Goal: Information Seeking & Learning: Learn about a topic

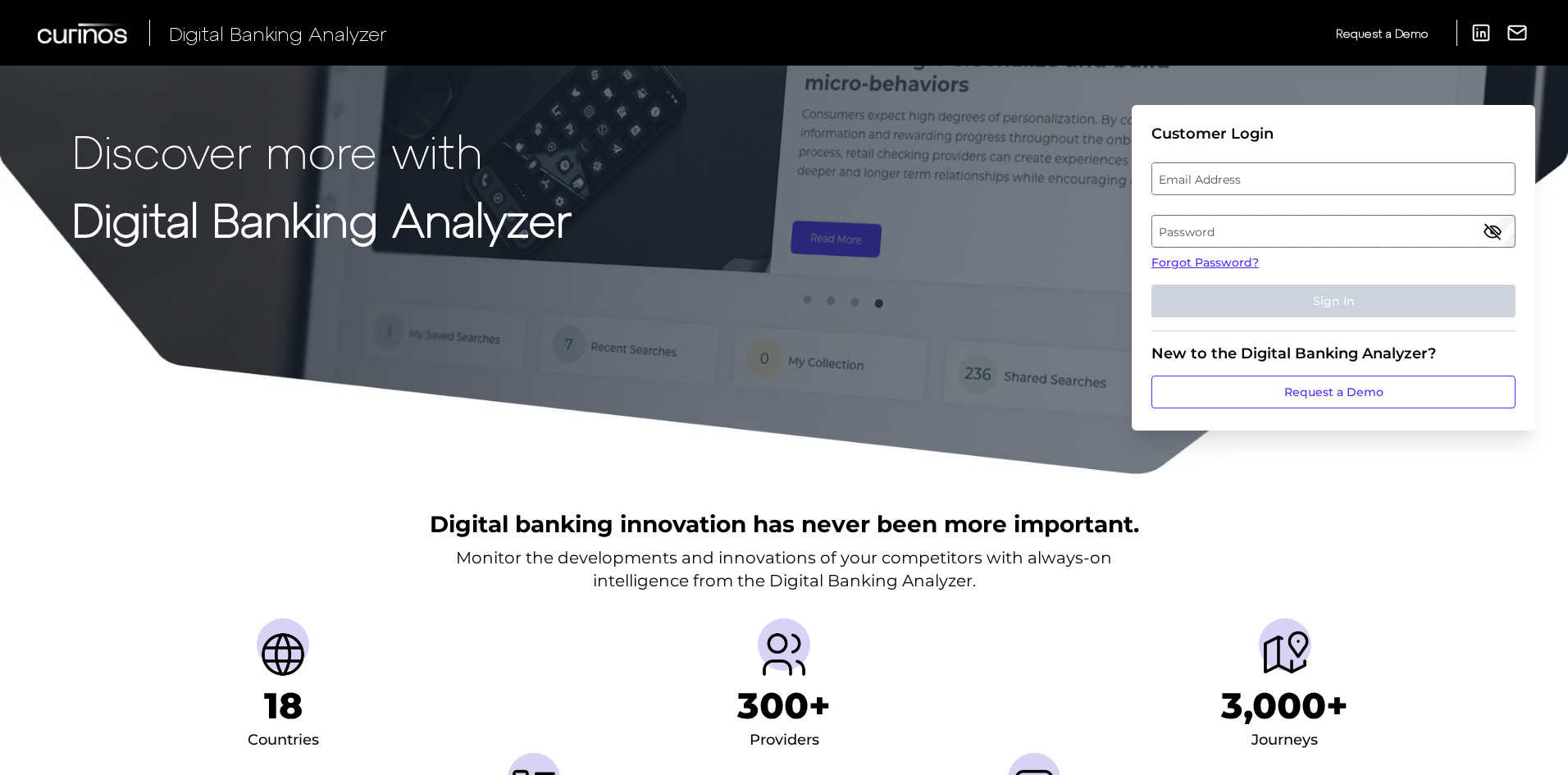
click at [546, 246] on strong "Digital Banking Analyzer" at bounding box center [322, 218] width 500 height 55
click at [1207, 172] on label "Email Address" at bounding box center [1333, 178] width 362 height 29
click at [1207, 172] on input "email" at bounding box center [1333, 179] width 364 height 33
click at [1196, 172] on input "Email Address" at bounding box center [1333, 179] width 364 height 33
type input "[PERSON_NAME][EMAIL_ADDRESS][PERSON_NAME][DOMAIN_NAME]"
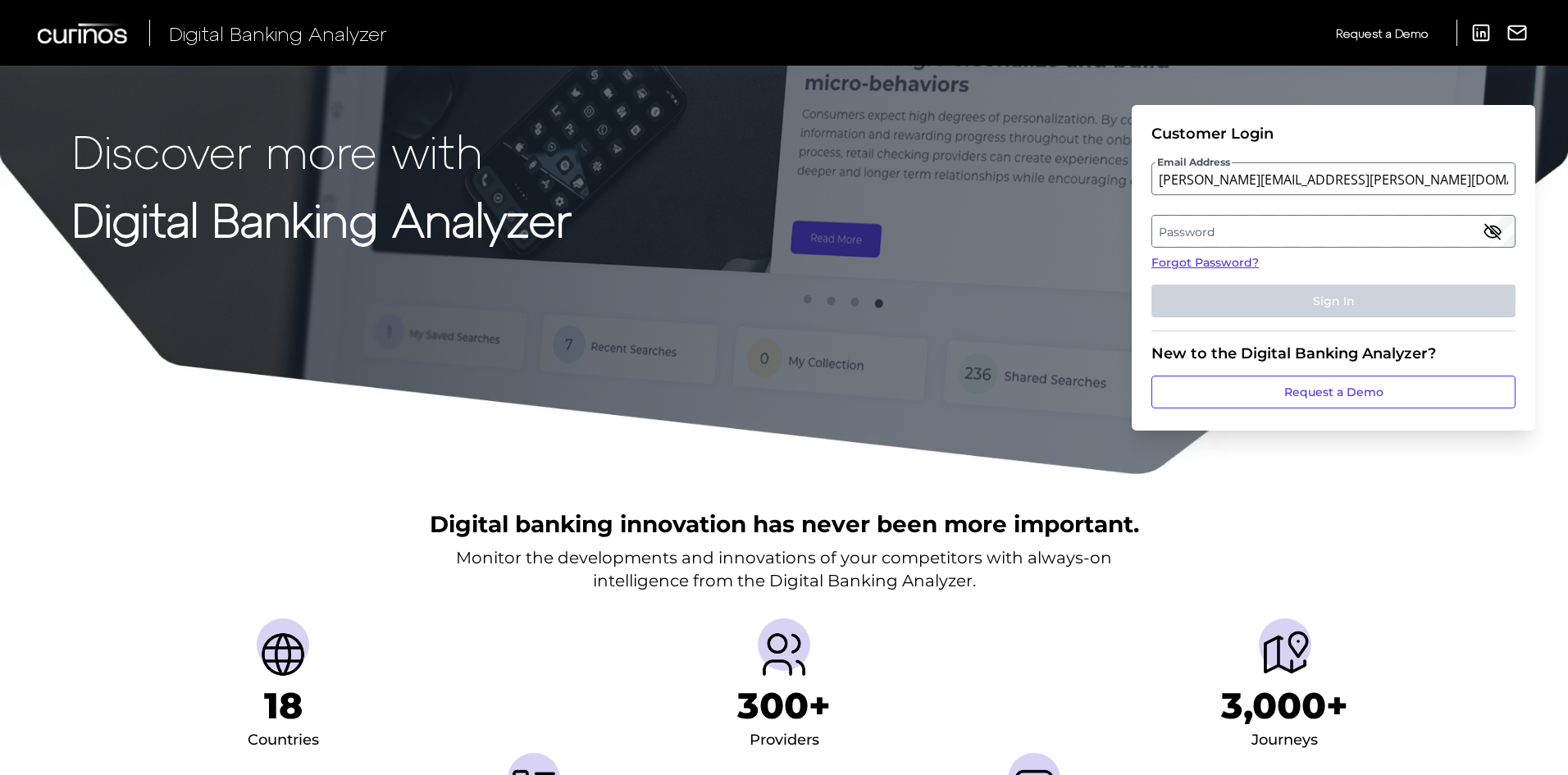
click at [1219, 231] on label "Password" at bounding box center [1333, 231] width 362 height 29
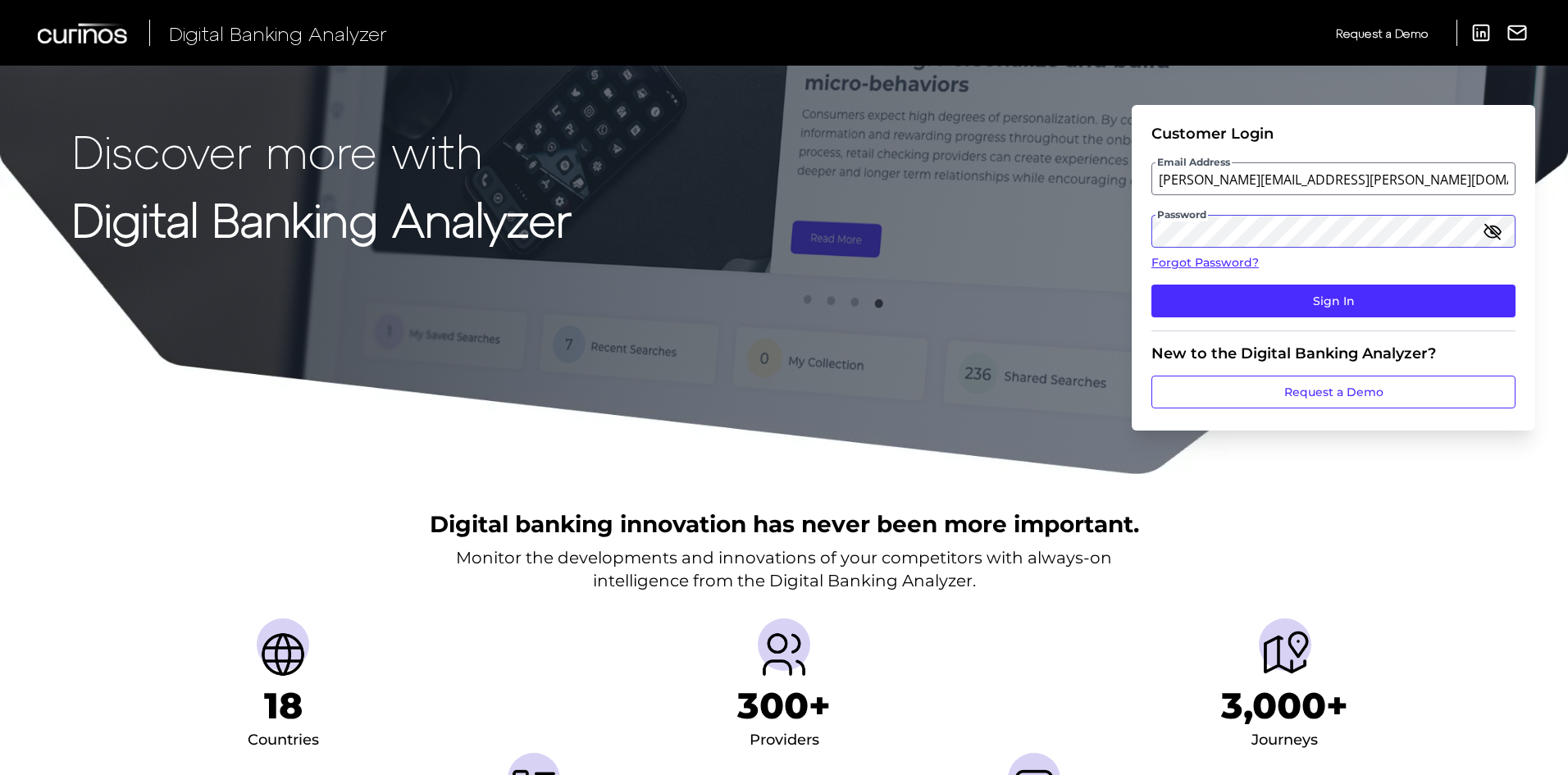
click at [1151, 284] on button "Sign In" at bounding box center [1333, 301] width 364 height 33
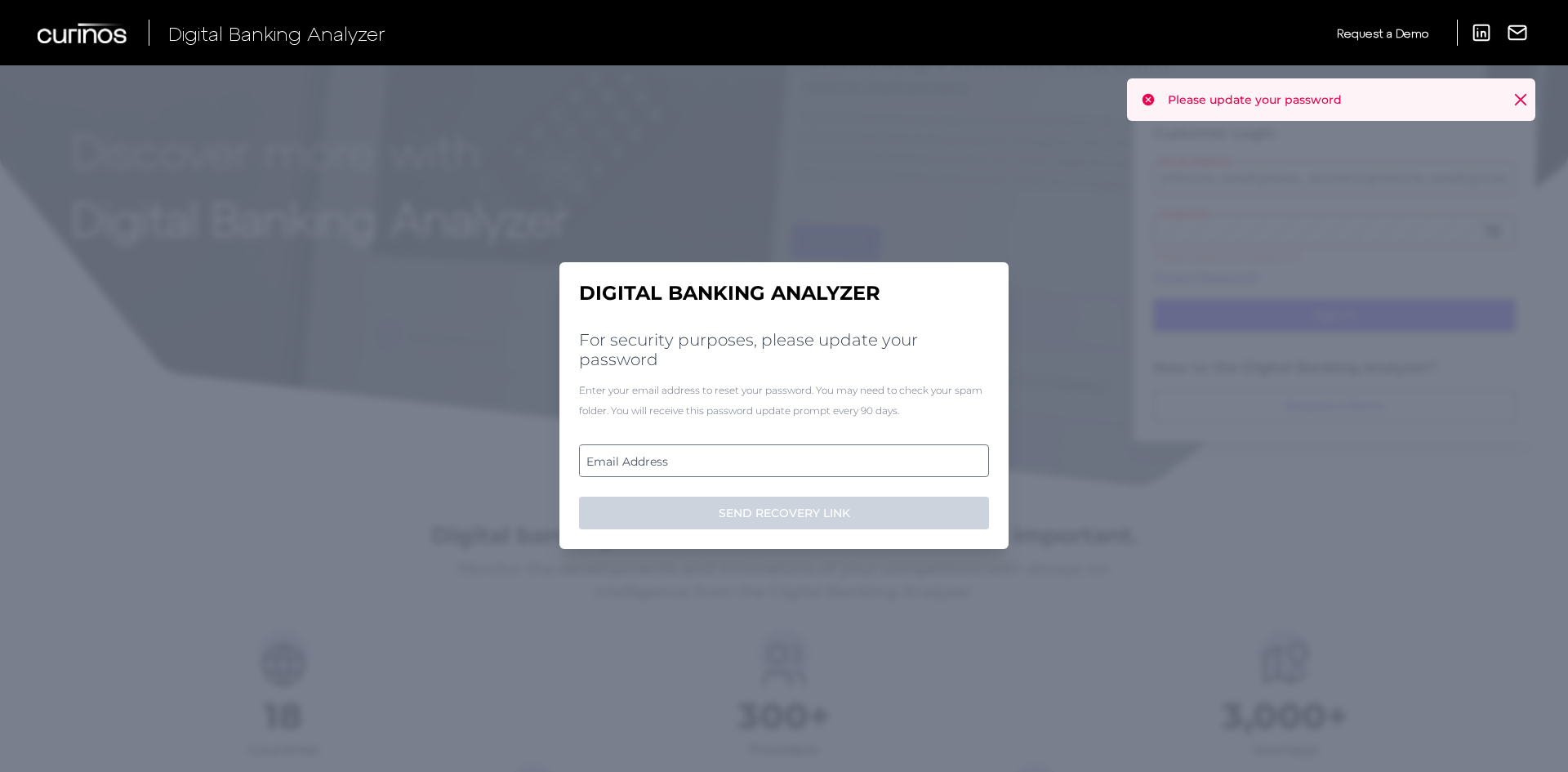
click at [625, 462] on label "Email Address" at bounding box center [784, 461] width 408 height 29
click at [625, 462] on input "email" at bounding box center [784, 461] width 410 height 33
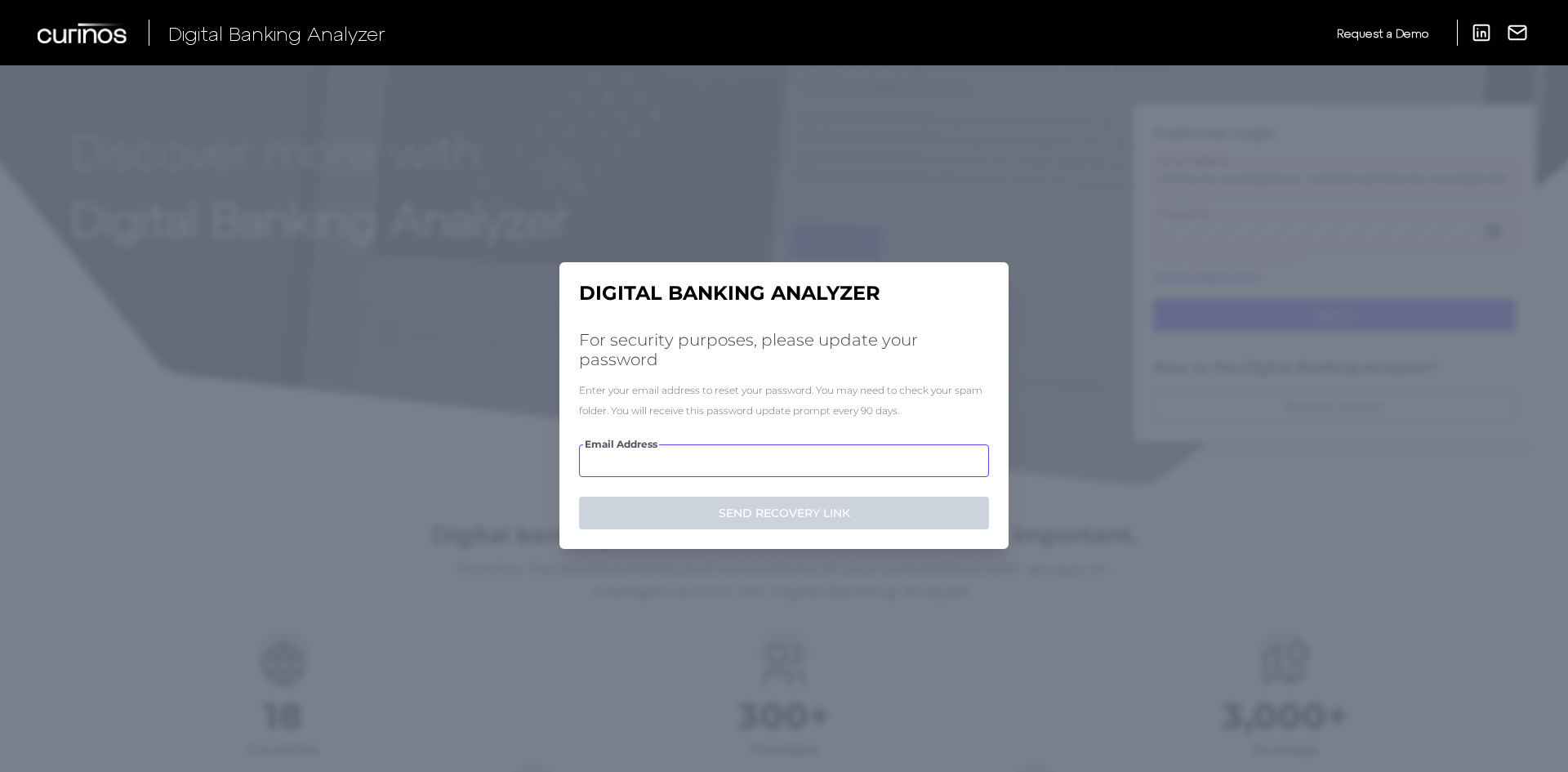
click at [625, 462] on input "Email Address" at bounding box center [784, 461] width 410 height 33
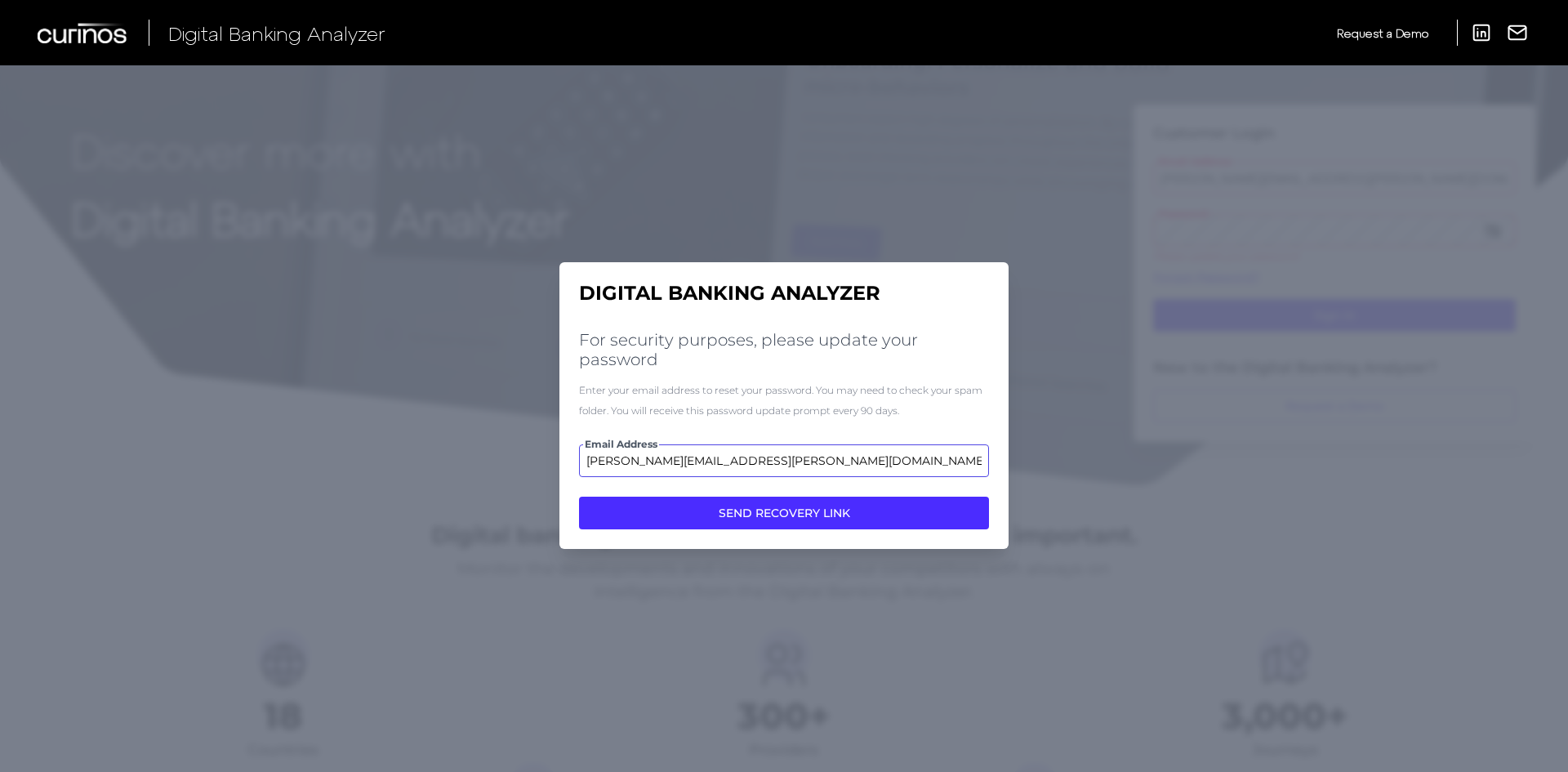
type input "[PERSON_NAME][EMAIL_ADDRESS][PERSON_NAME][DOMAIN_NAME]"
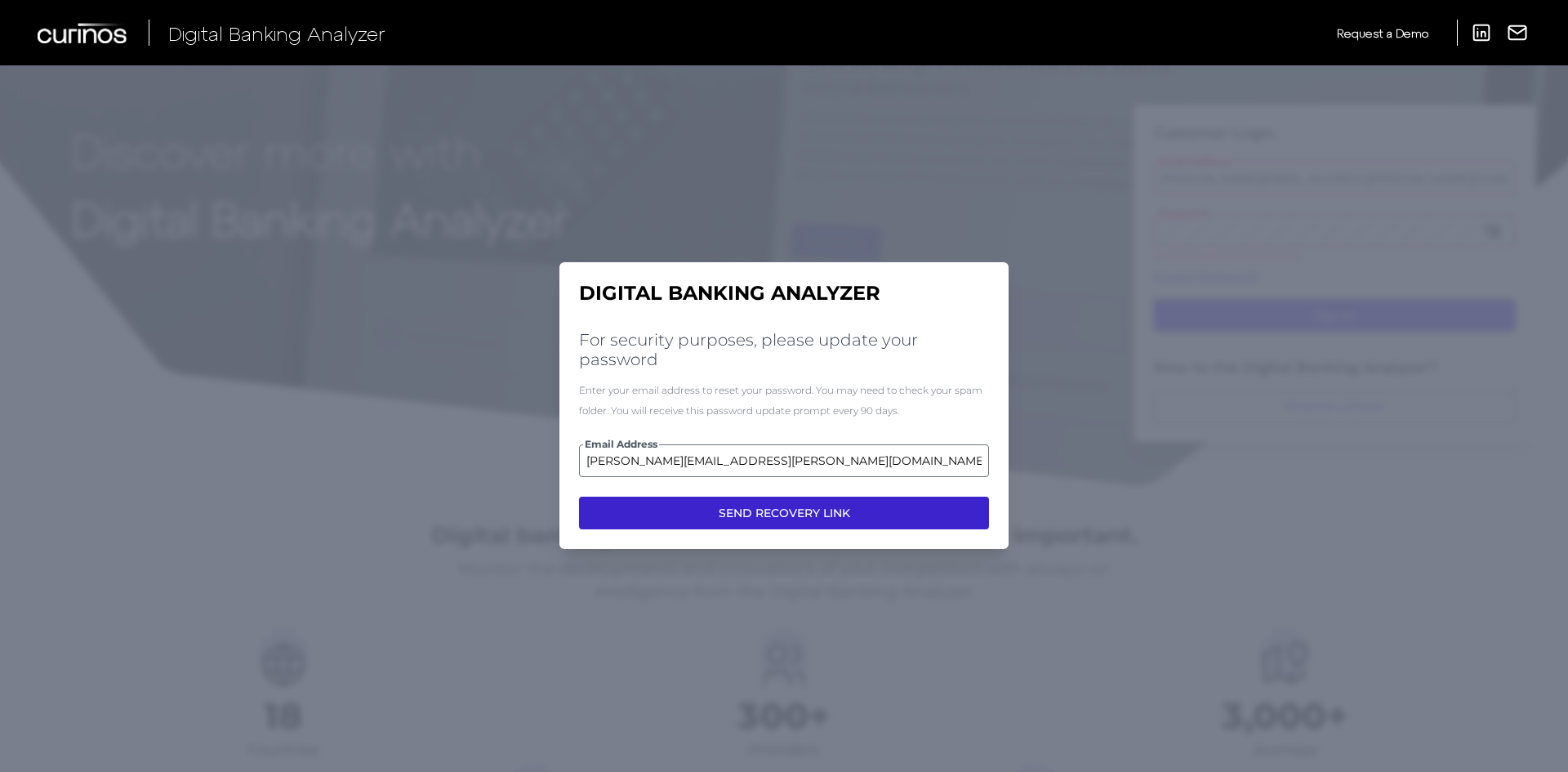
click at [720, 516] on button "SEND RECOVERY LINK" at bounding box center [784, 513] width 410 height 33
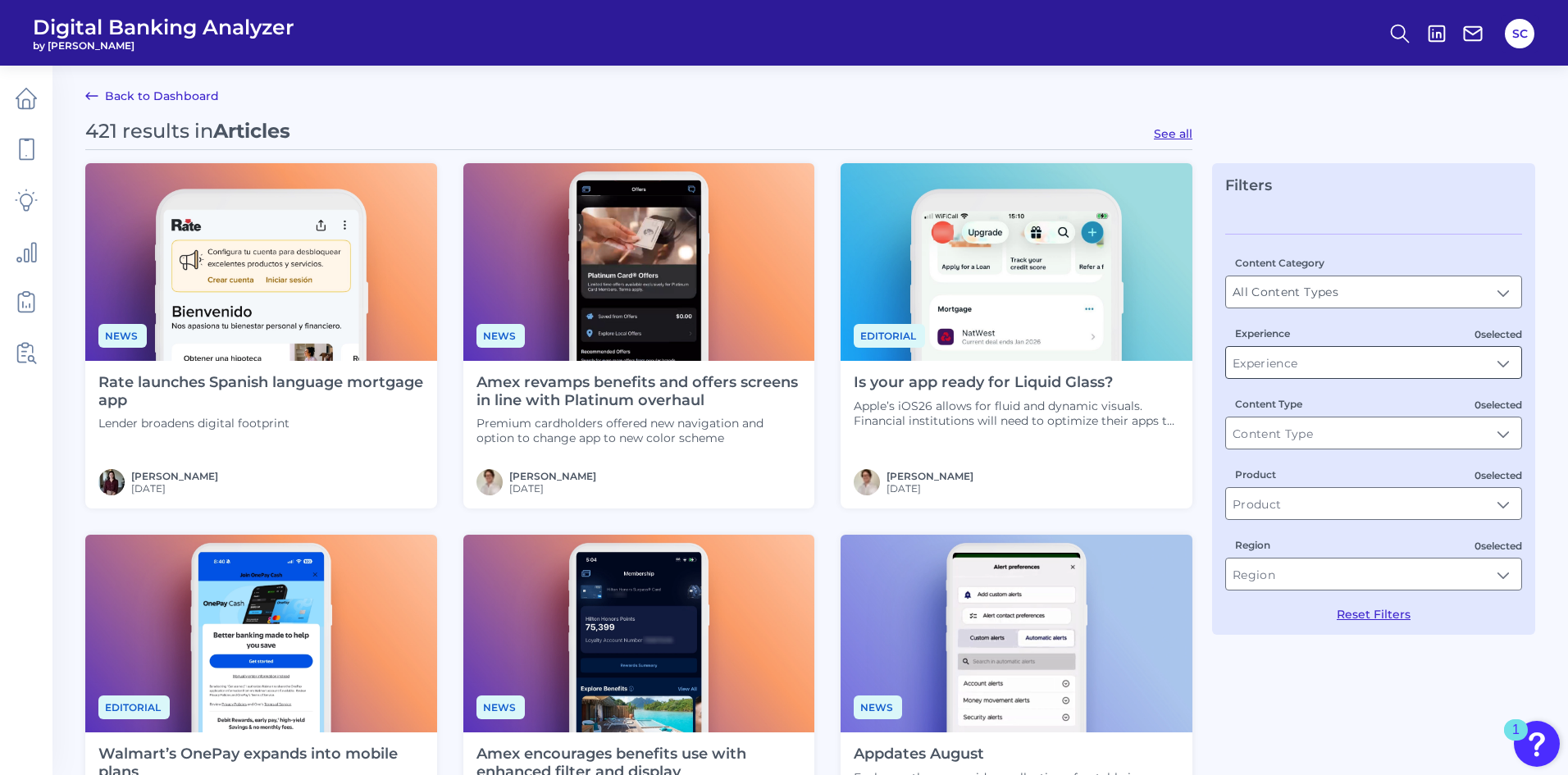
click at [1291, 356] on input "Experience" at bounding box center [1373, 363] width 295 height 31
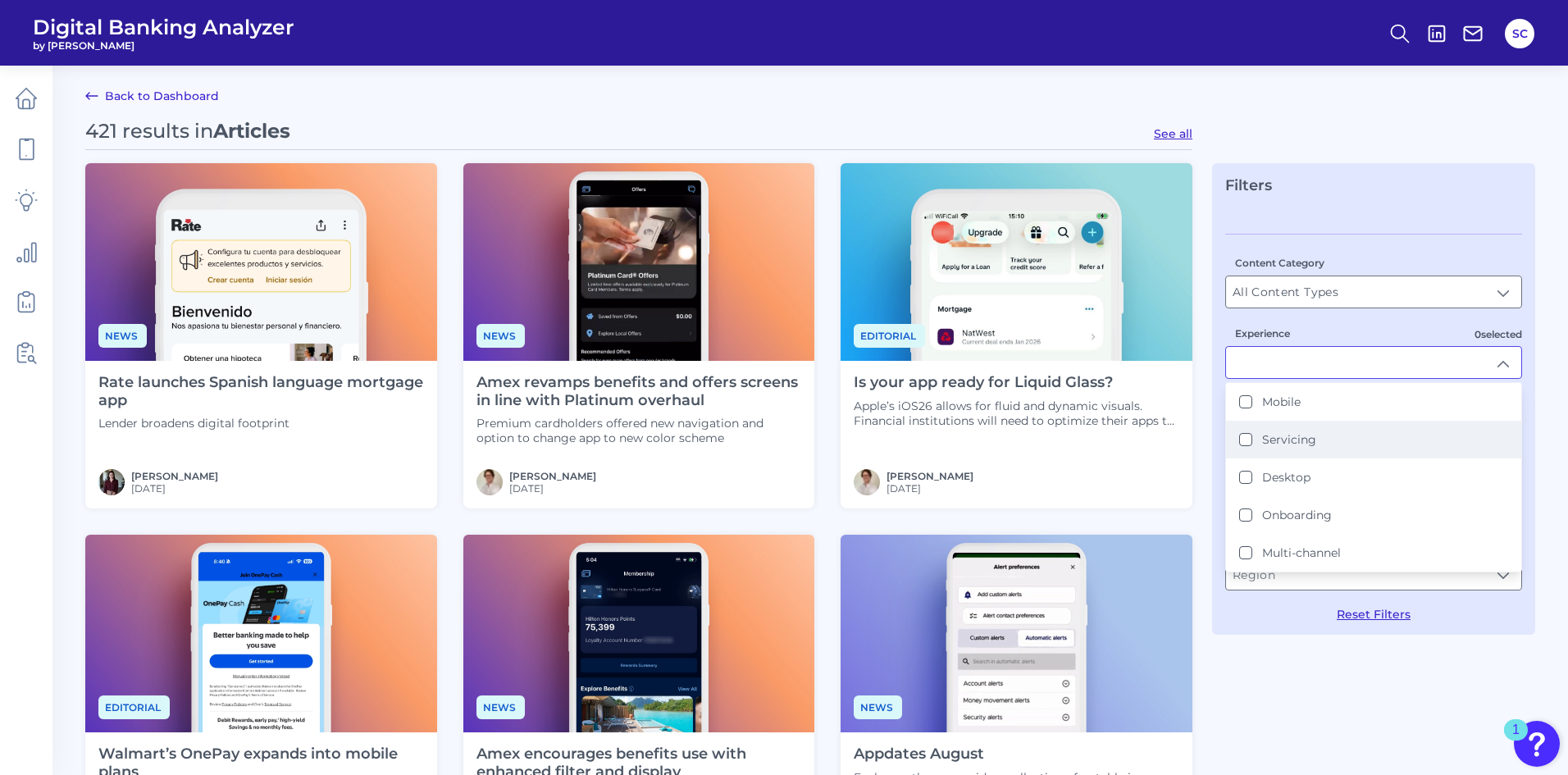
click at [1248, 436] on button "Servicing" at bounding box center [1245, 440] width 13 height 13
type input "Servicing"
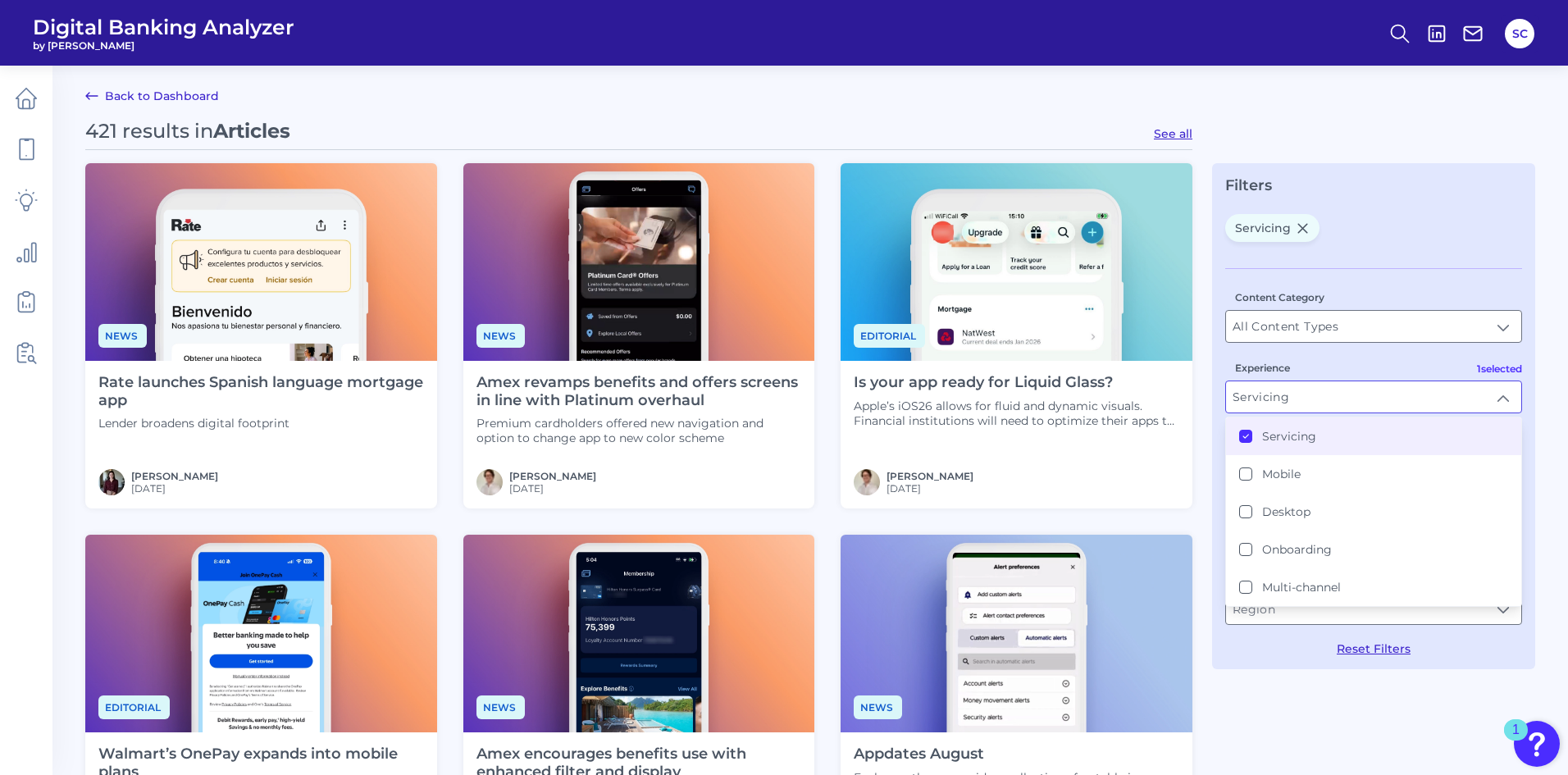
scroll to position [1, 0]
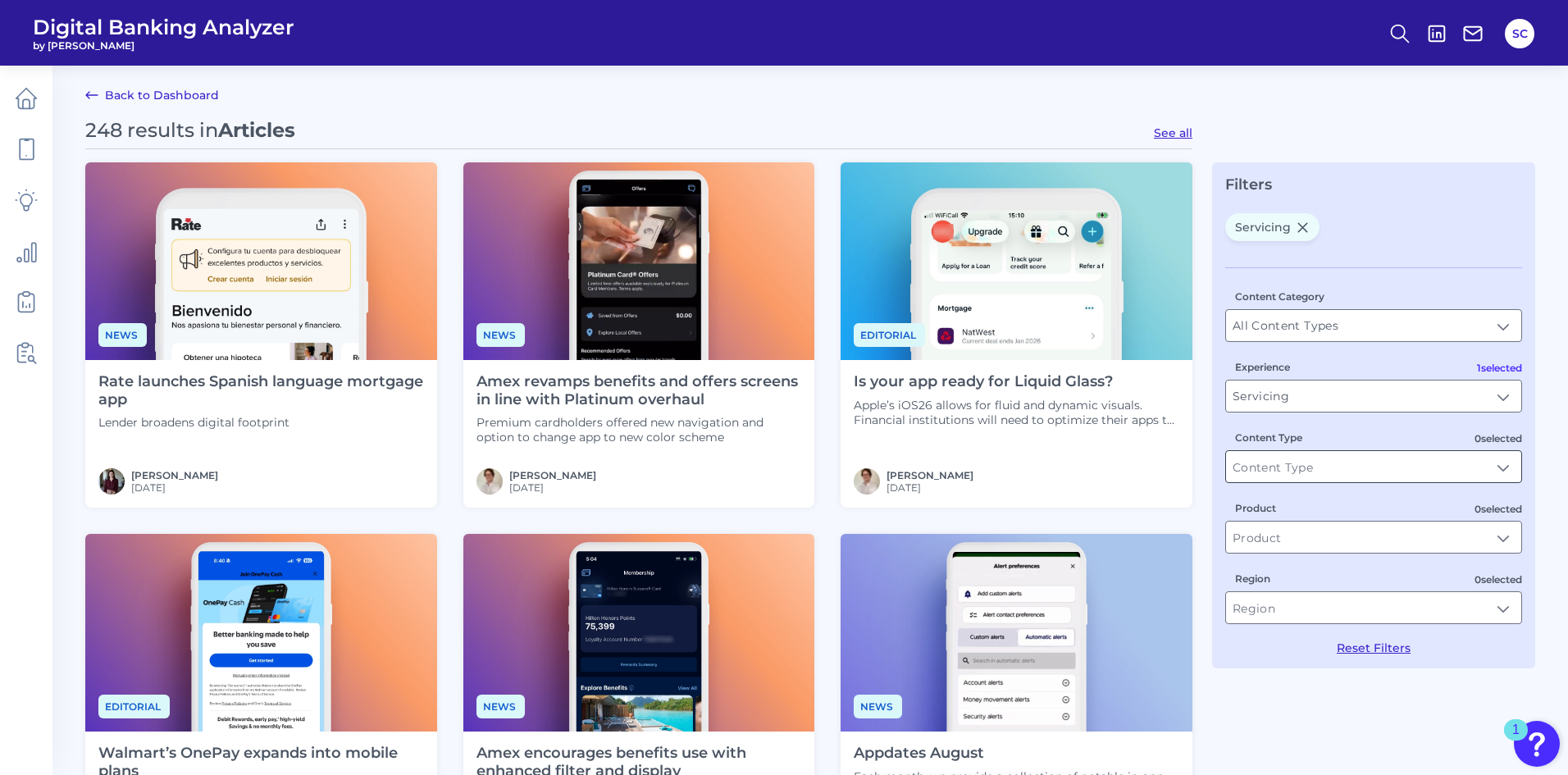
click at [1388, 467] on input "Content Type" at bounding box center [1373, 467] width 295 height 31
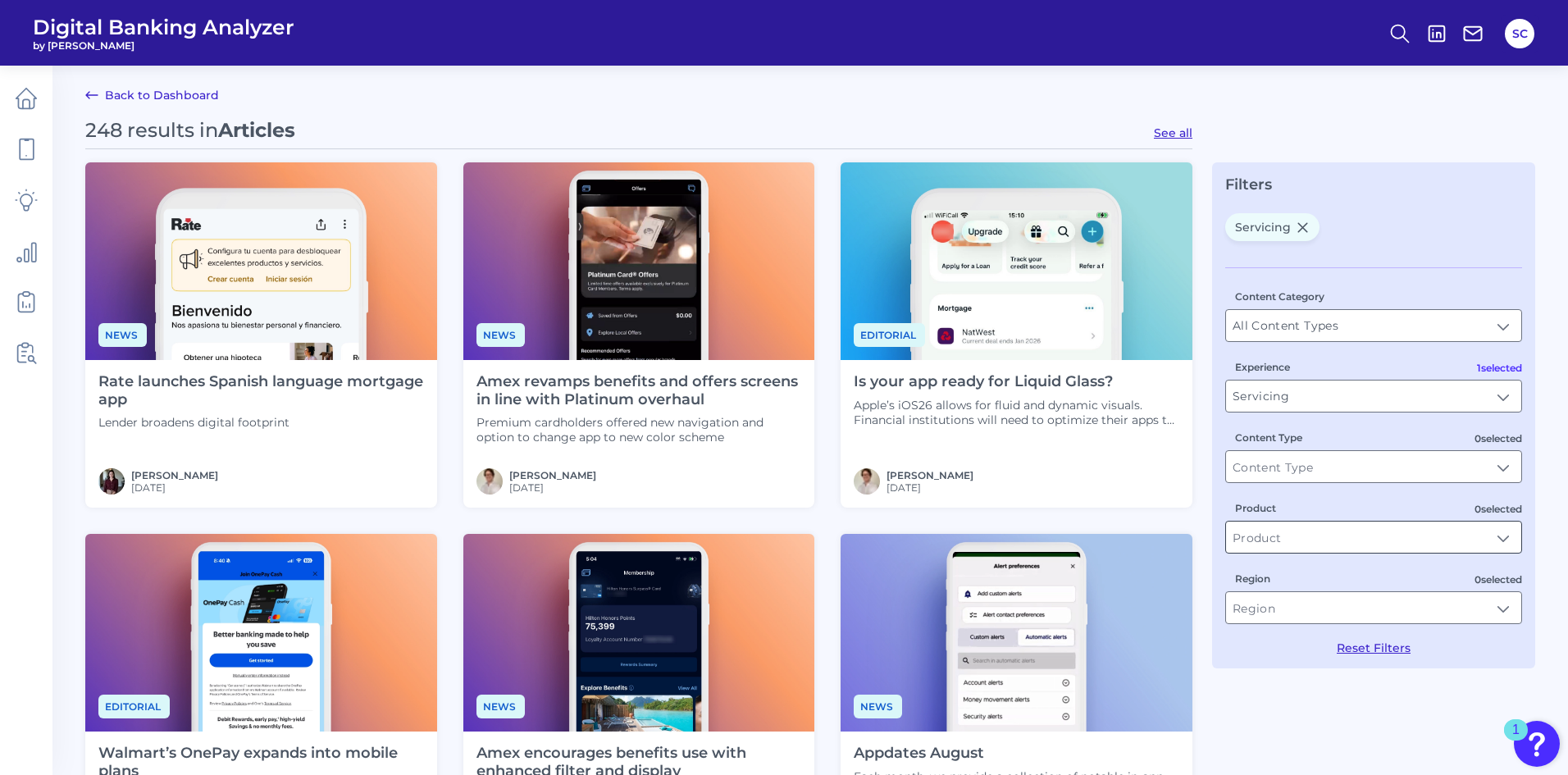
click at [1386, 546] on input "Product" at bounding box center [1373, 537] width 295 height 31
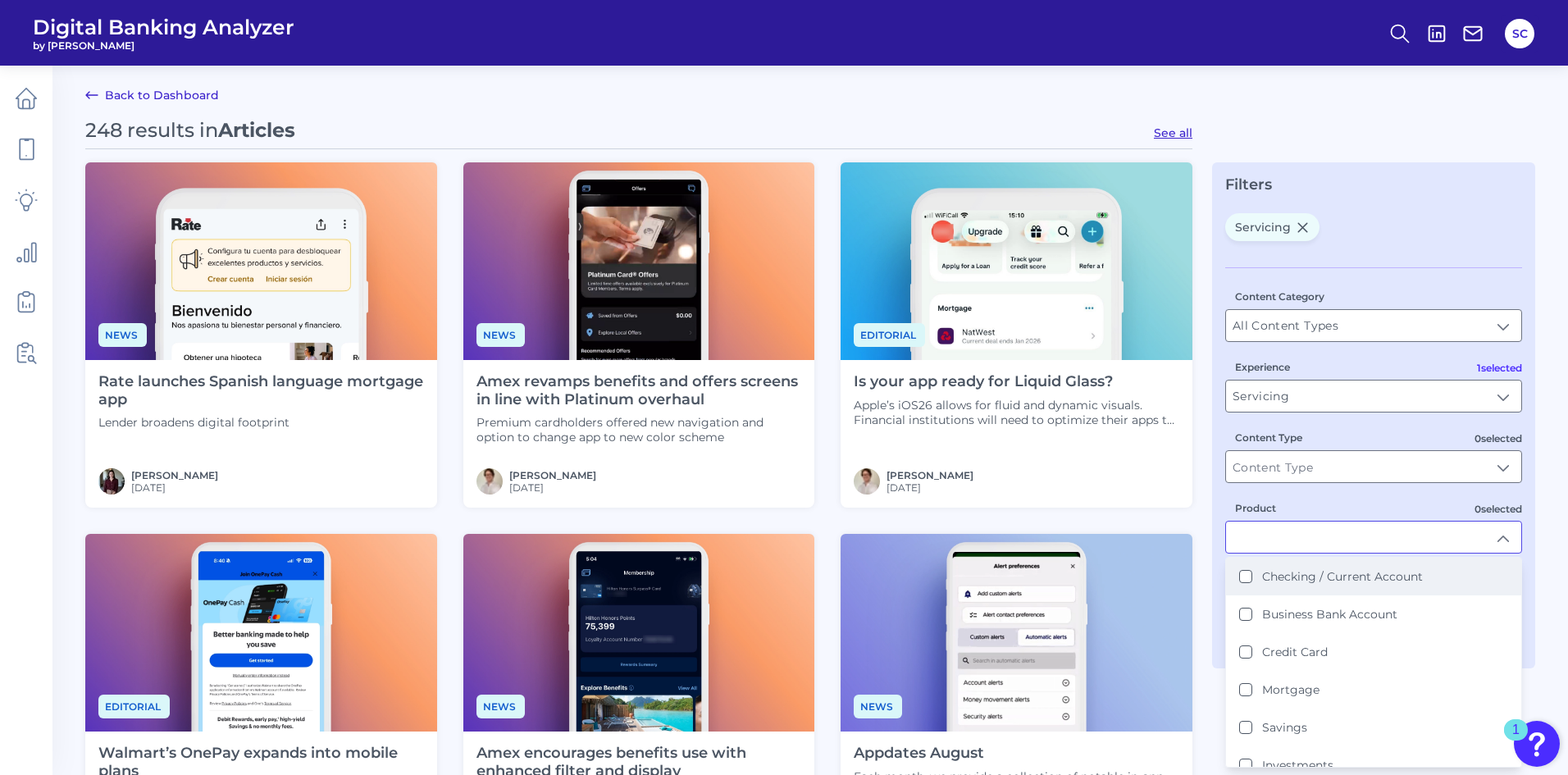
click at [1364, 569] on label "Checking / Current Account" at bounding box center [1342, 577] width 161 height 15
type input "Checking / Current Account"
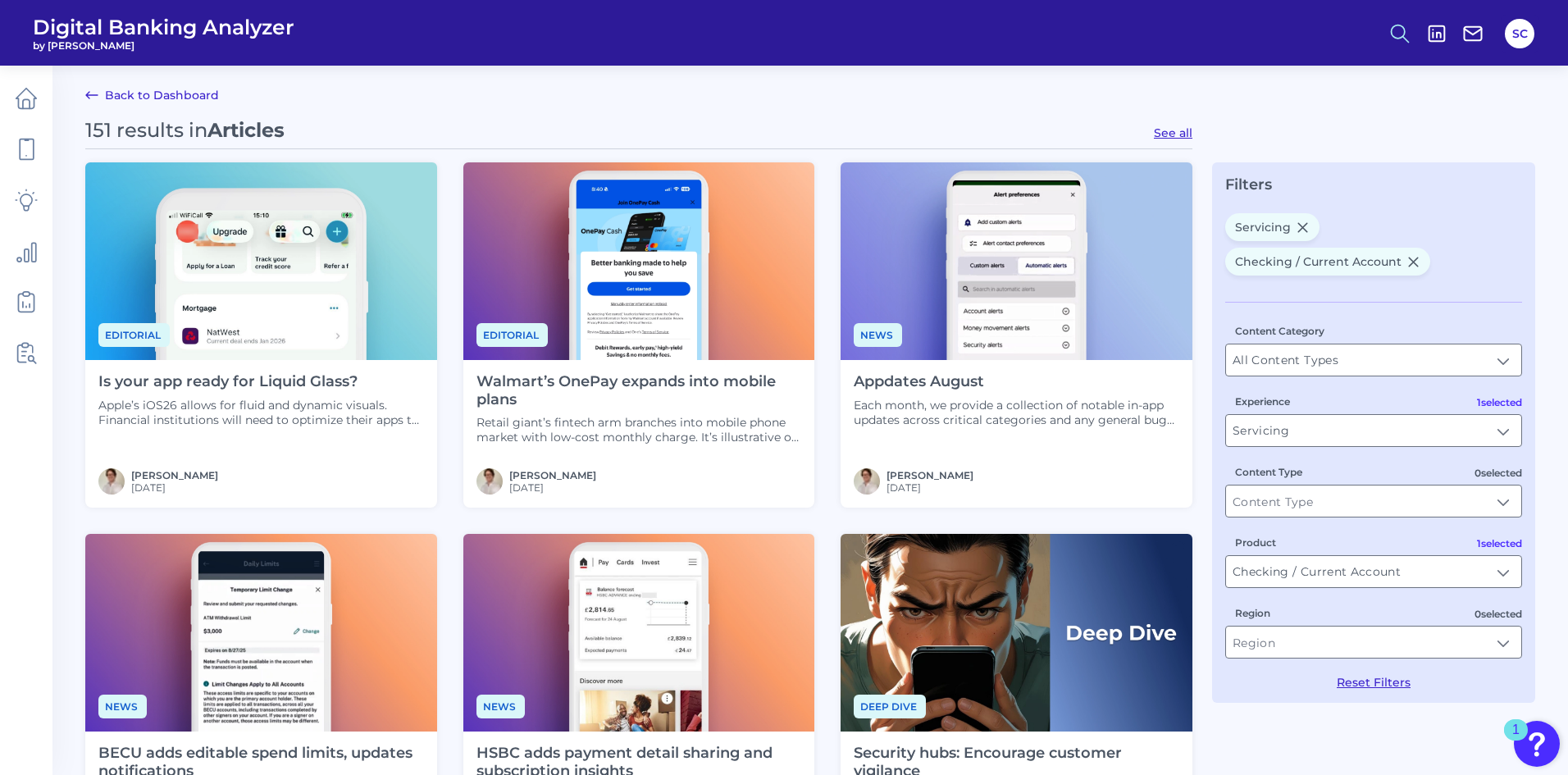
click at [1400, 36] on icon at bounding box center [1399, 33] width 23 height 23
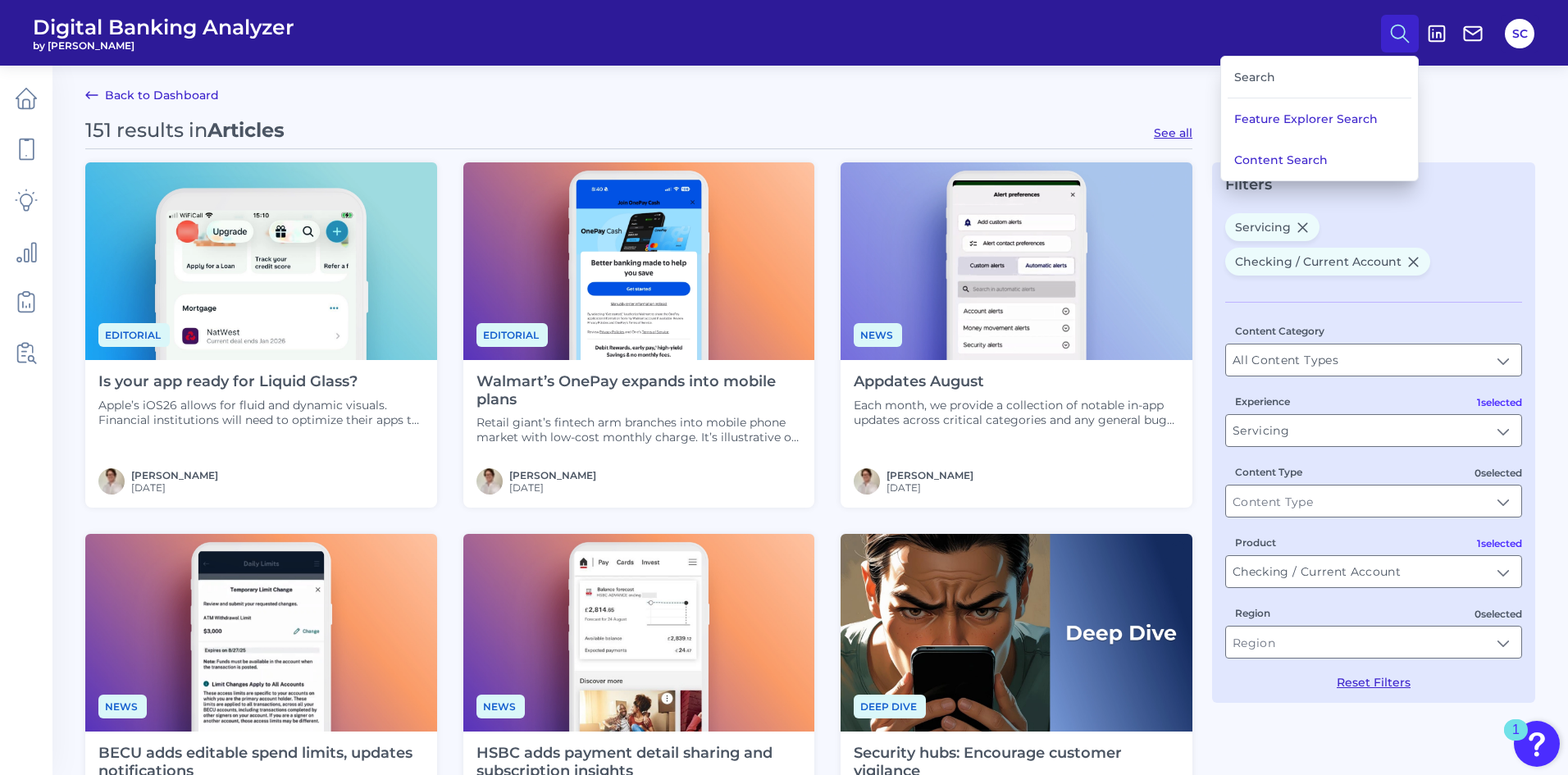
click at [1288, 70] on div "Search" at bounding box center [1319, 78] width 184 height 42
click at [1266, 82] on div "Search" at bounding box center [1319, 78] width 184 height 42
click at [1266, 160] on button "Content Search" at bounding box center [1319, 160] width 196 height 41
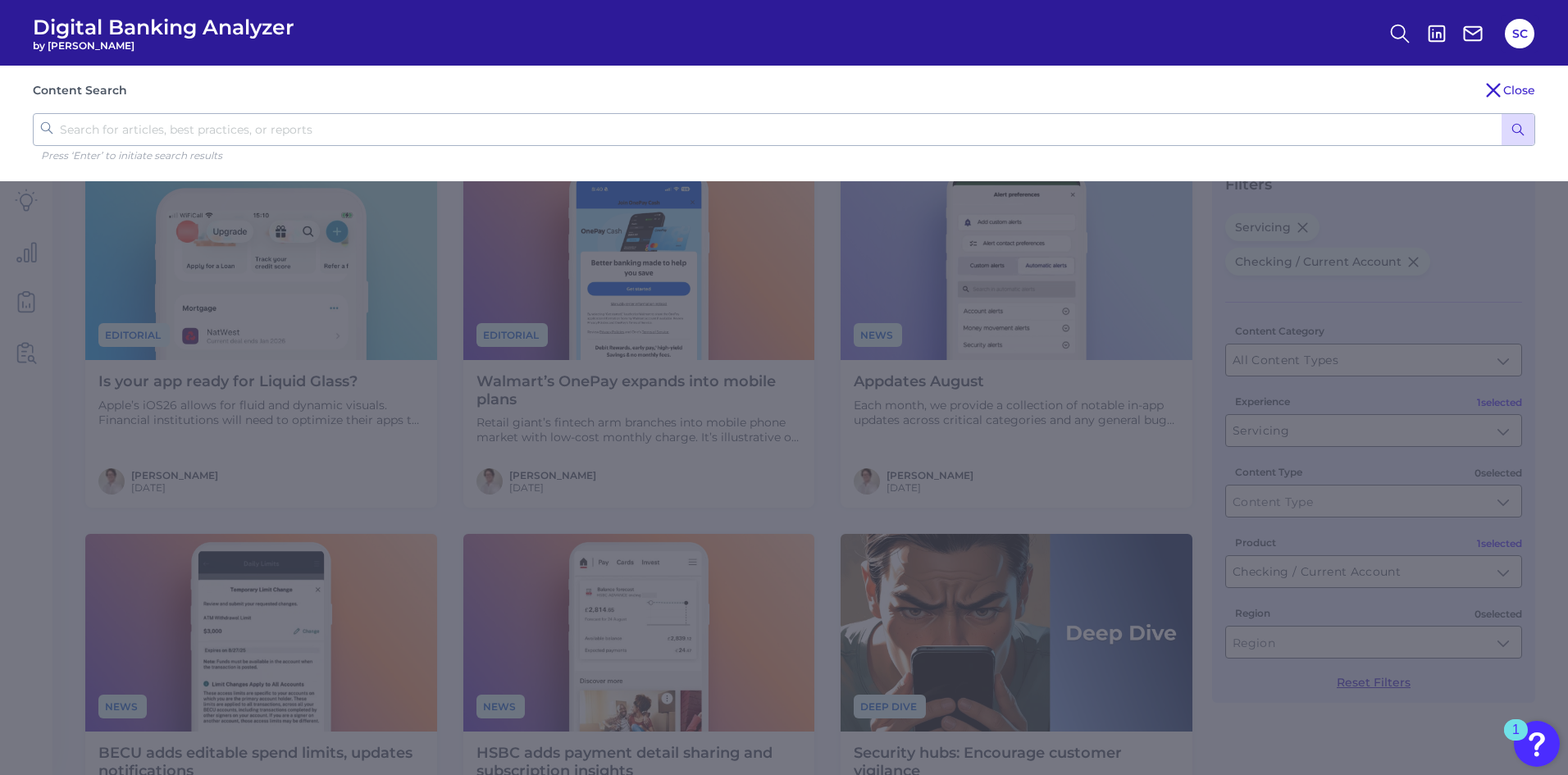
click at [164, 134] on input "text" at bounding box center [784, 130] width 1502 height 33
type input "dispute"
click at [1501, 114] on button "submit" at bounding box center [1518, 130] width 33 height 31
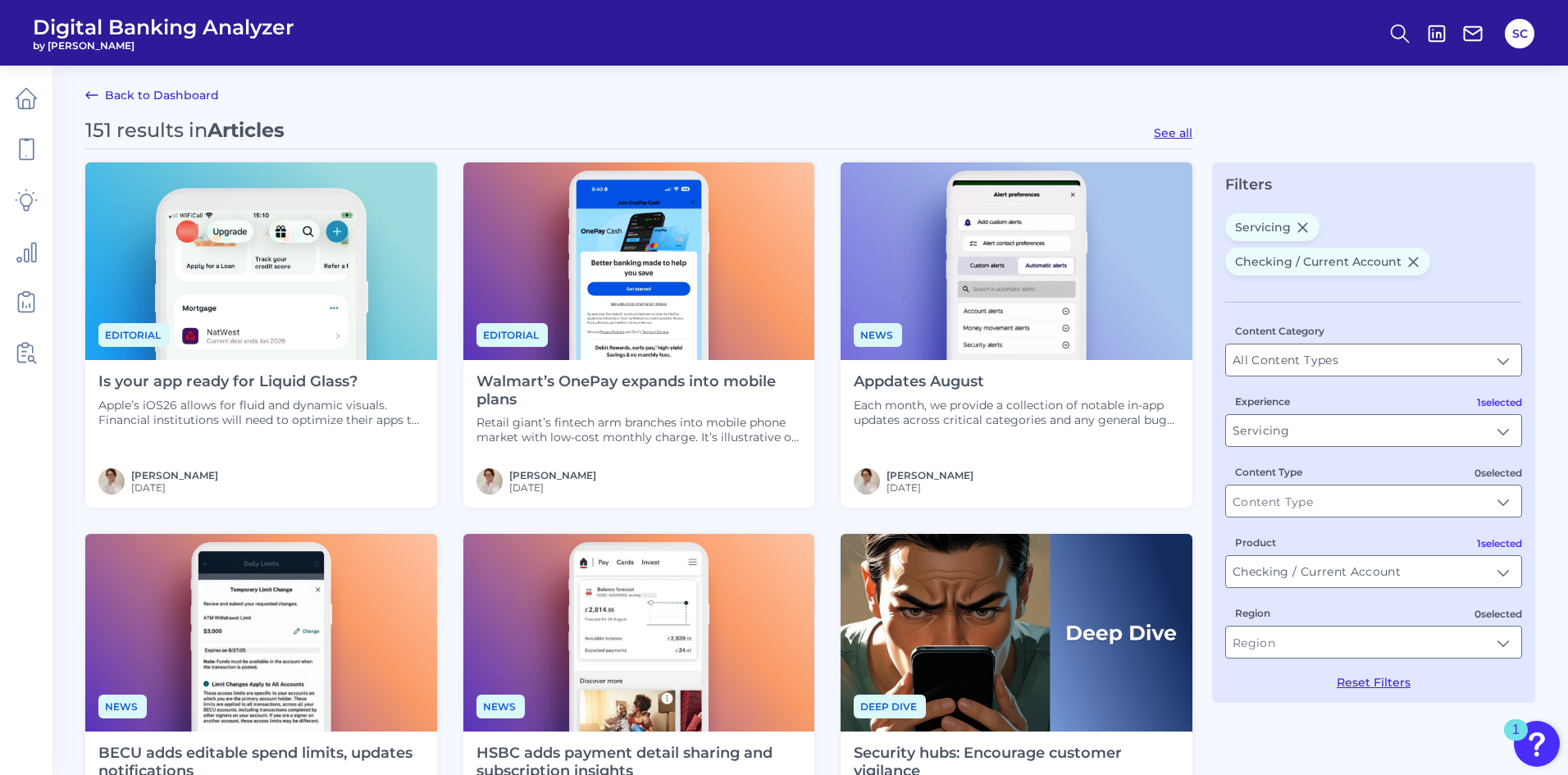
scroll to position [0, 0]
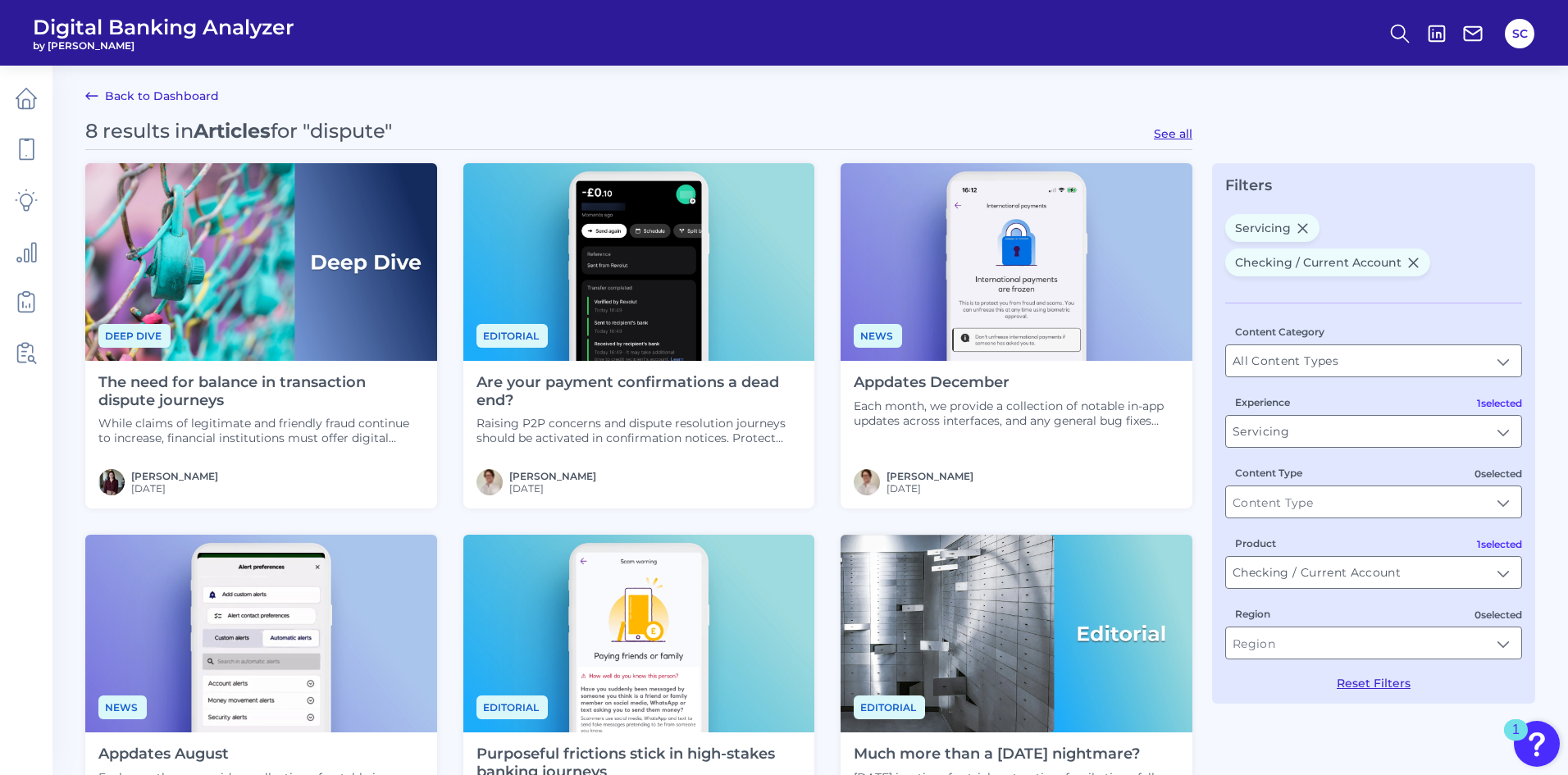
click at [237, 405] on h4 "The need for balance in transaction dispute journeys" at bounding box center [261, 391] width 325 height 36
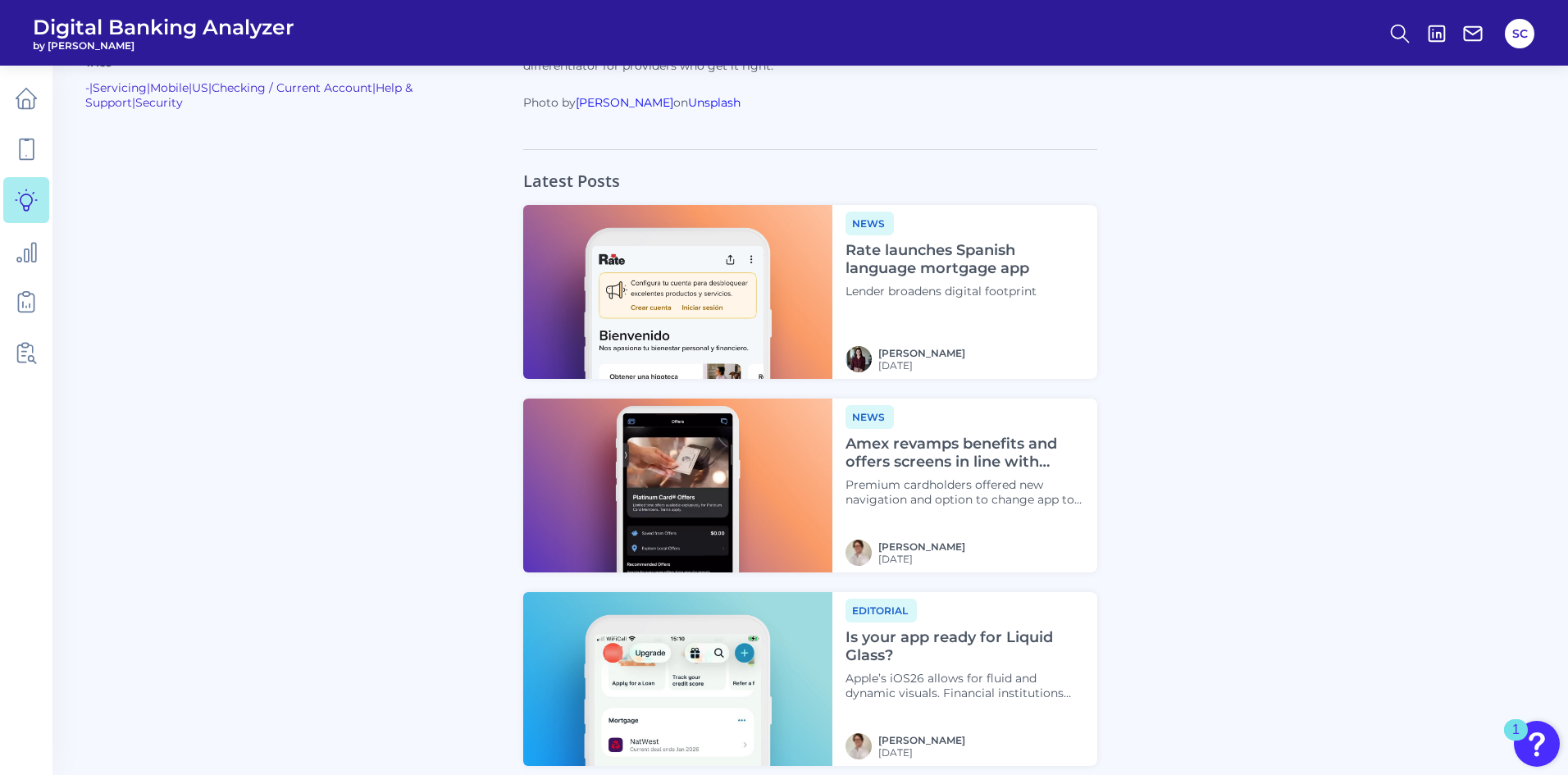
scroll to position [5953, 0]
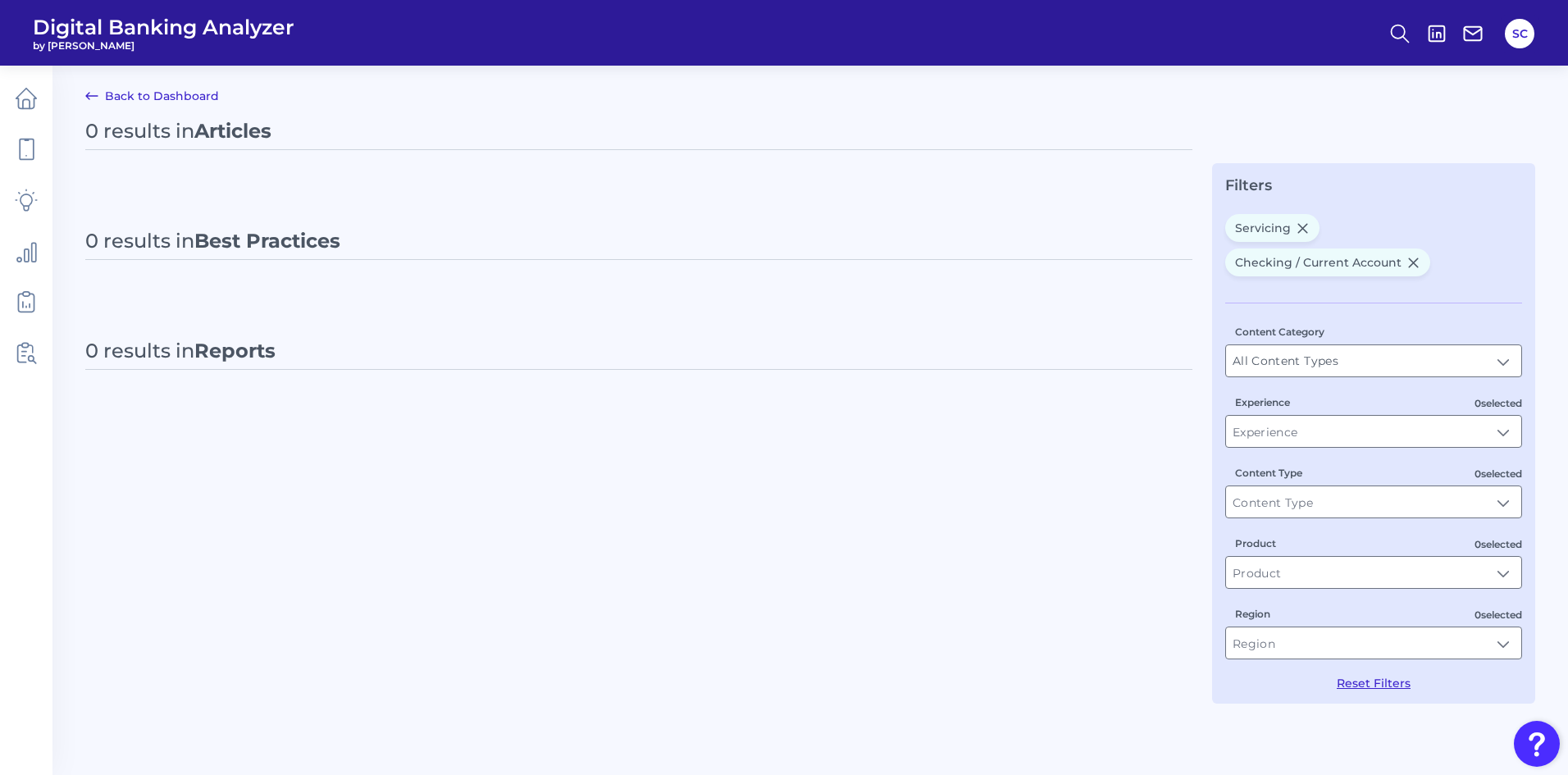
type input "Servicing"
type input "Checking / Current Account"
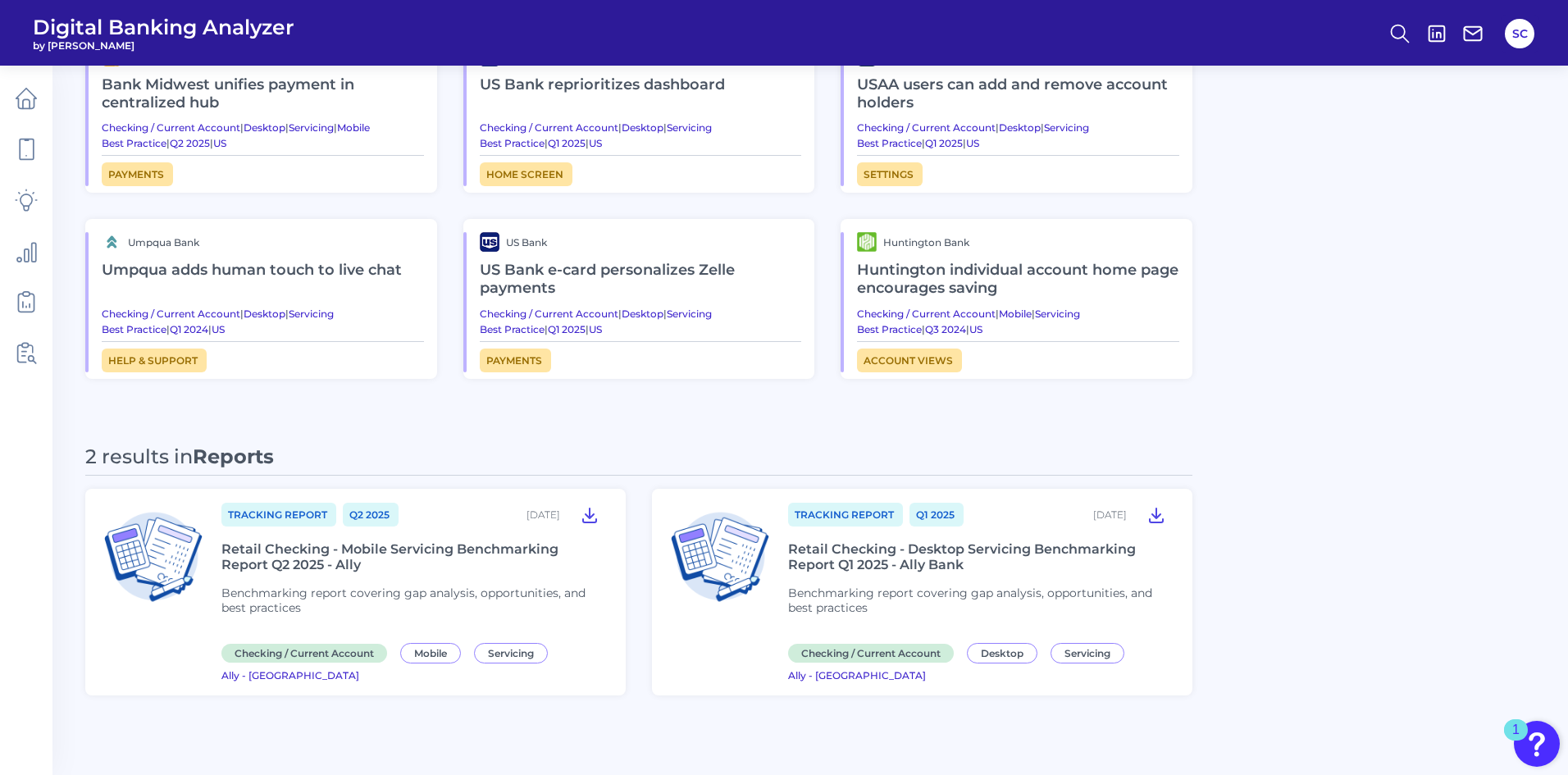
scroll to position [957, 0]
click at [299, 557] on div "Retail Checking - Mobile Servicing Benchmarking Report Q2 2025 - Ally" at bounding box center [413, 556] width 385 height 31
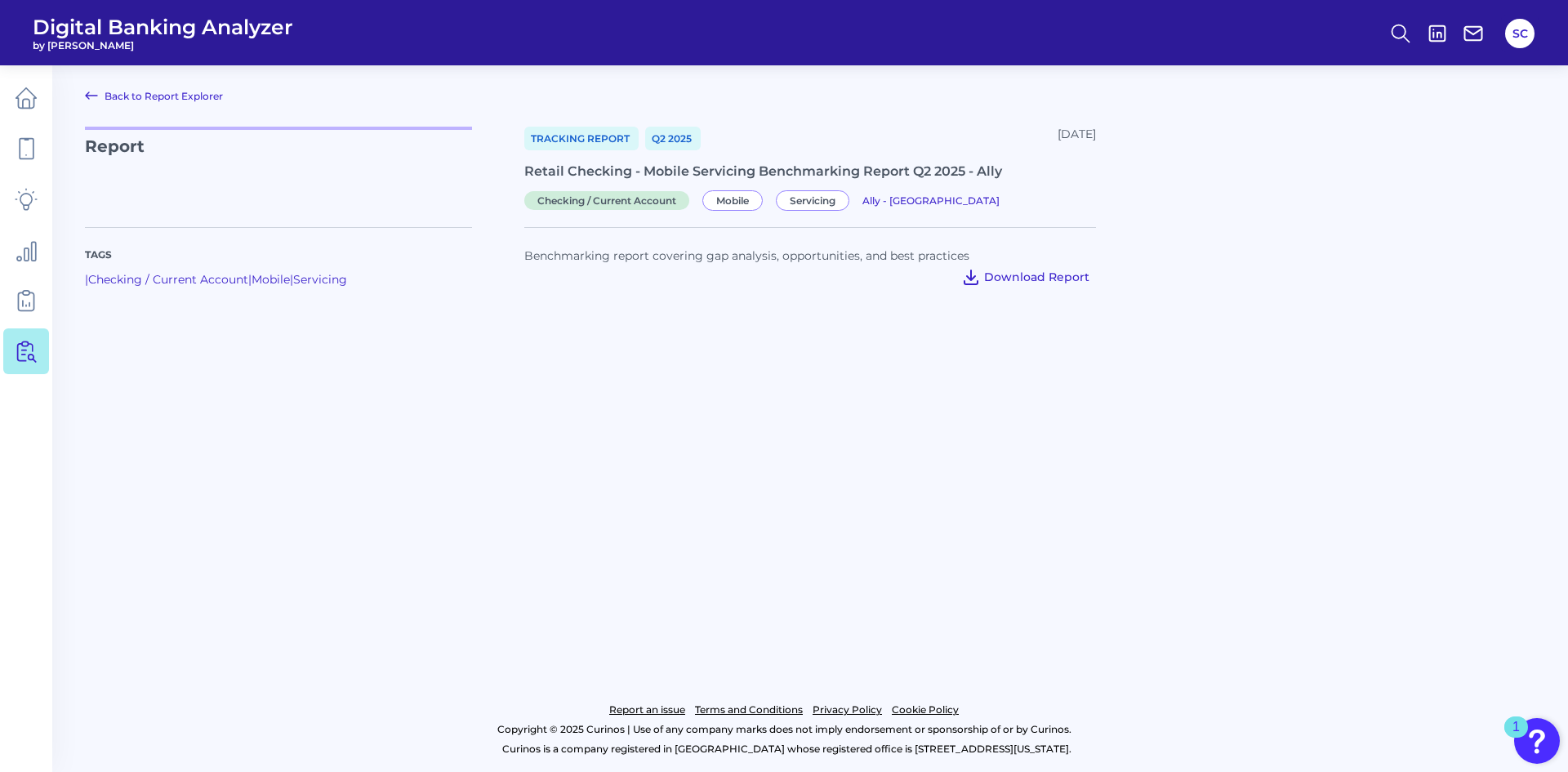
click at [988, 275] on span "Download Report" at bounding box center [1037, 277] width 106 height 15
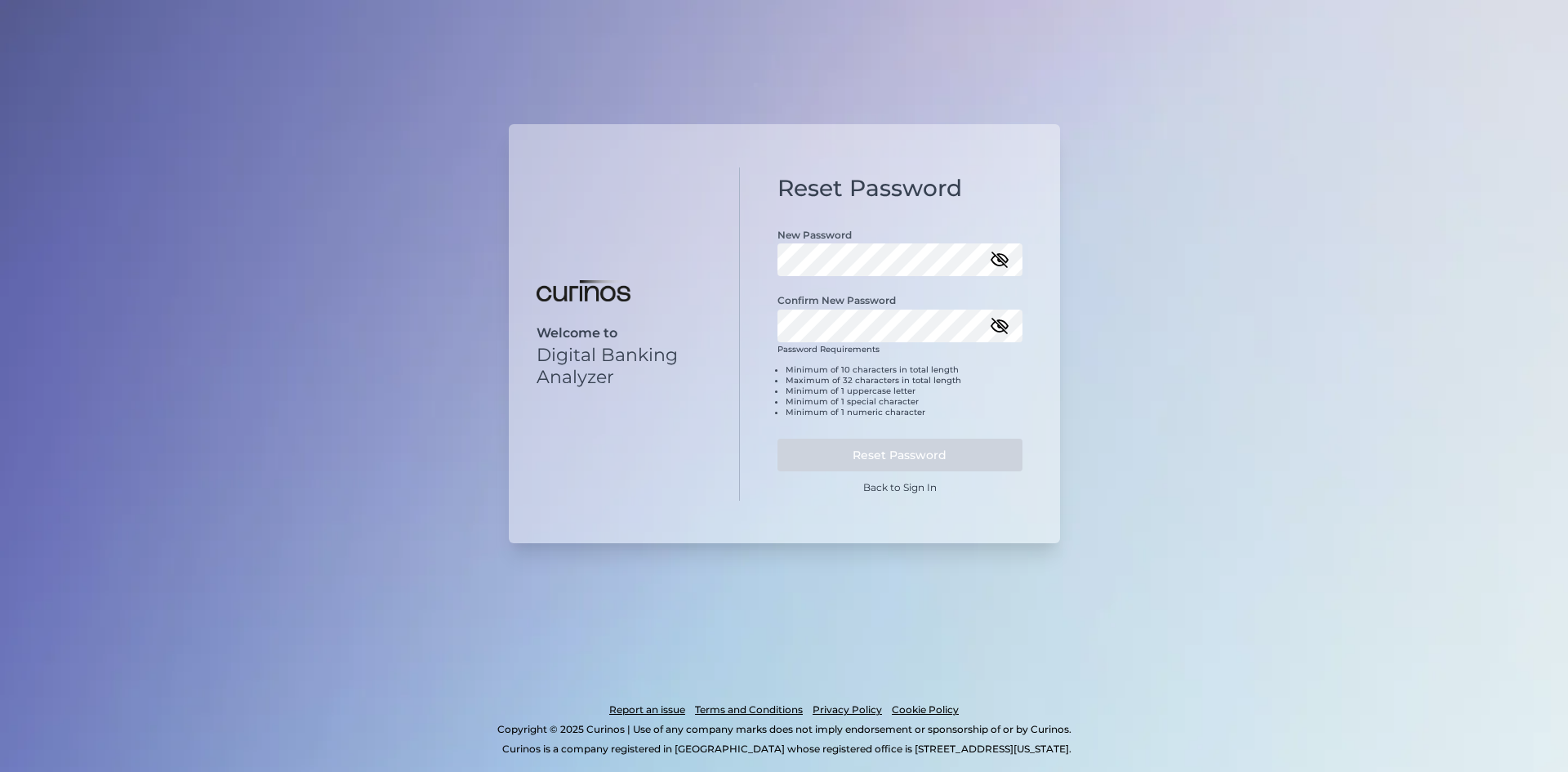
click at [996, 254] on icon "button" at bounding box center [1000, 260] width 20 height 20
click at [927, 455] on button "Reset Password" at bounding box center [899, 455] width 245 height 33
click at [936, 460] on button "Reset Password" at bounding box center [899, 455] width 245 height 33
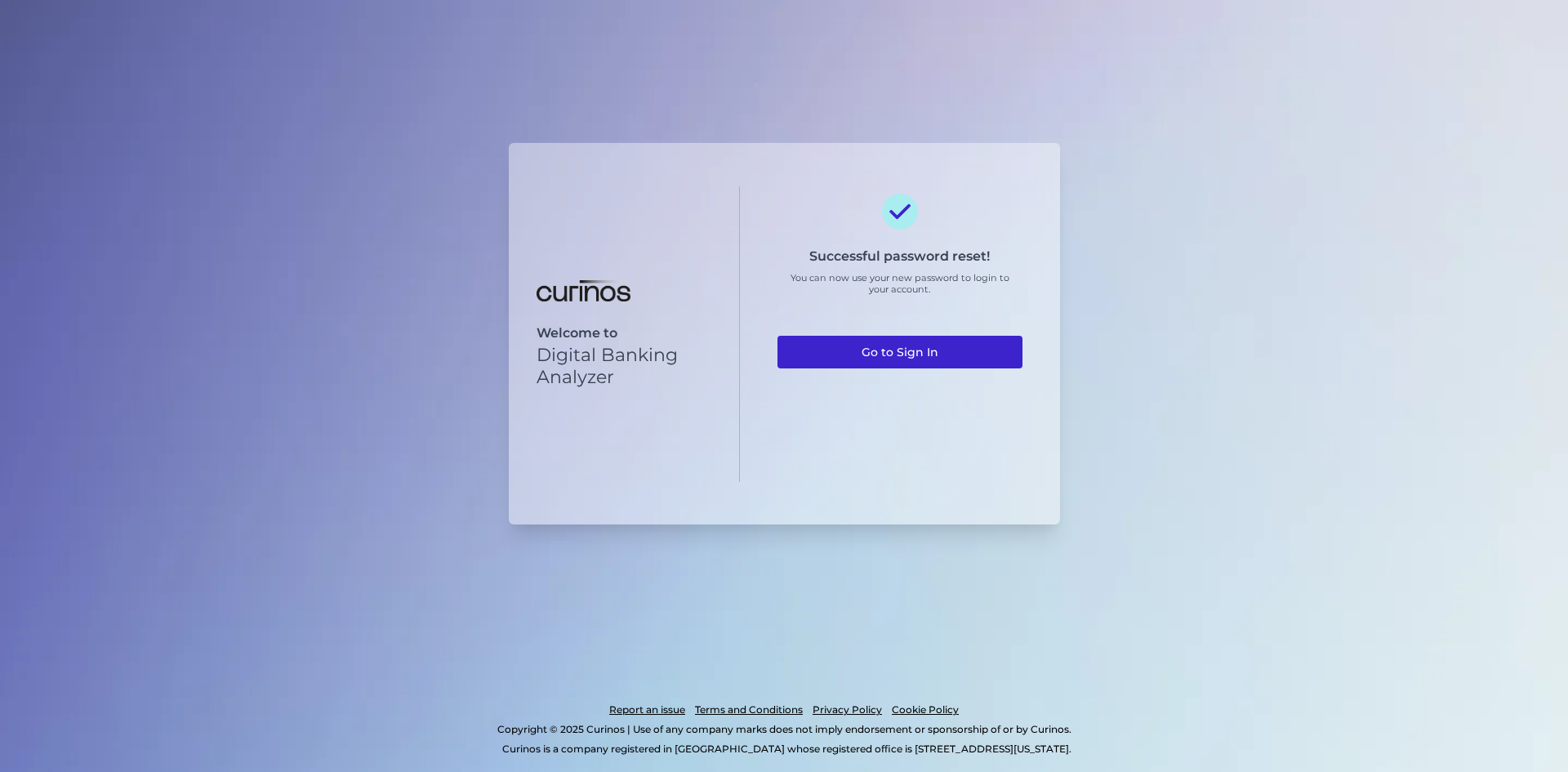
click at [920, 354] on link "Go to Sign In" at bounding box center [899, 352] width 245 height 33
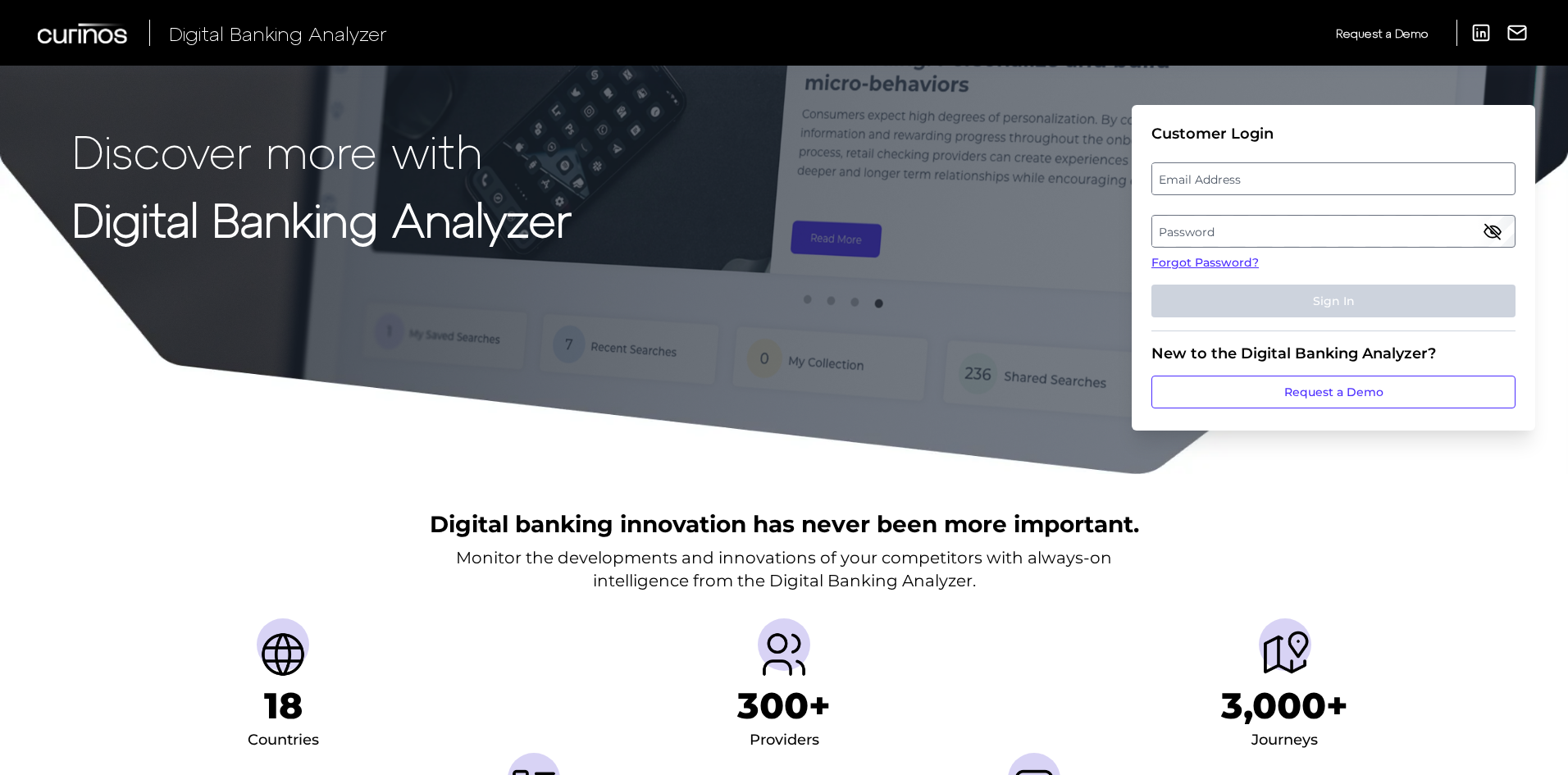
click at [1344, 168] on label "Email Address" at bounding box center [1333, 178] width 362 height 29
click at [1344, 168] on input "email" at bounding box center [1333, 179] width 364 height 33
type input "[PERSON_NAME][EMAIL_ADDRESS][PERSON_NAME][DOMAIN_NAME]"
click at [1282, 234] on label "Password" at bounding box center [1333, 231] width 362 height 29
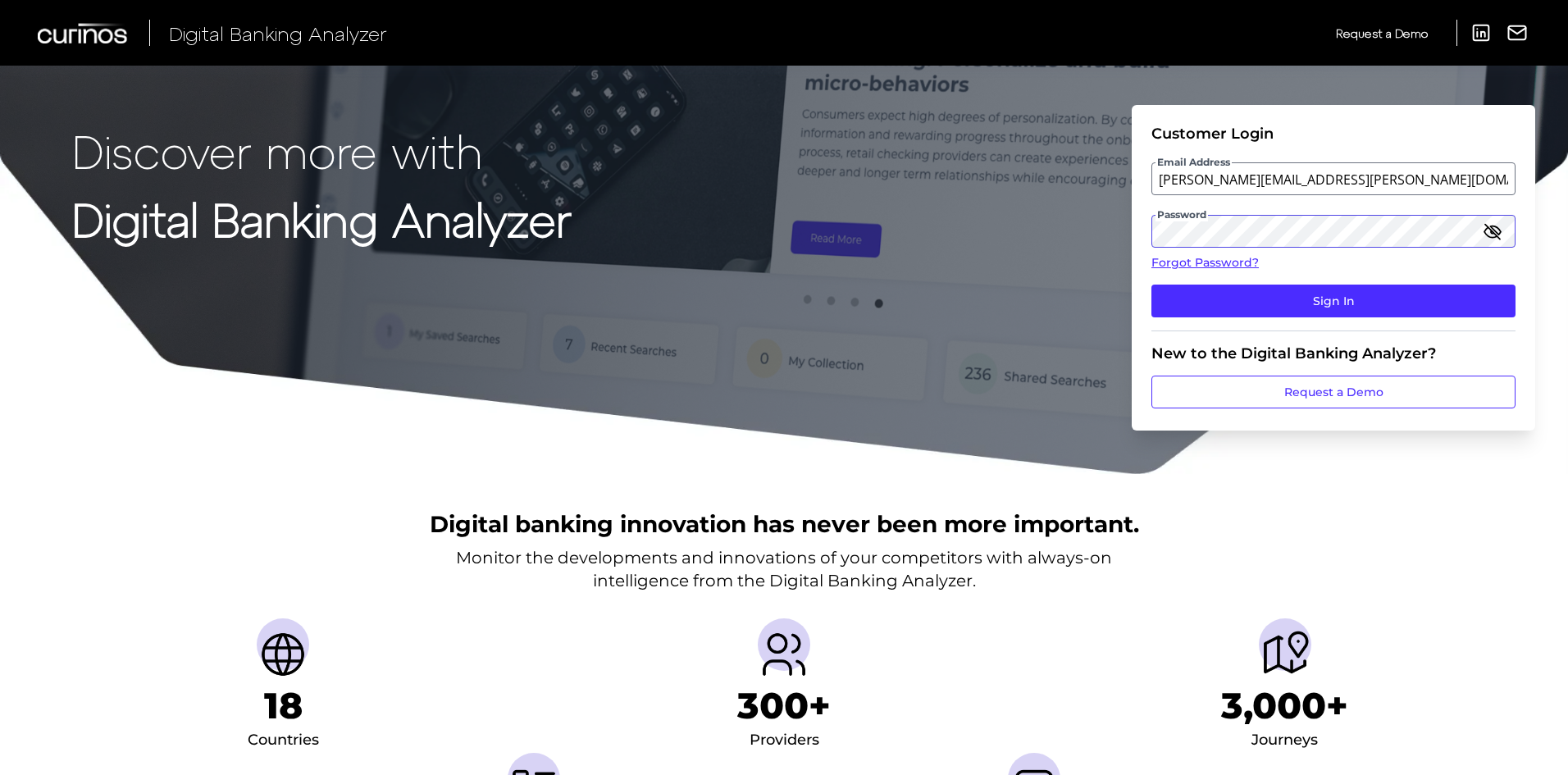
click at [1151, 284] on button "Sign In" at bounding box center [1333, 301] width 364 height 33
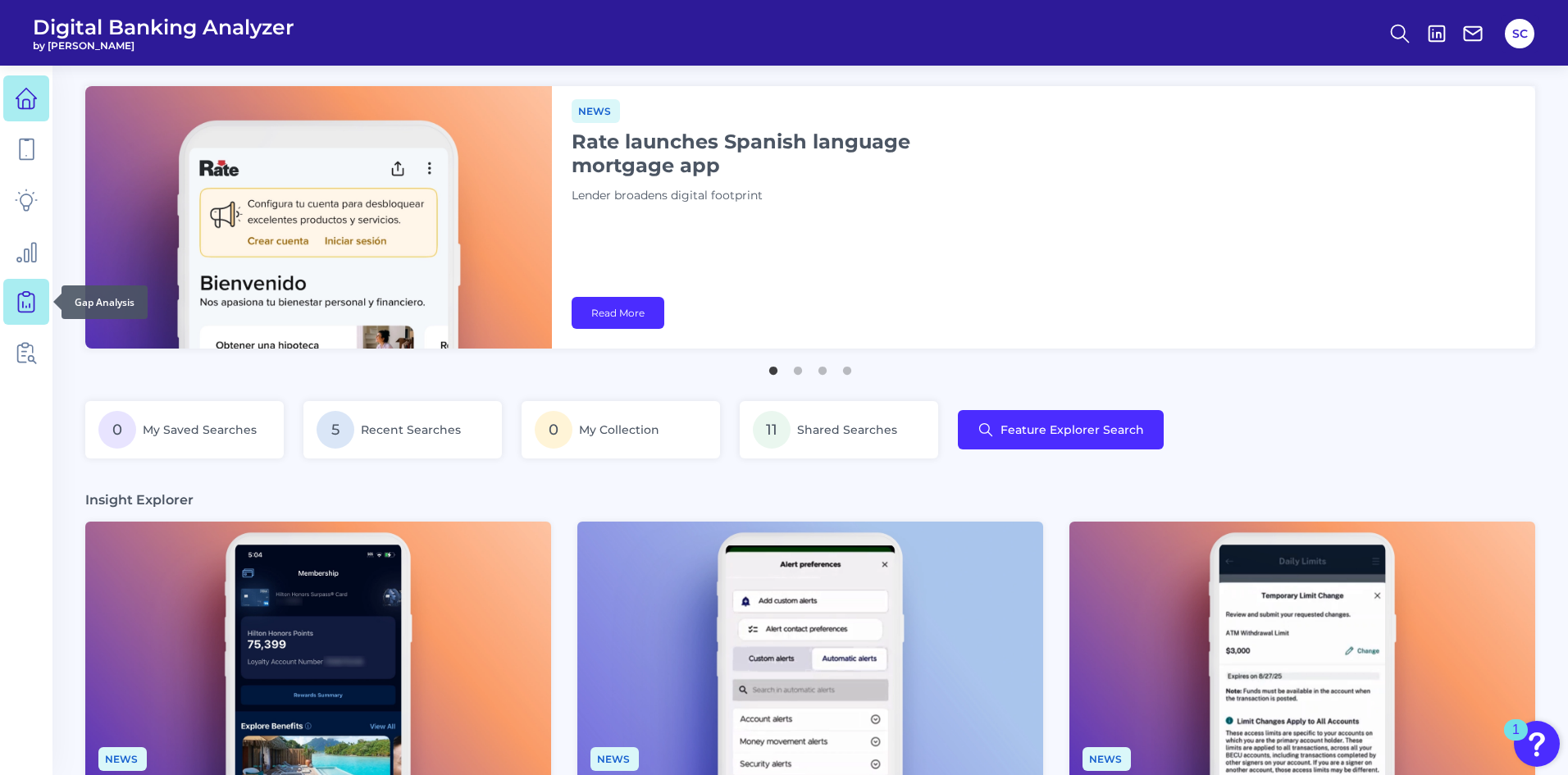
click at [34, 303] on icon at bounding box center [26, 303] width 16 height 18
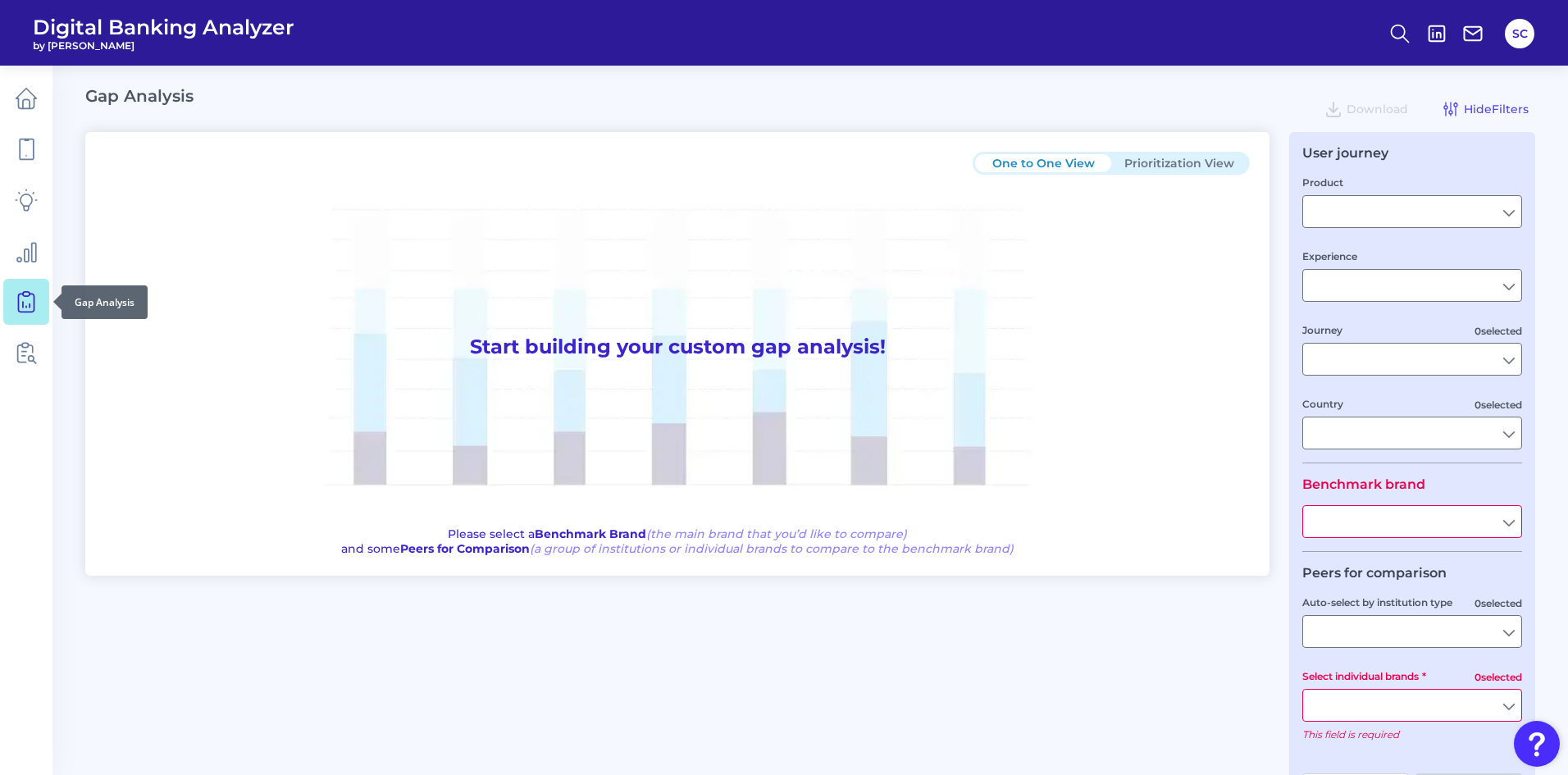
type input "Checking / Current Account"
type input "Mobile Servicing"
type input "Pre-Login Area, New Customer Onboarding, Login & Authentication, Accounts and t…"
type input "United States"
type input "Ally"
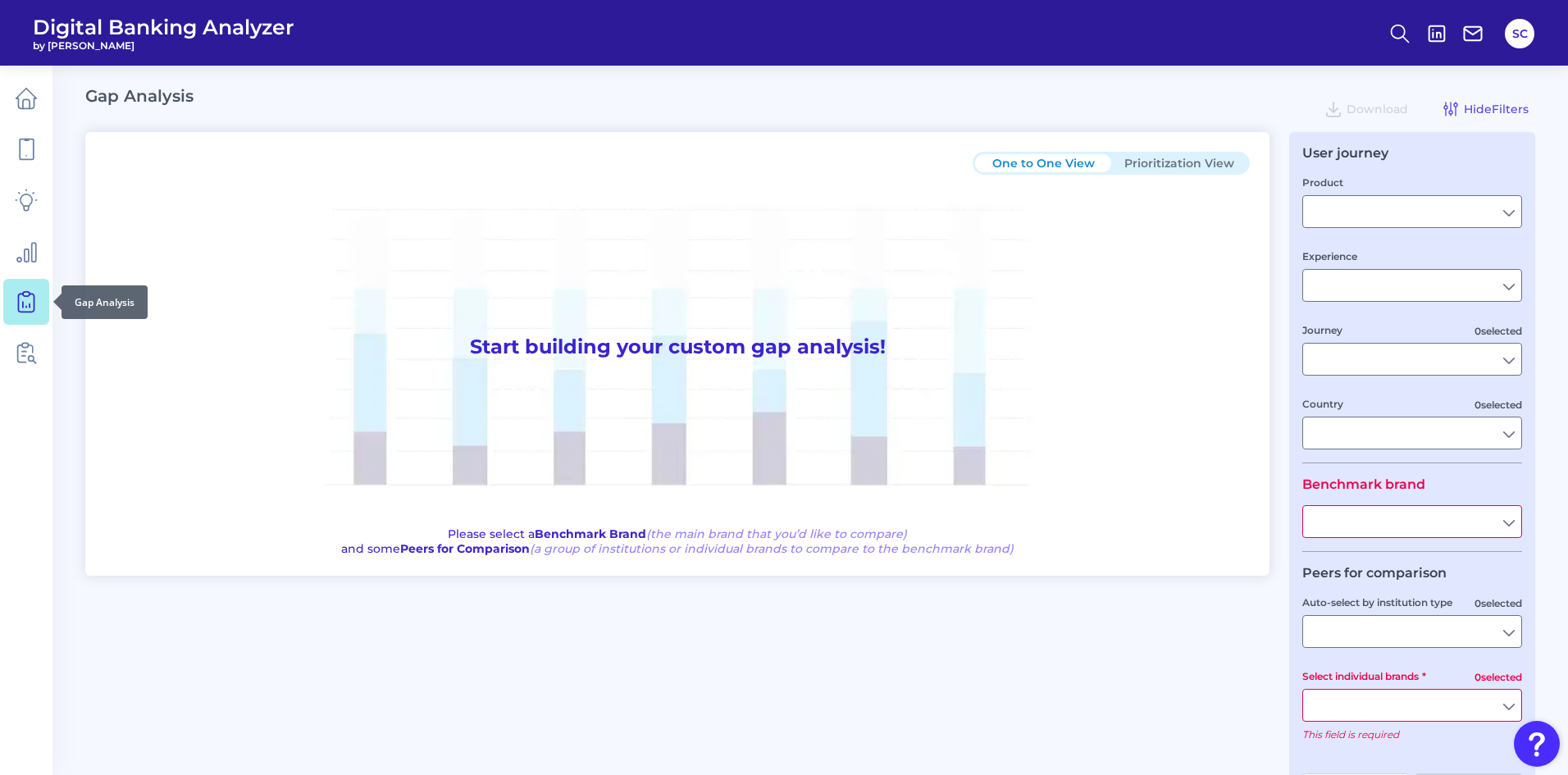
type input "All Select individual brands"
type input "All Journeys"
type input "All Countries"
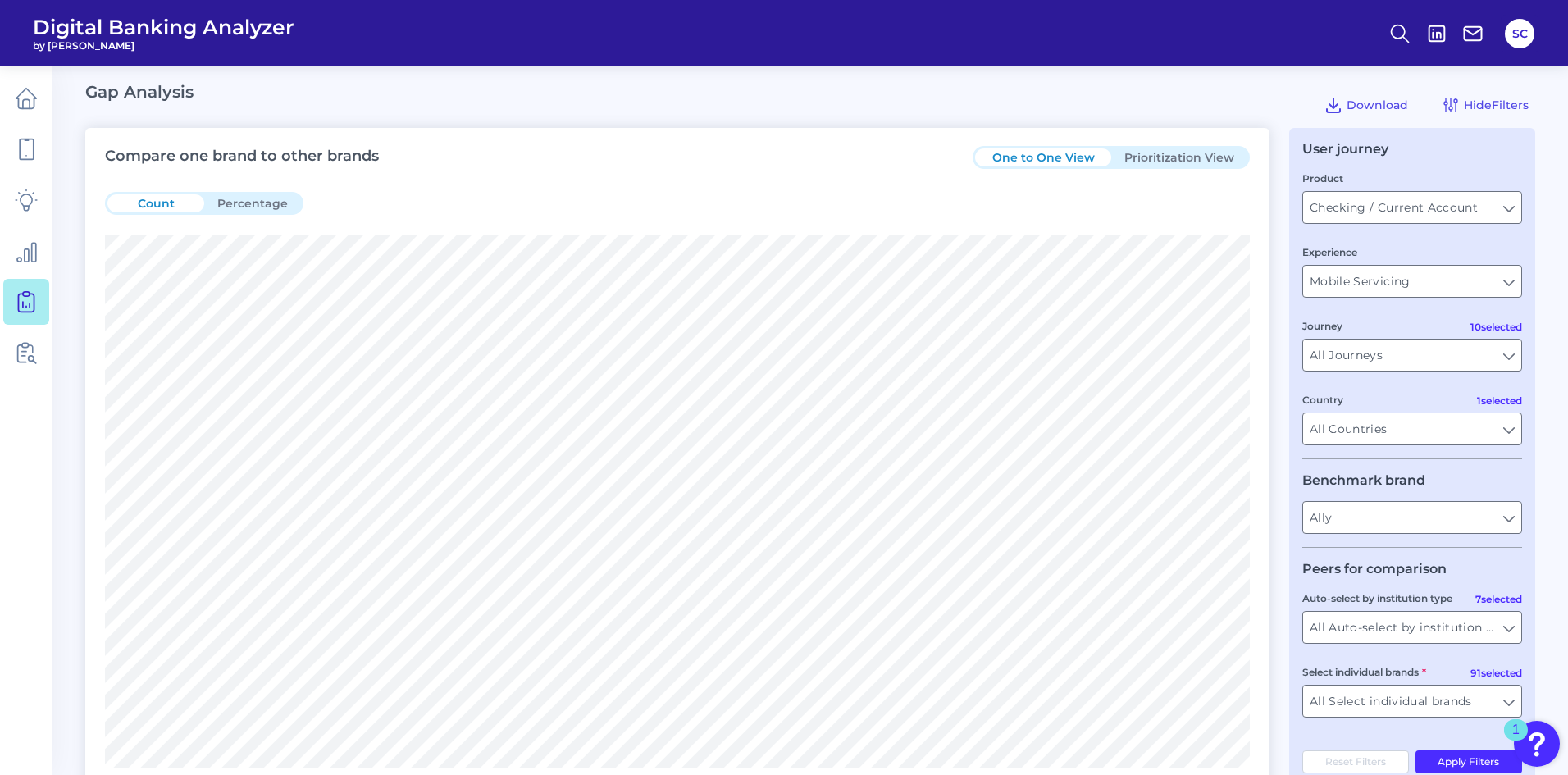
scroll to position [4, 0]
click at [1492, 205] on input "Checking / Current Account" at bounding box center [1412, 208] width 218 height 31
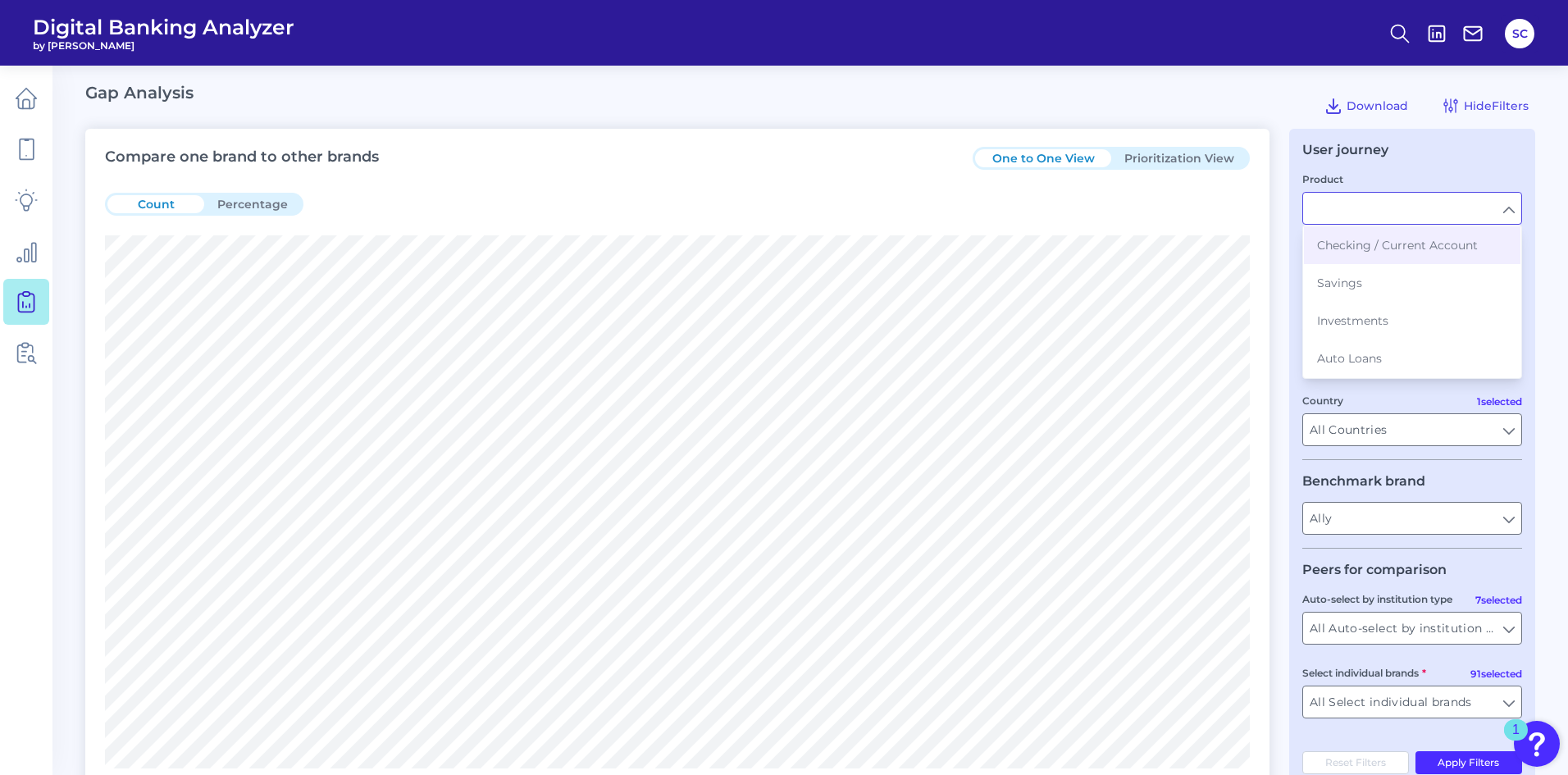
click at [1492, 205] on input "Product" at bounding box center [1412, 208] width 218 height 31
type input "Checking / Current Account"
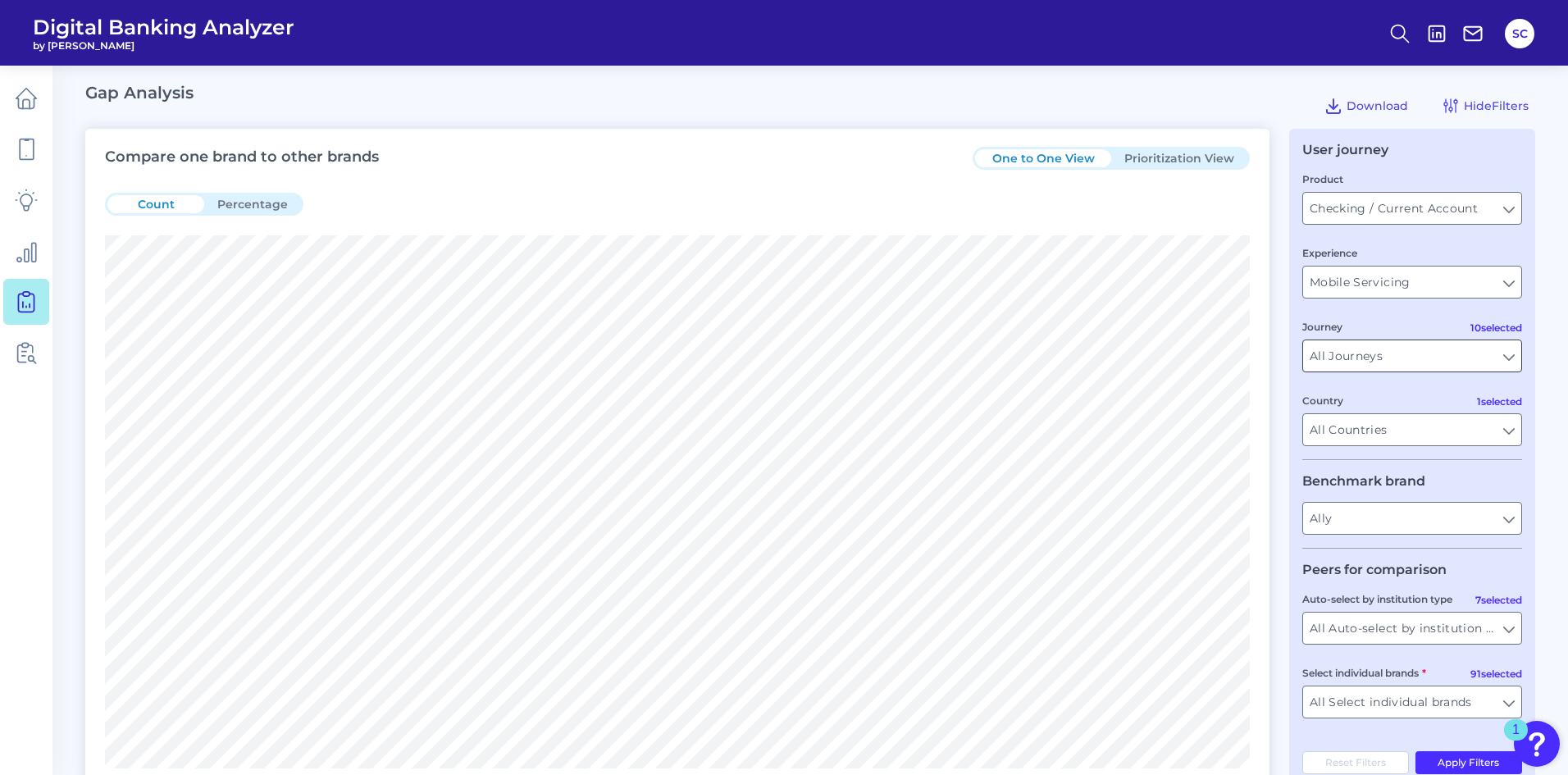
click at [1370, 351] on input "All Journeys" at bounding box center [1412, 356] width 218 height 31
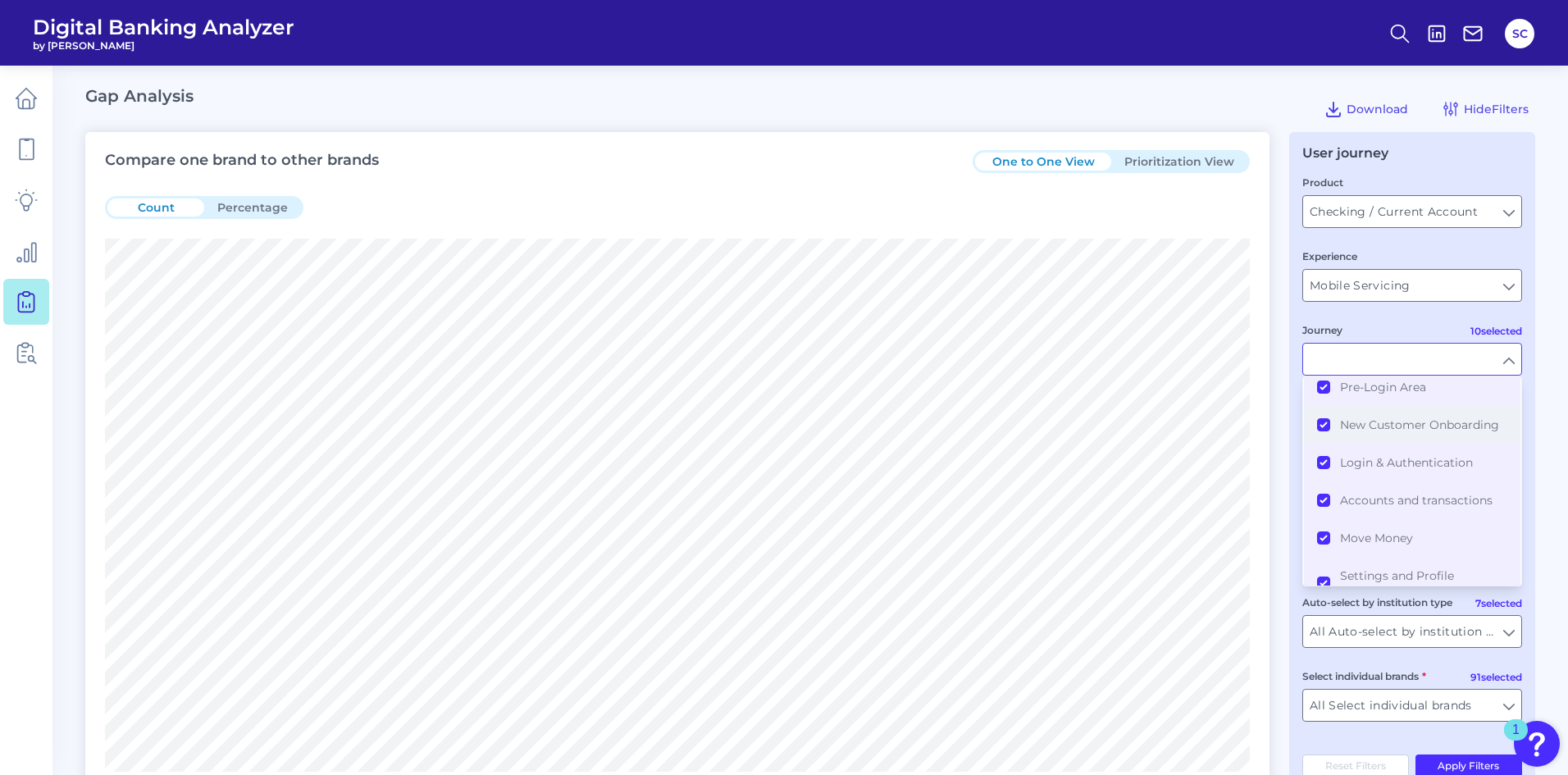
scroll to position [0, 0]
click at [1440, 347] on input "Journey" at bounding box center [1412, 359] width 218 height 31
type input "All Journeys"
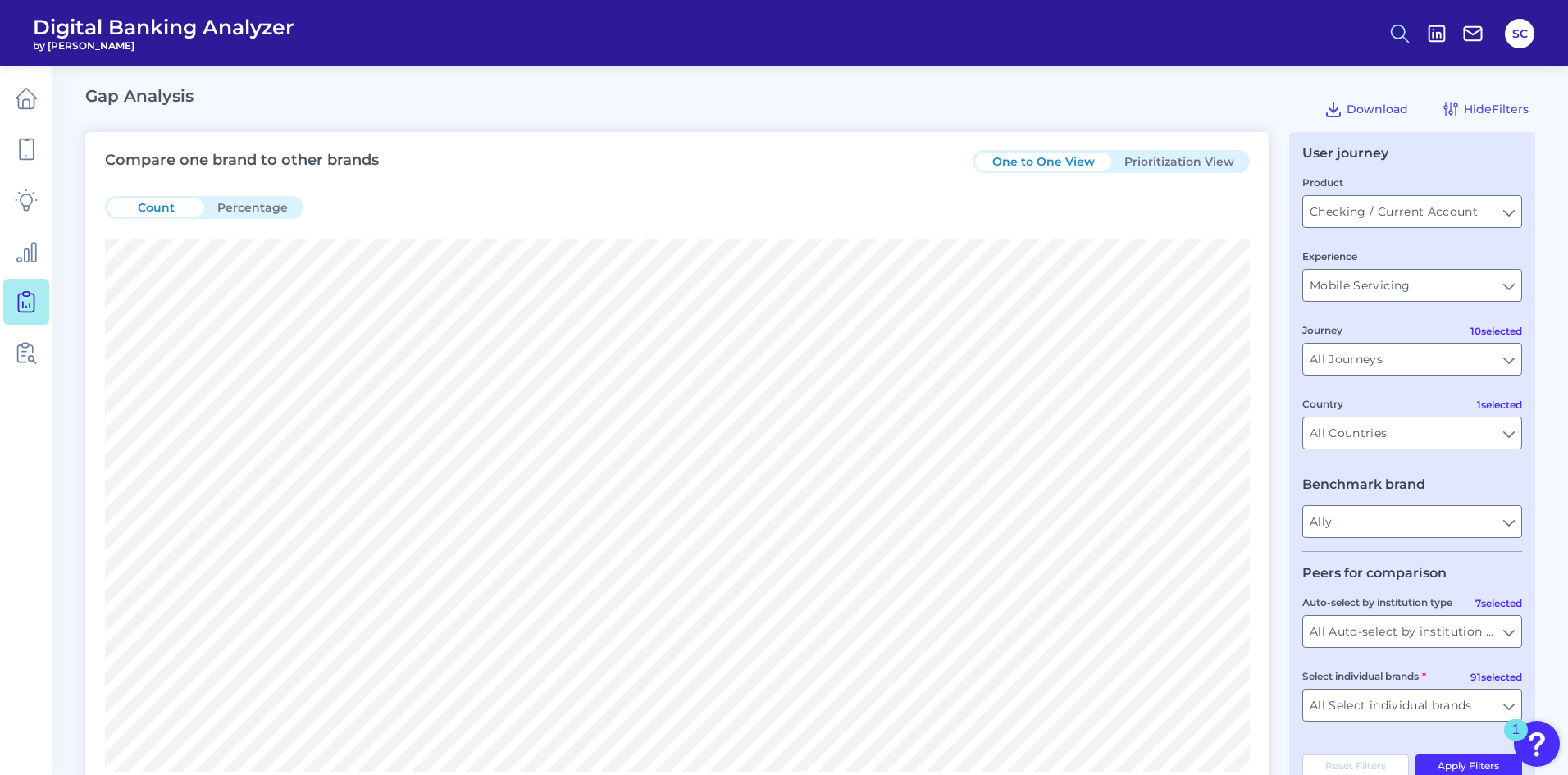
click at [1396, 40] on icon at bounding box center [1399, 33] width 23 height 23
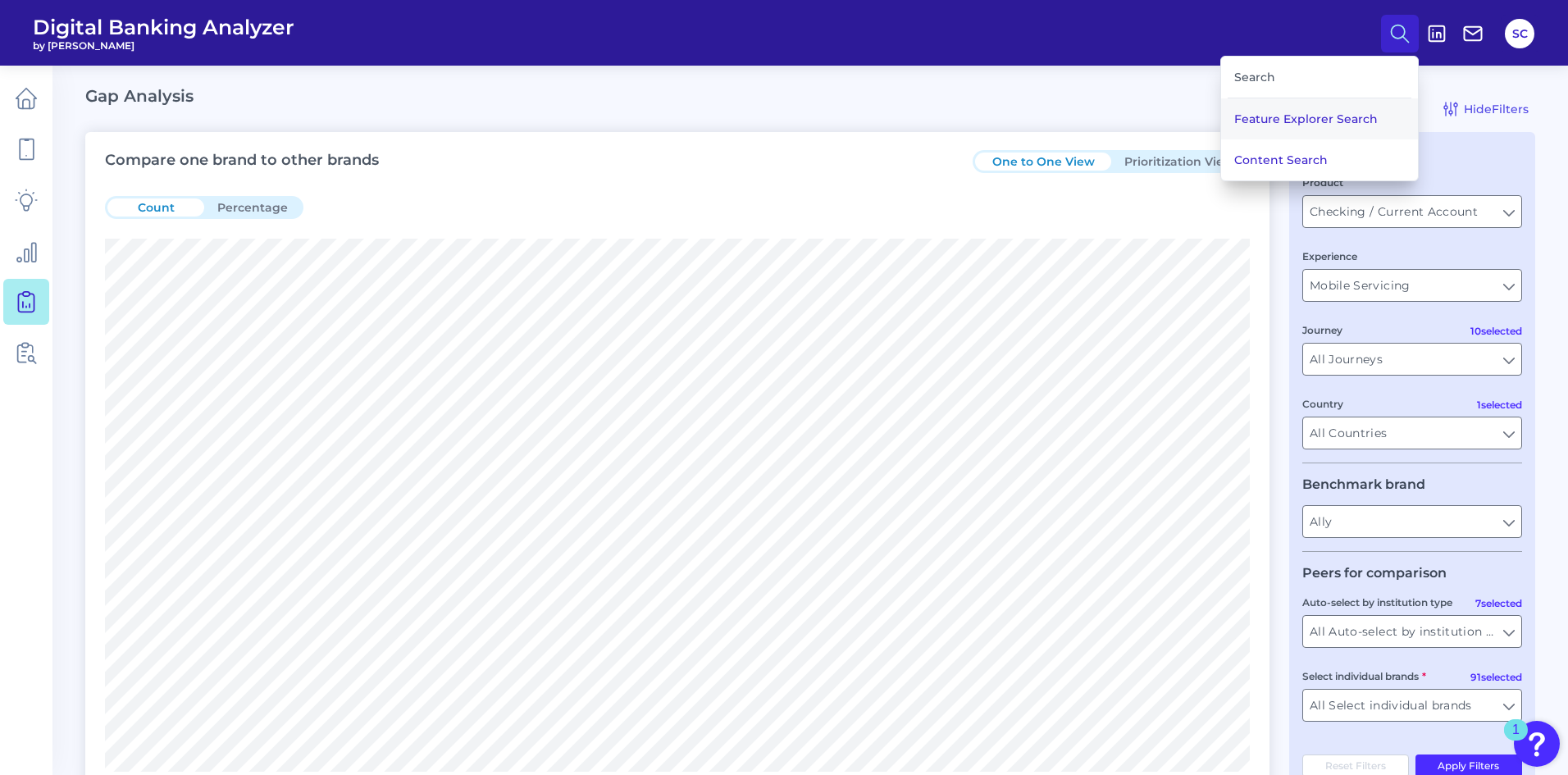
click at [1281, 116] on button "Feature Explorer Search" at bounding box center [1319, 119] width 196 height 41
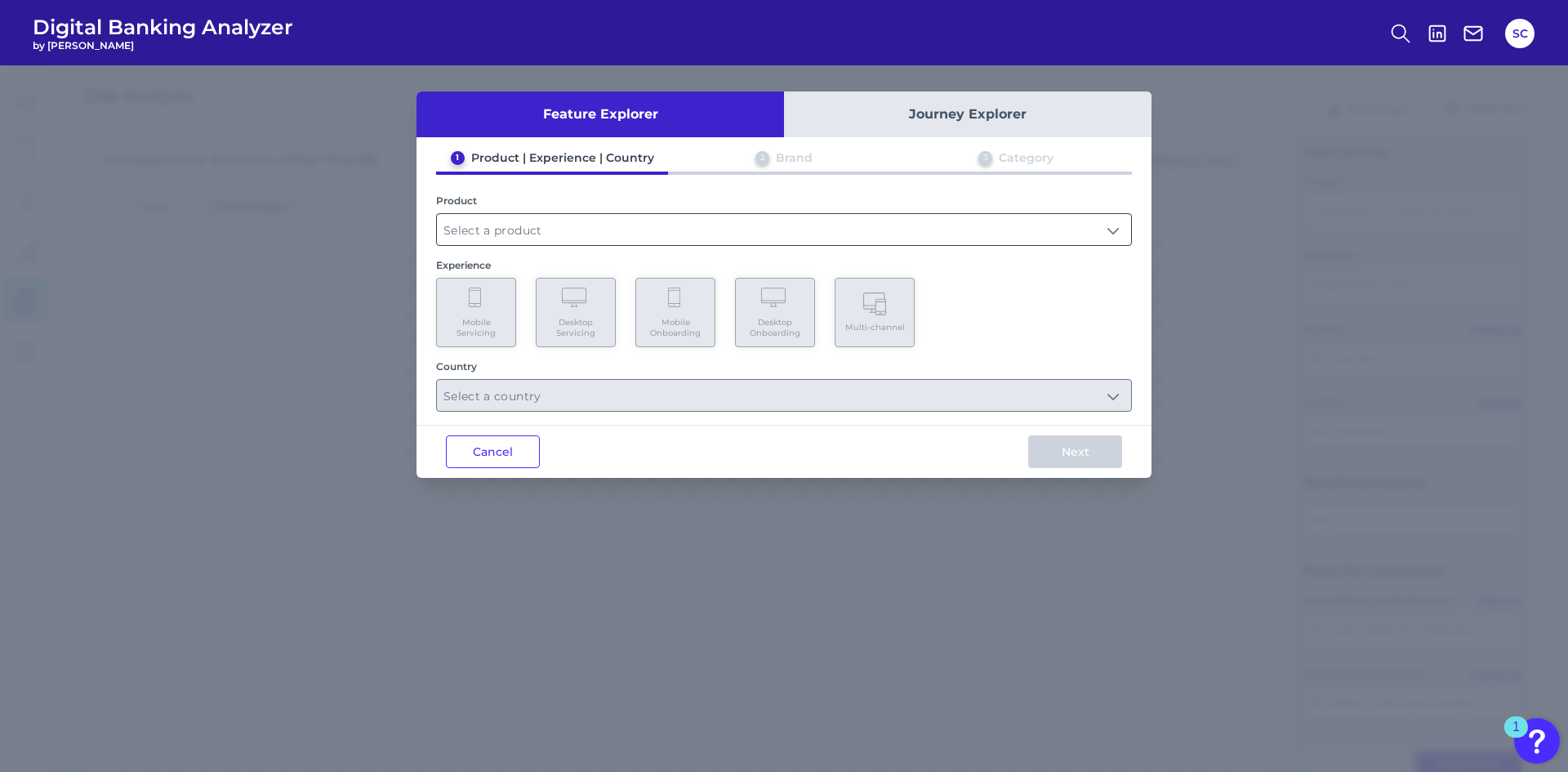
click at [528, 231] on input "text" at bounding box center [784, 229] width 694 height 31
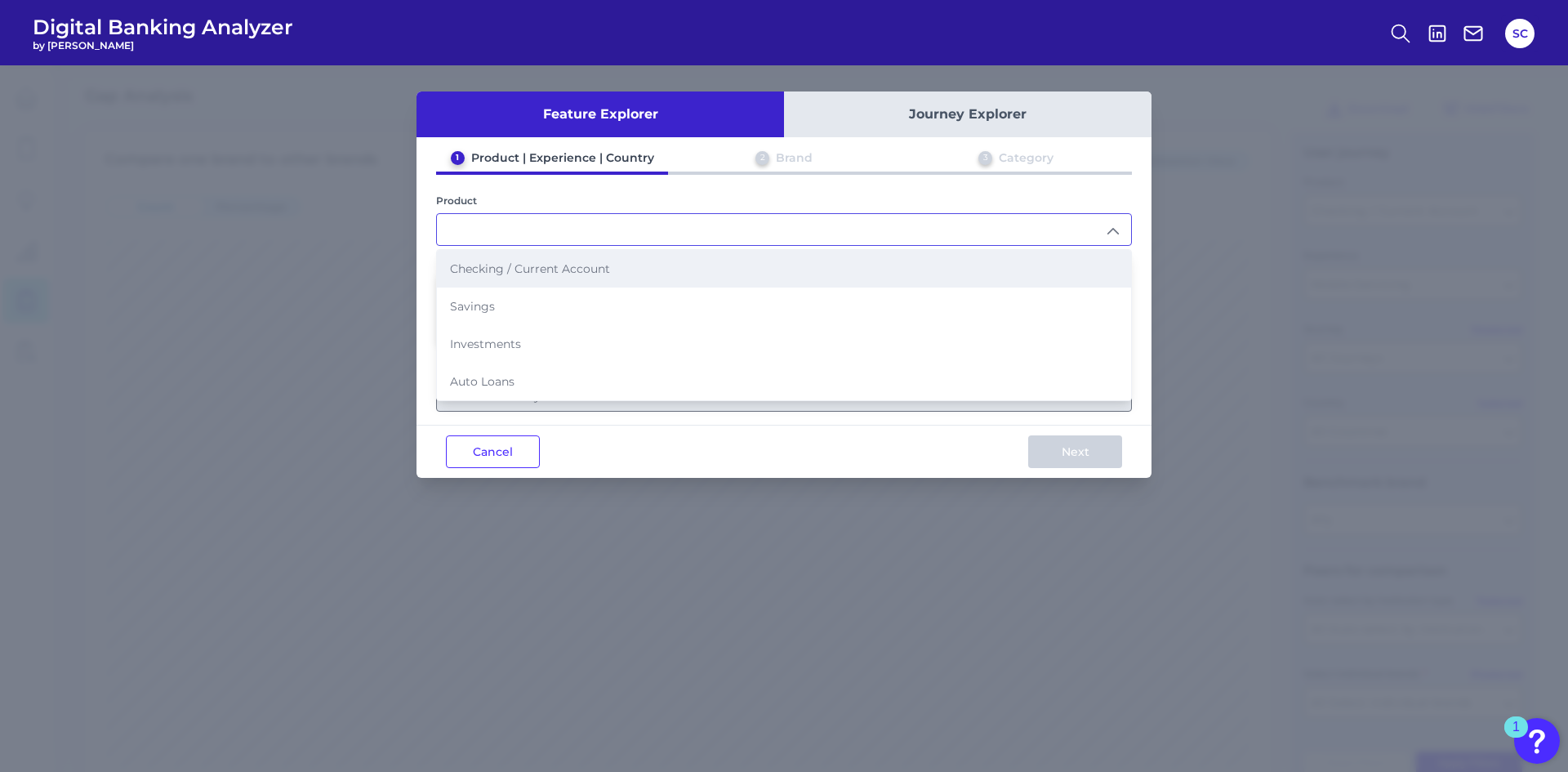
click at [520, 272] on span "Checking / Current Account" at bounding box center [530, 269] width 160 height 15
type input "Checking / Current Account"
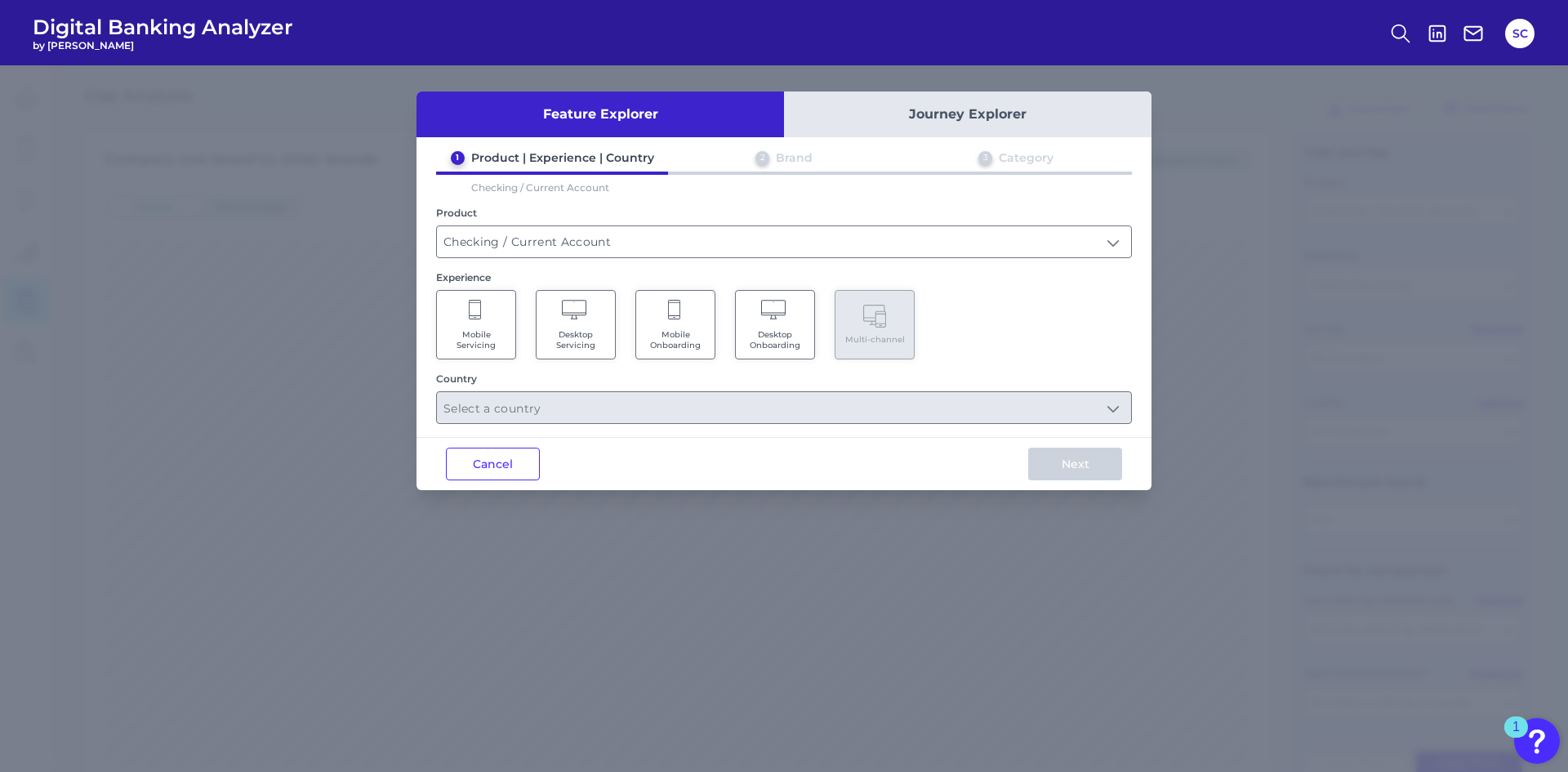
click at [483, 338] on span "Mobile Servicing" at bounding box center [476, 340] width 62 height 21
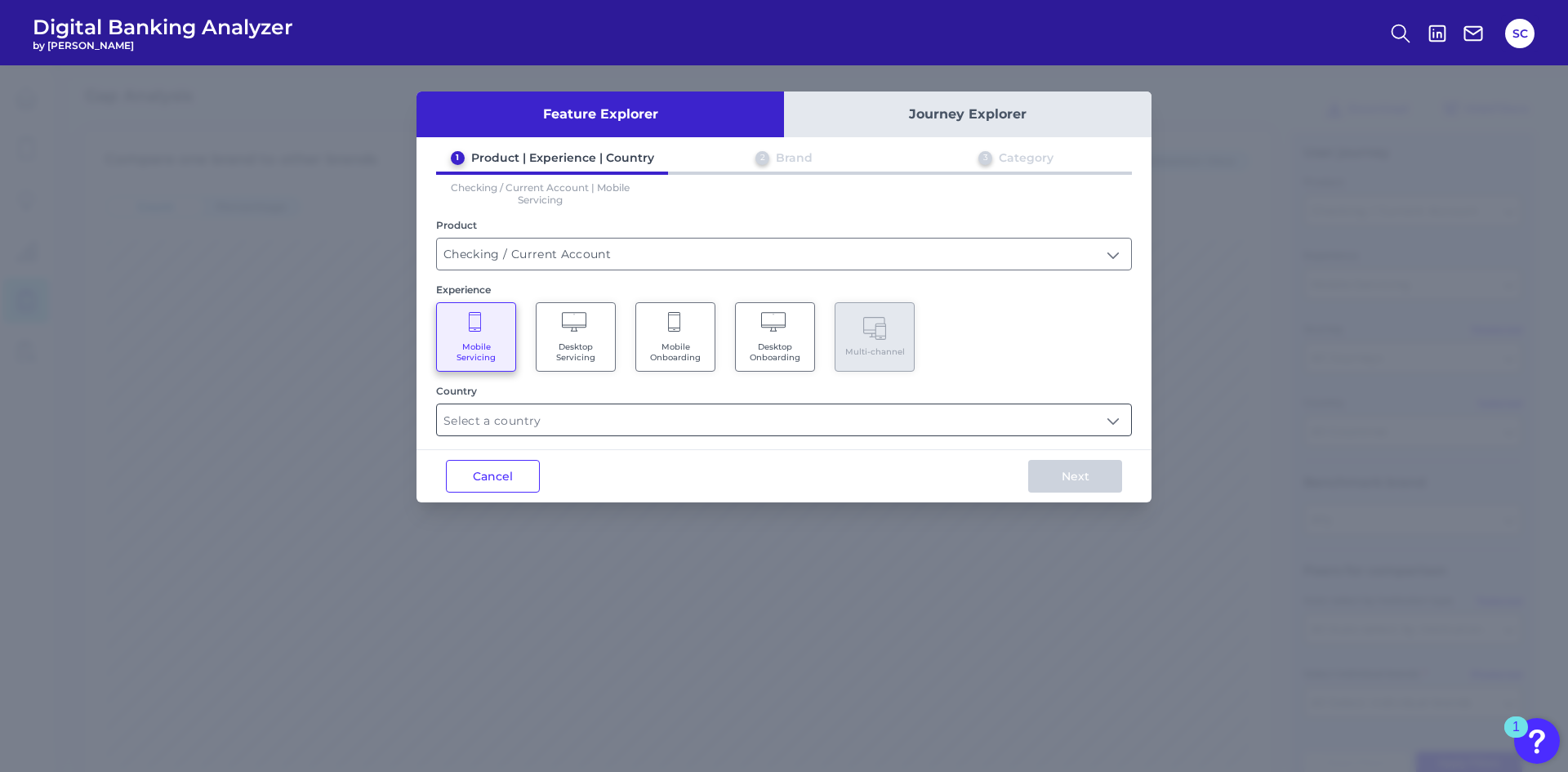
click at [540, 423] on input "text" at bounding box center [784, 420] width 694 height 31
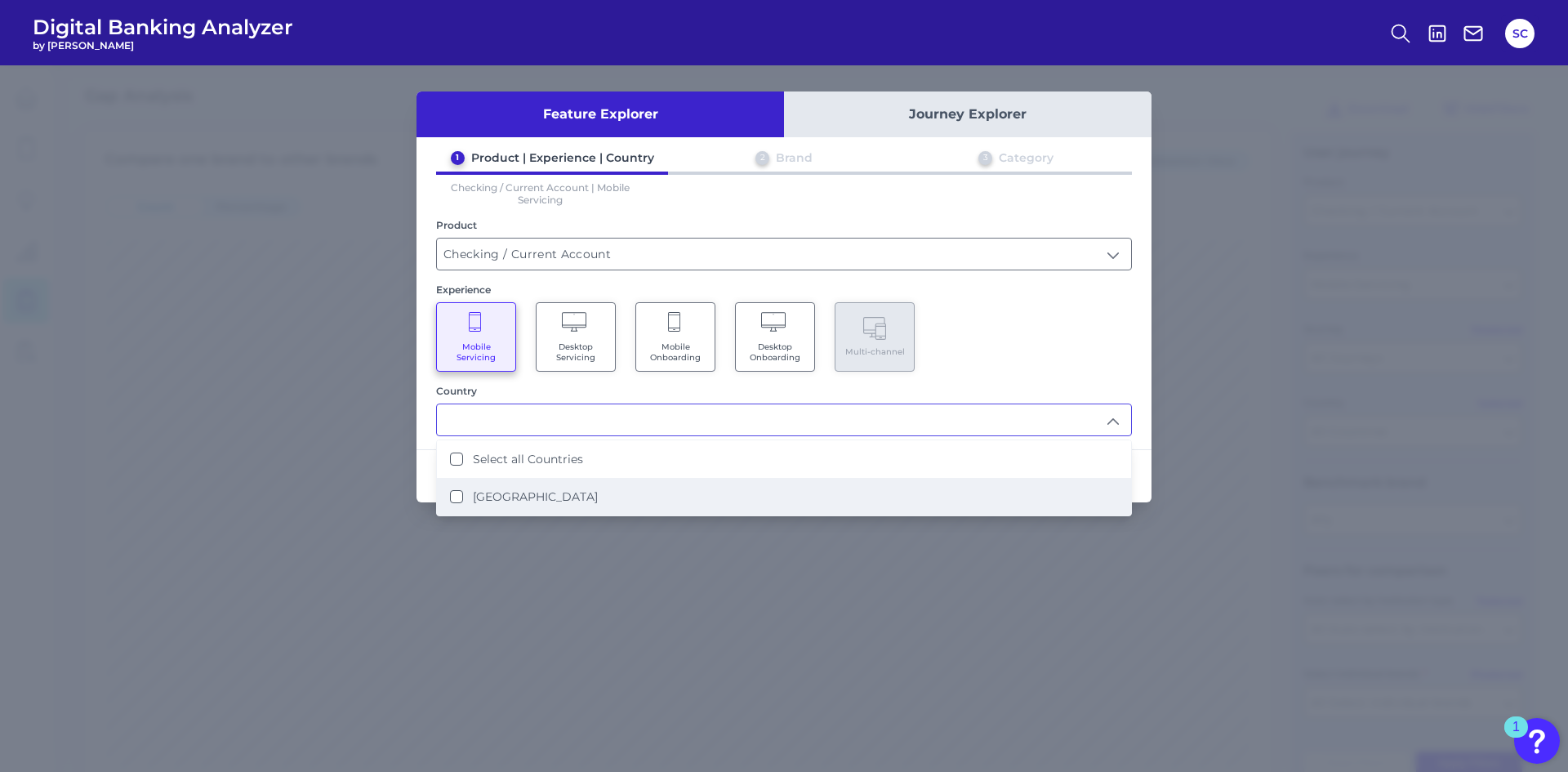
click at [502, 488] on li "United States" at bounding box center [784, 496] width 694 height 37
type input "Select all Countries"
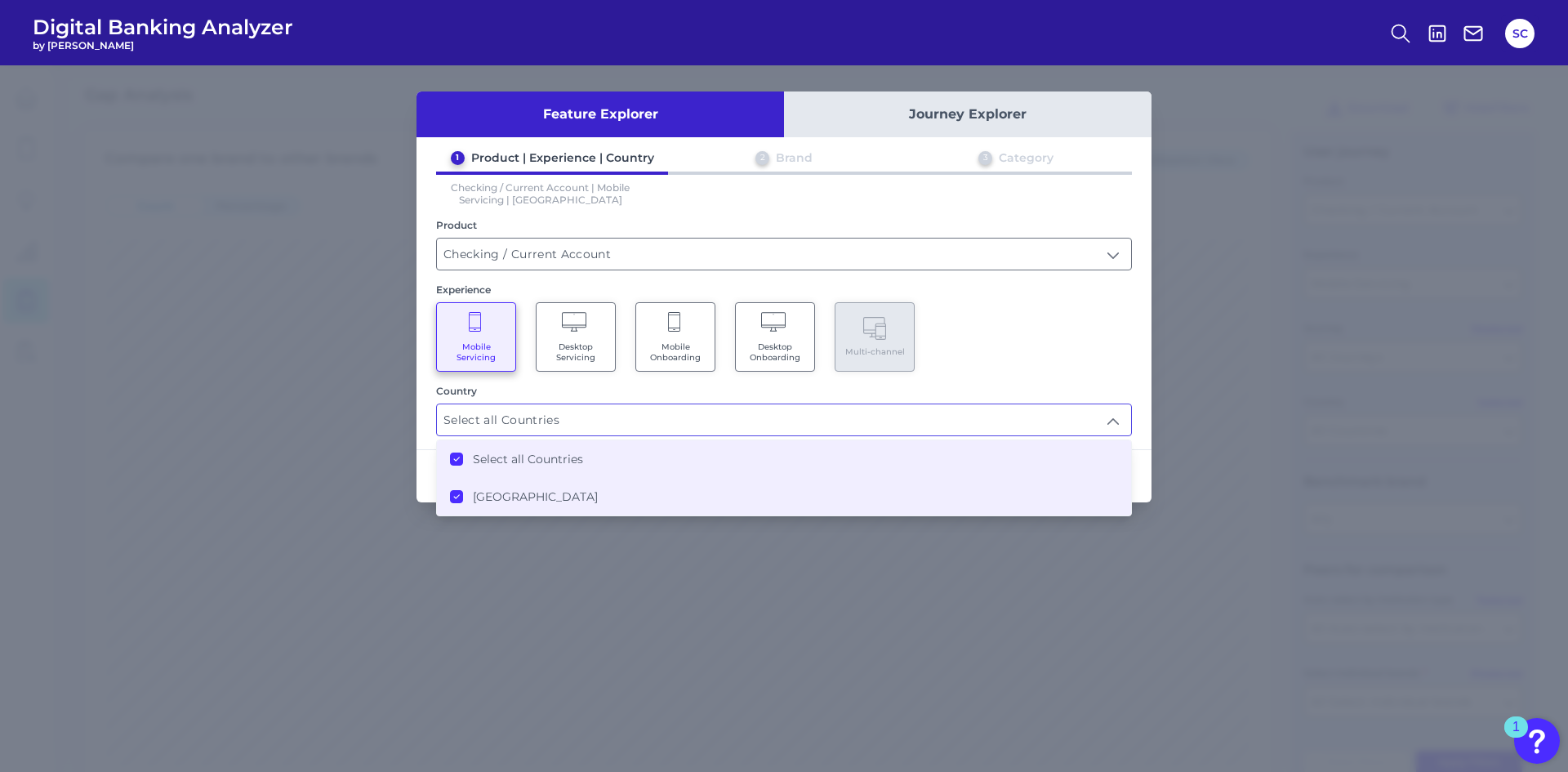
click at [1063, 327] on div "Mobile Servicing Desktop Servicing Mobile Onboarding Desktop Onboarding Multi-c…" at bounding box center [784, 337] width 696 height 69
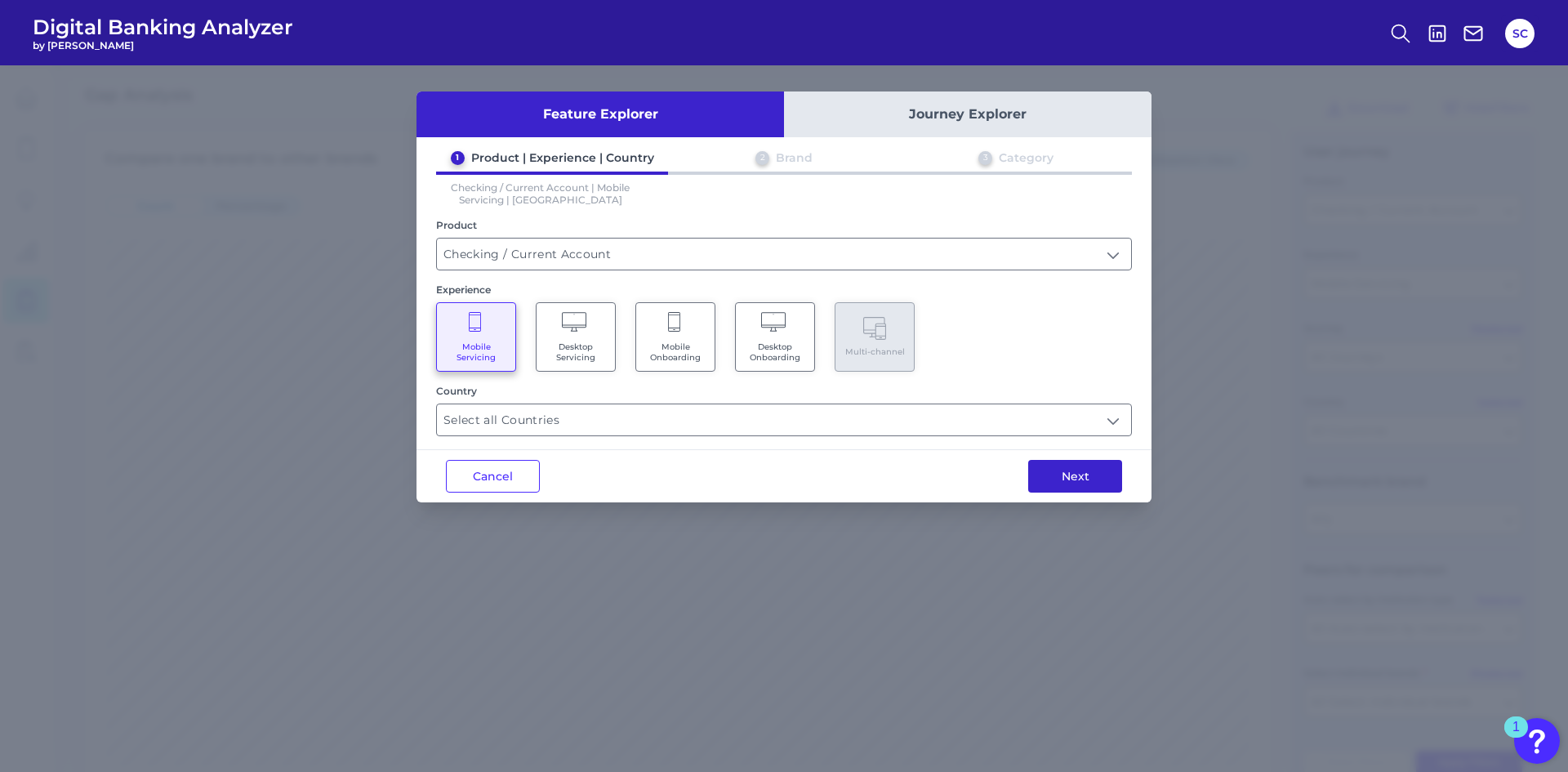
click at [1078, 480] on button "Next" at bounding box center [1075, 476] width 94 height 33
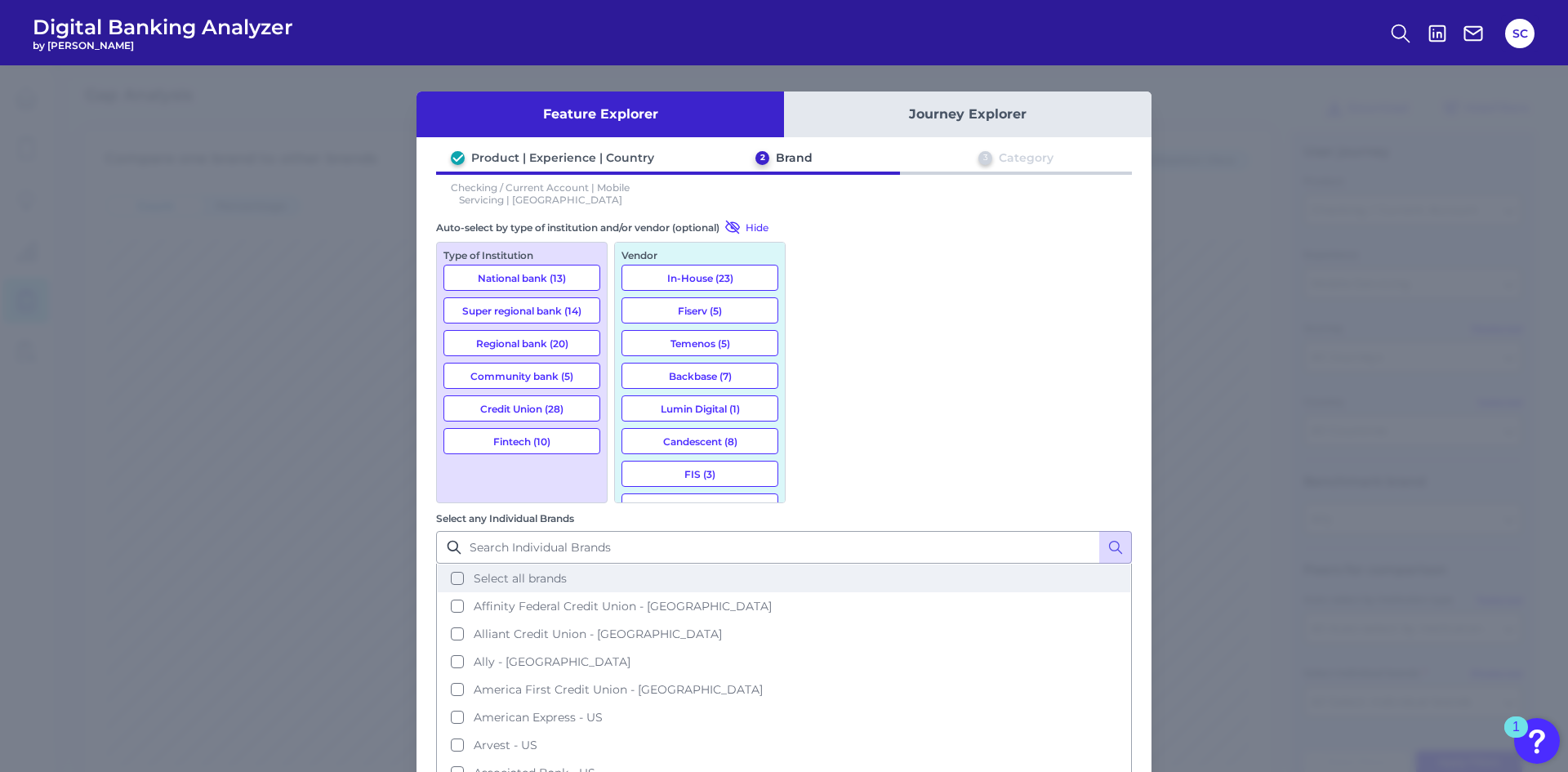
click at [810, 564] on button "Select all brands" at bounding box center [784, 578] width 693 height 28
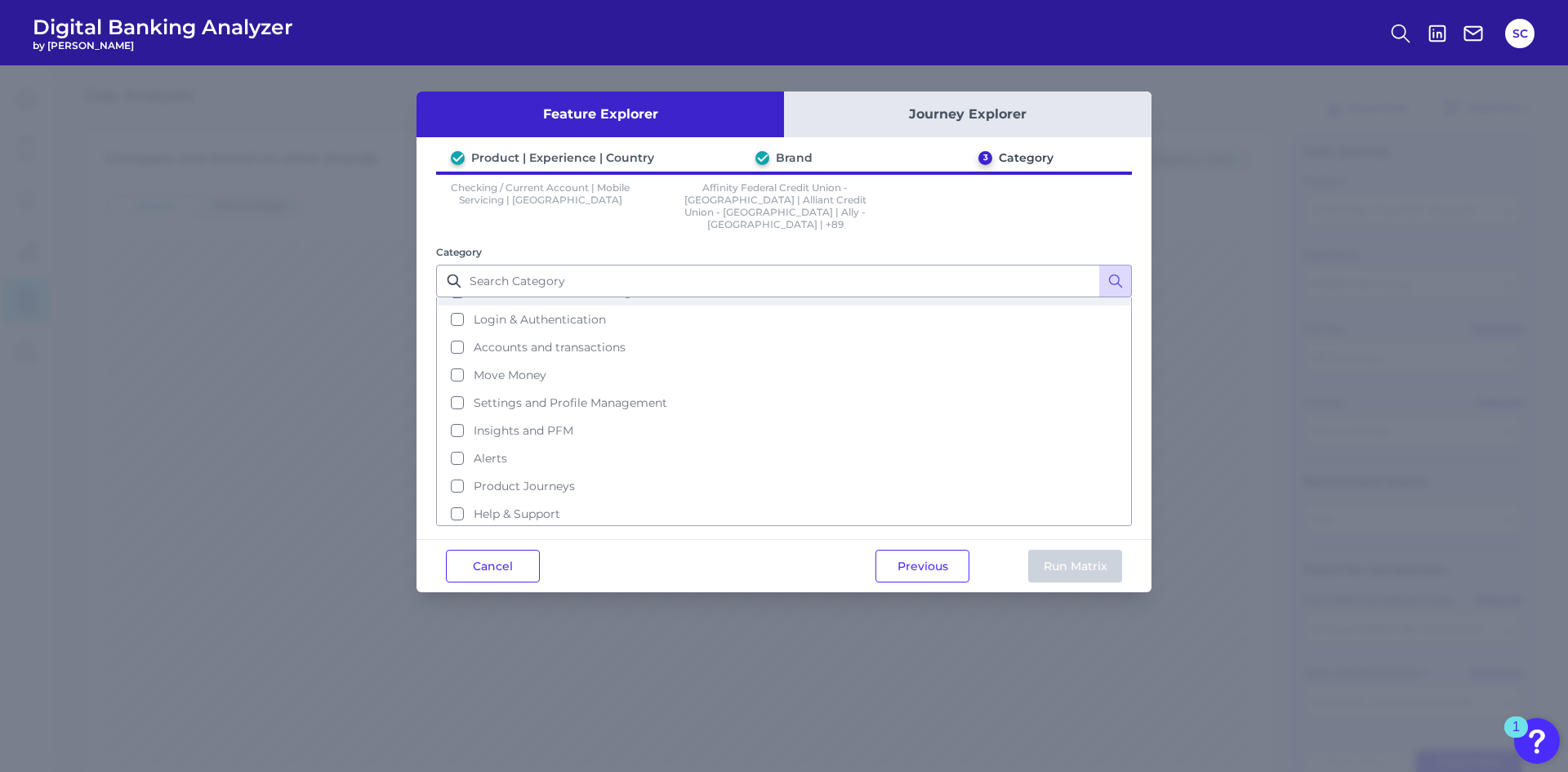
scroll to position [76, 0]
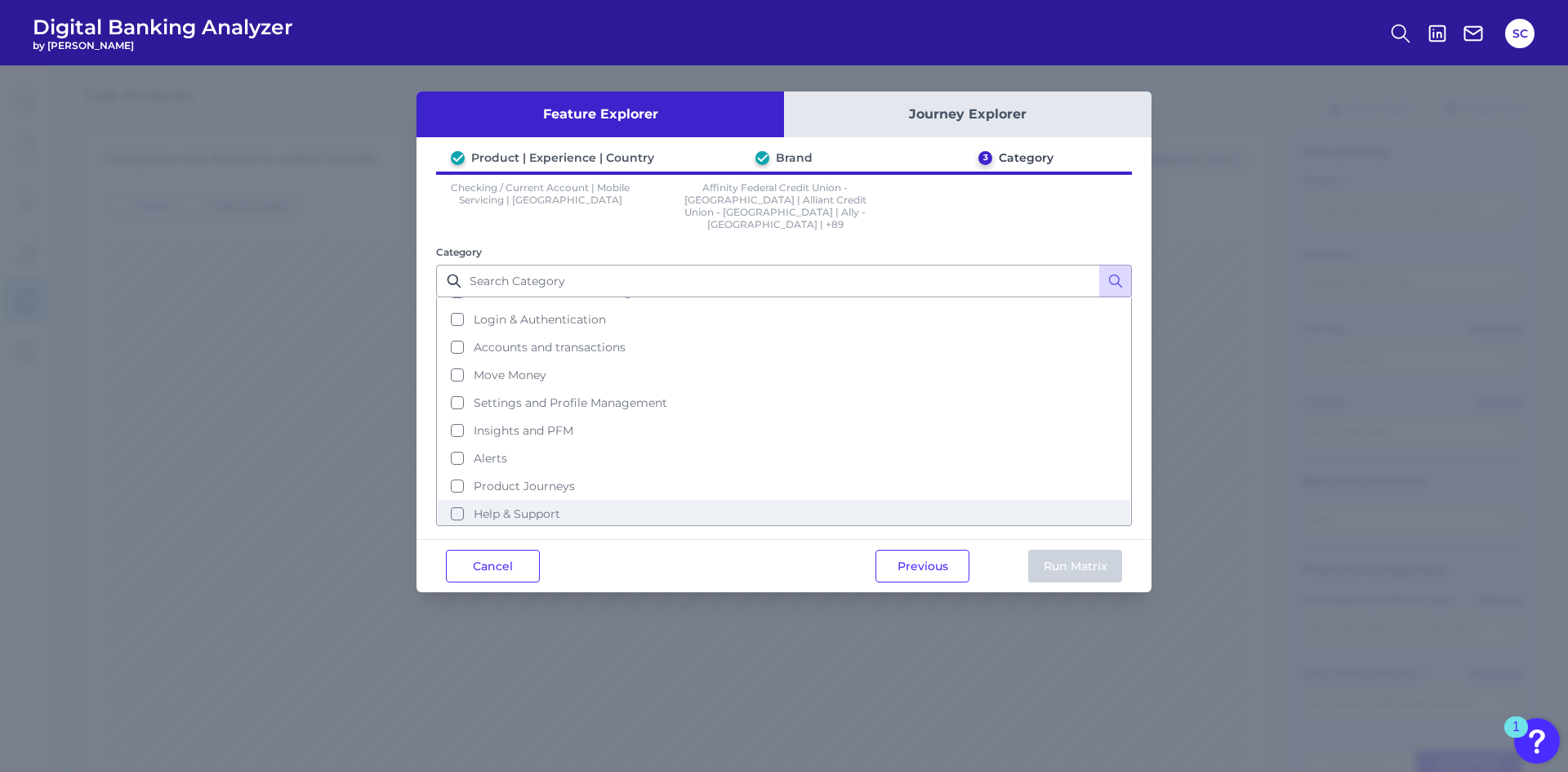
click at [459, 500] on button "Help & Support" at bounding box center [784, 513] width 693 height 28
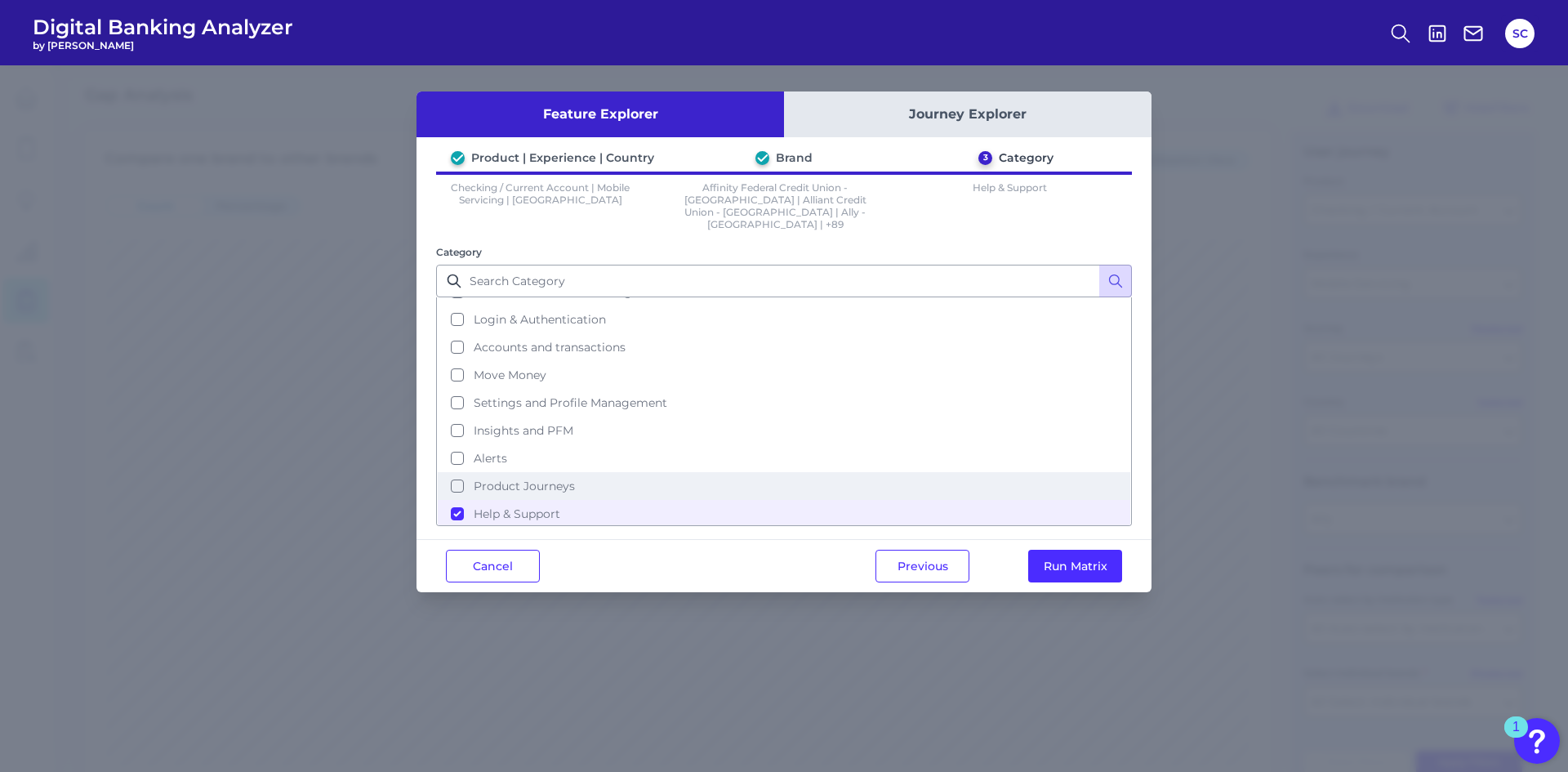
click at [460, 472] on button "Product Journeys" at bounding box center [784, 486] width 693 height 28
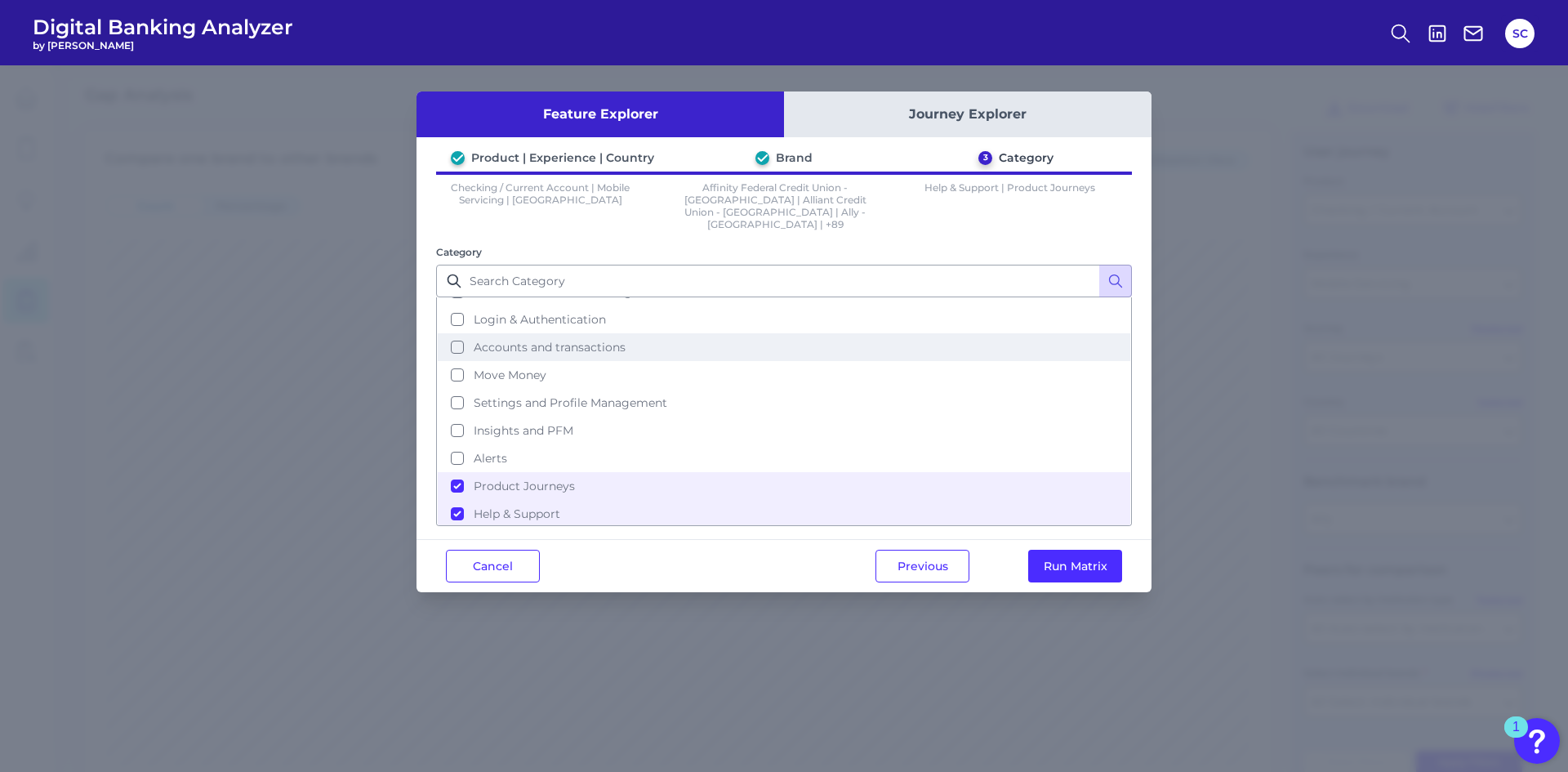
click at [460, 333] on button "Accounts and transactions" at bounding box center [784, 347] width 693 height 28
click at [1062, 550] on button "Run Matrix" at bounding box center [1075, 566] width 94 height 33
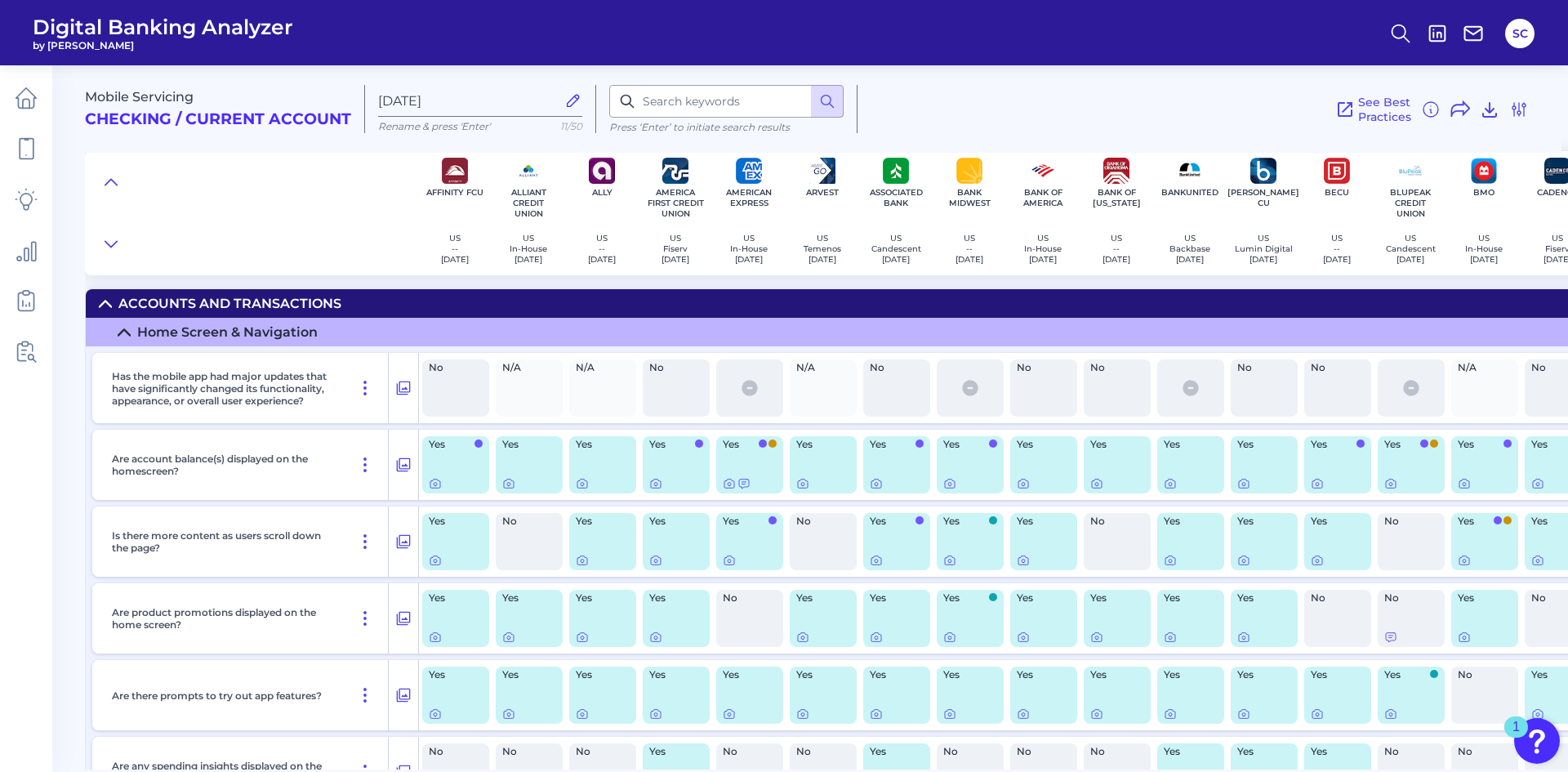
click at [129, 328] on icon at bounding box center [124, 332] width 13 height 13
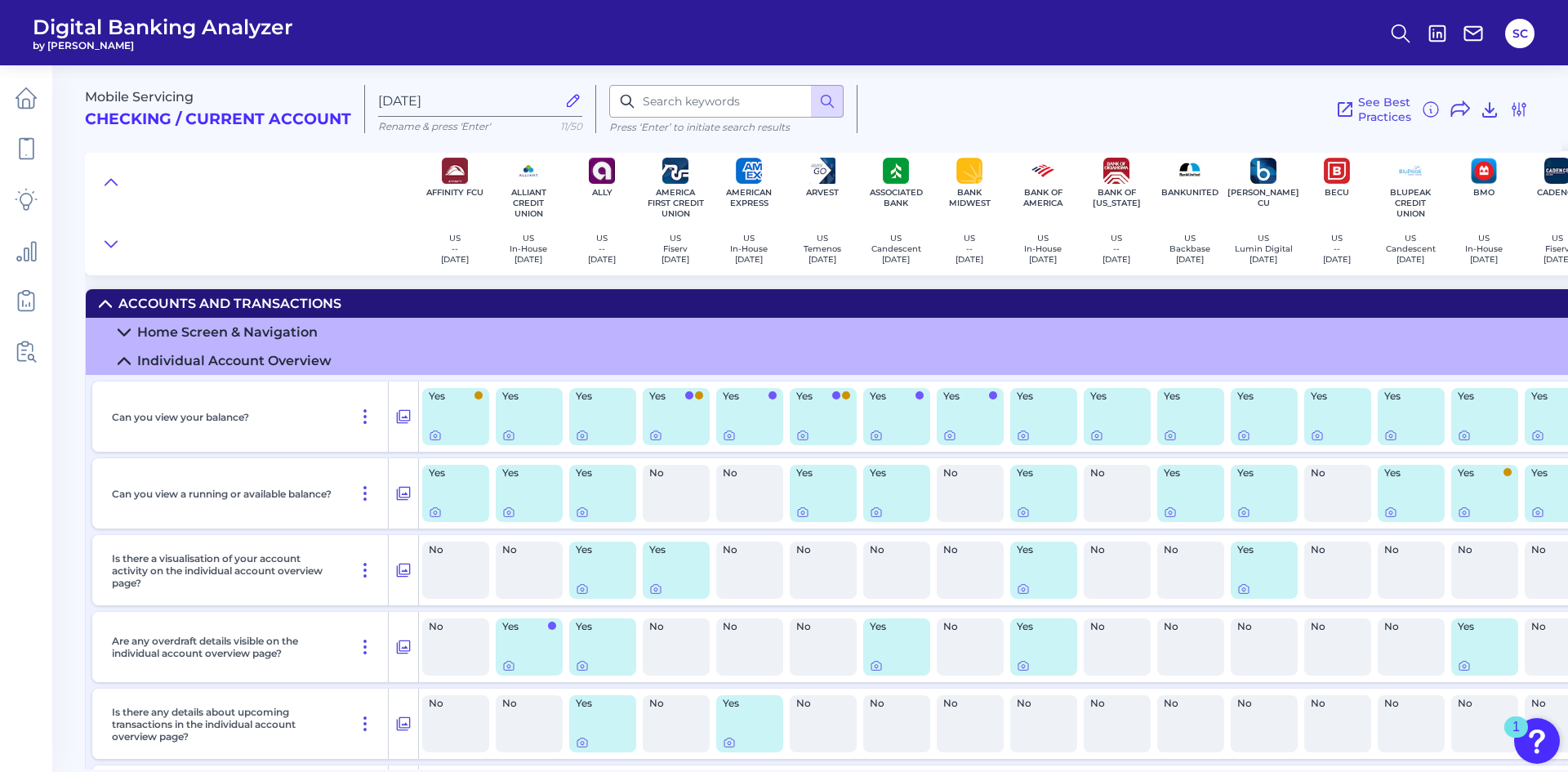
click at [118, 361] on icon at bounding box center [124, 361] width 13 height 13
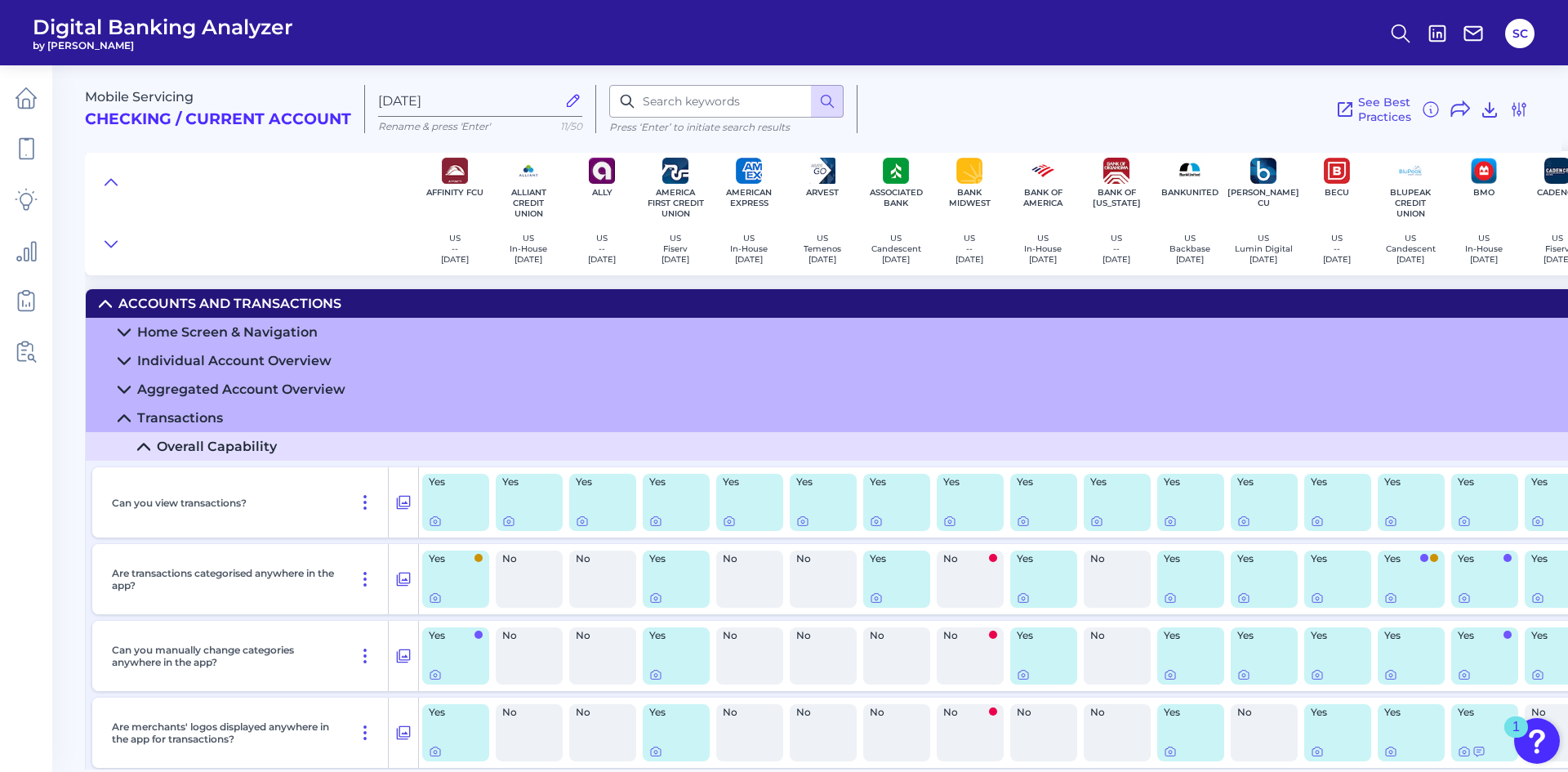
click at [144, 442] on icon at bounding box center [144, 447] width 13 height 13
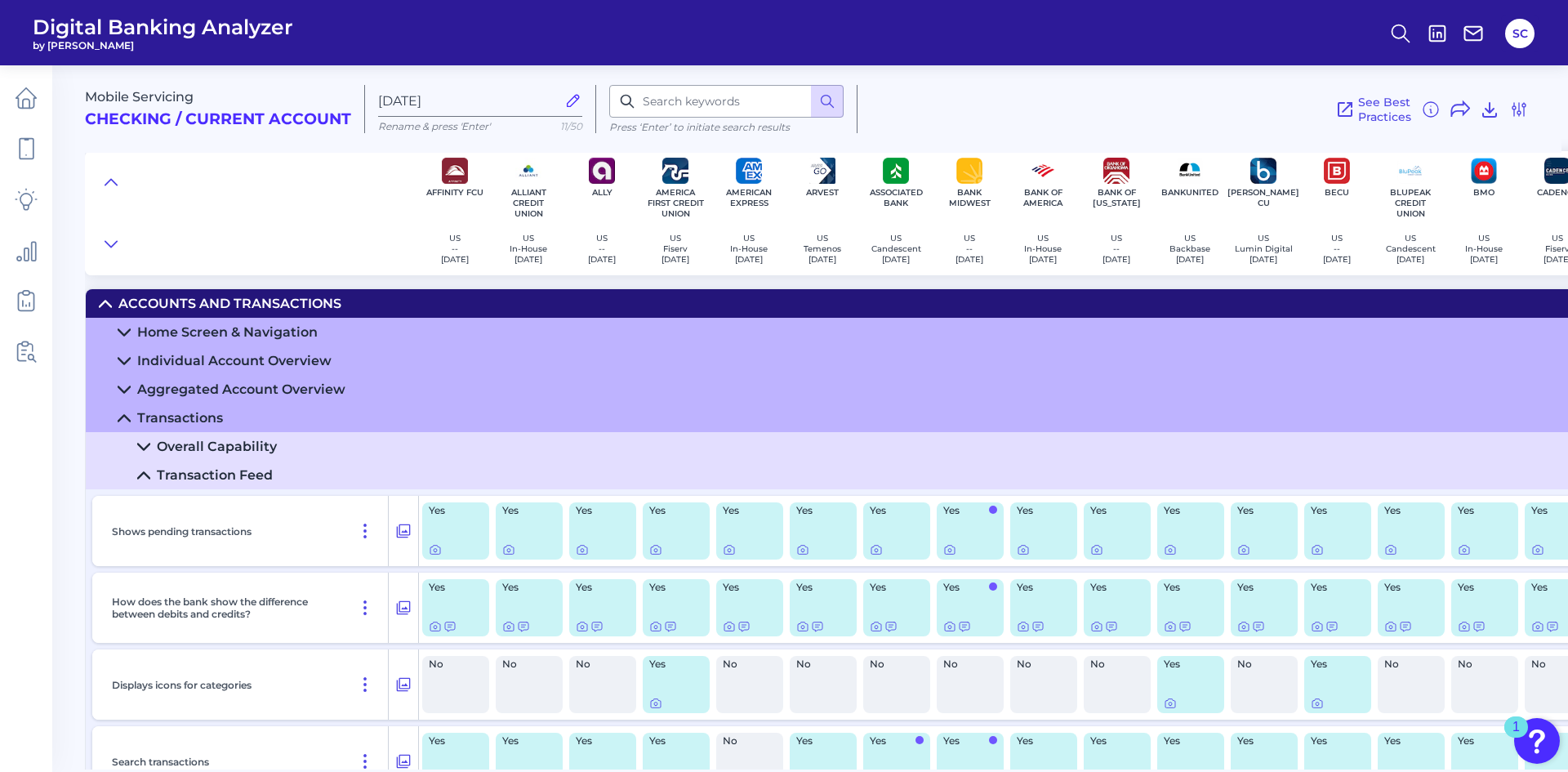
click at [142, 478] on icon at bounding box center [144, 475] width 13 height 13
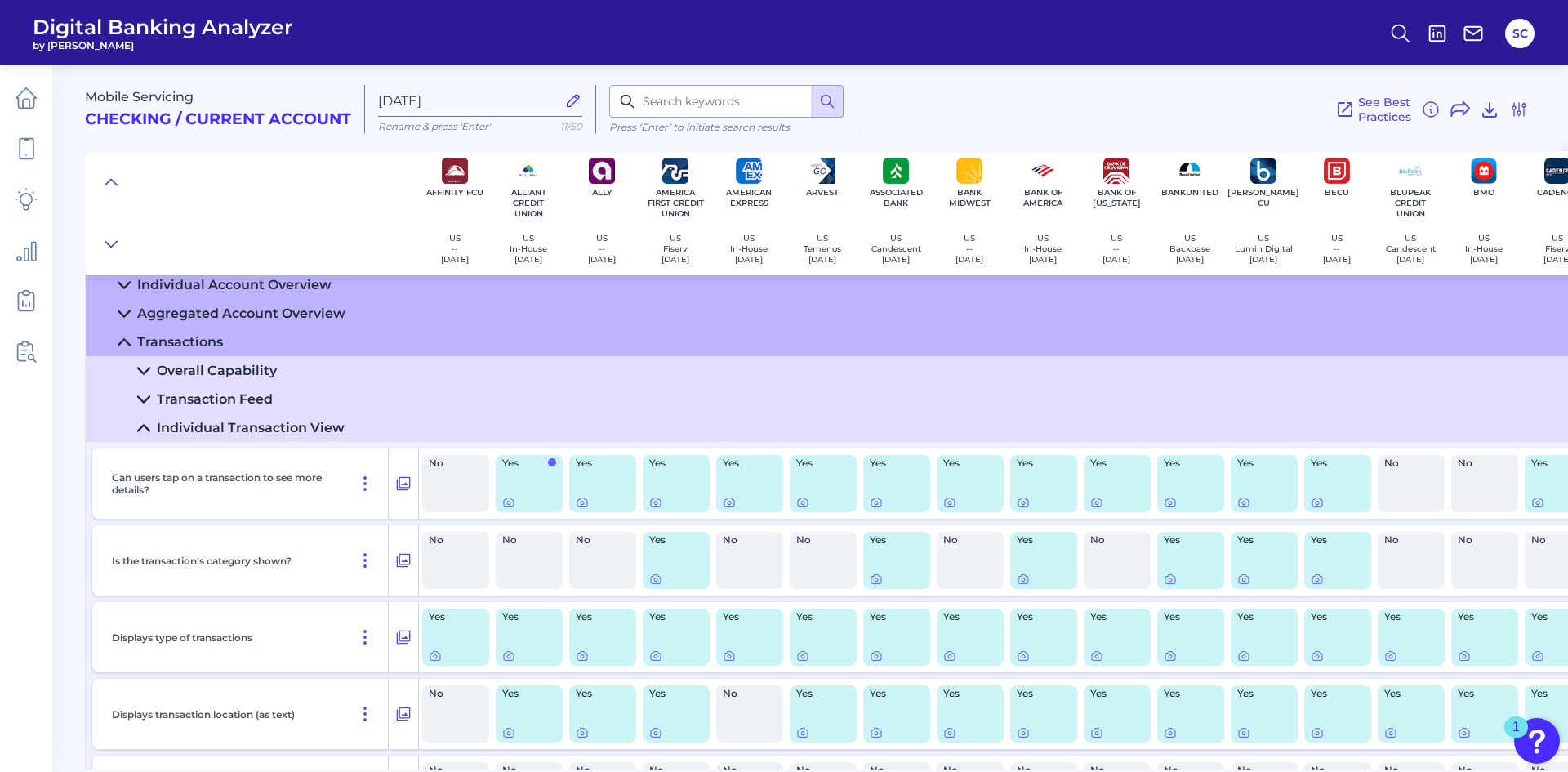
scroll to position [76, 0]
click at [146, 427] on icon at bounding box center [144, 429] width 12 height 5
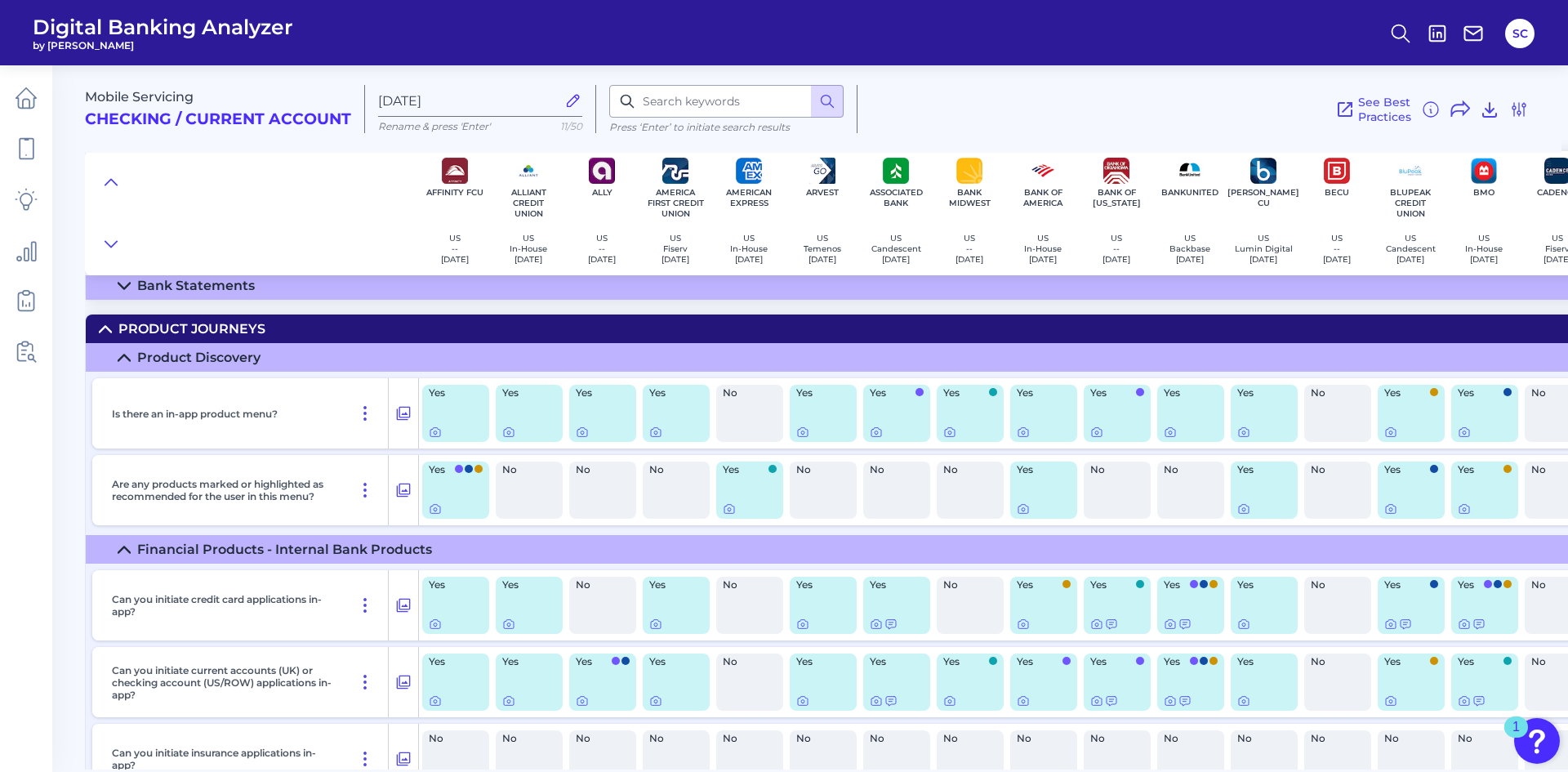
scroll to position [246, 0]
click at [126, 354] on icon at bounding box center [124, 359] width 13 height 13
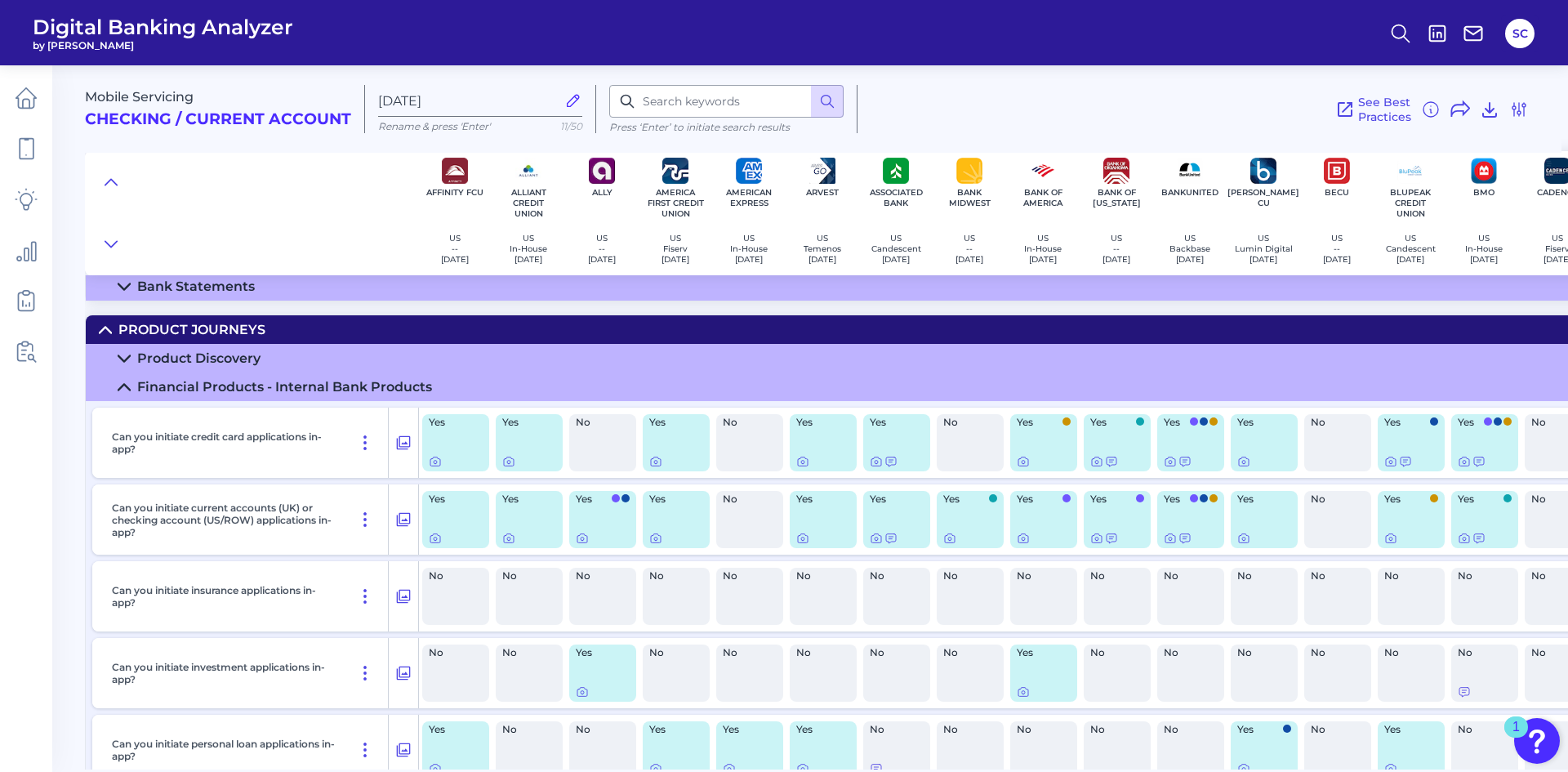
click at [130, 392] on icon at bounding box center [124, 387] width 13 height 13
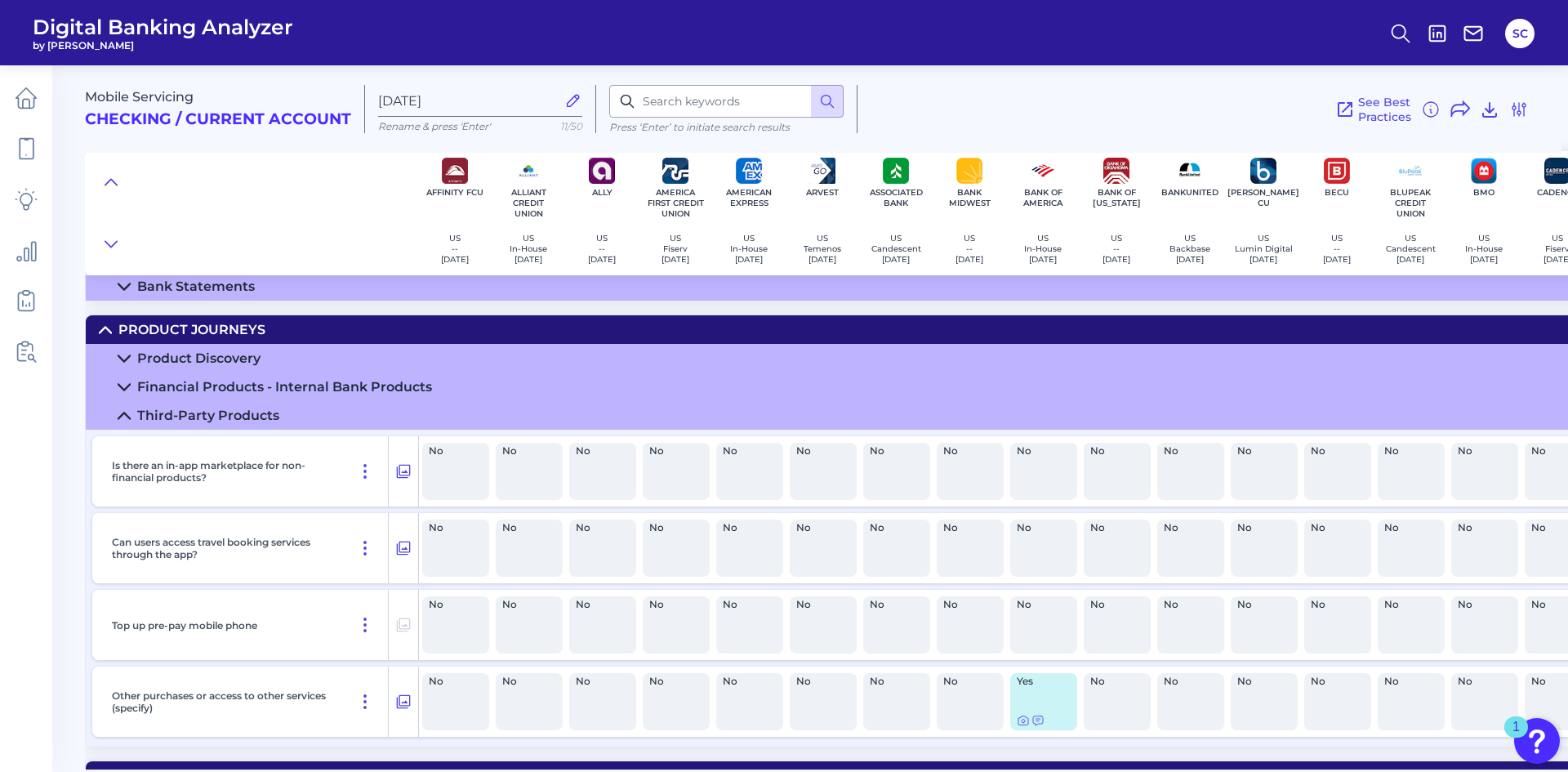
click at [127, 415] on icon at bounding box center [124, 415] width 12 height 5
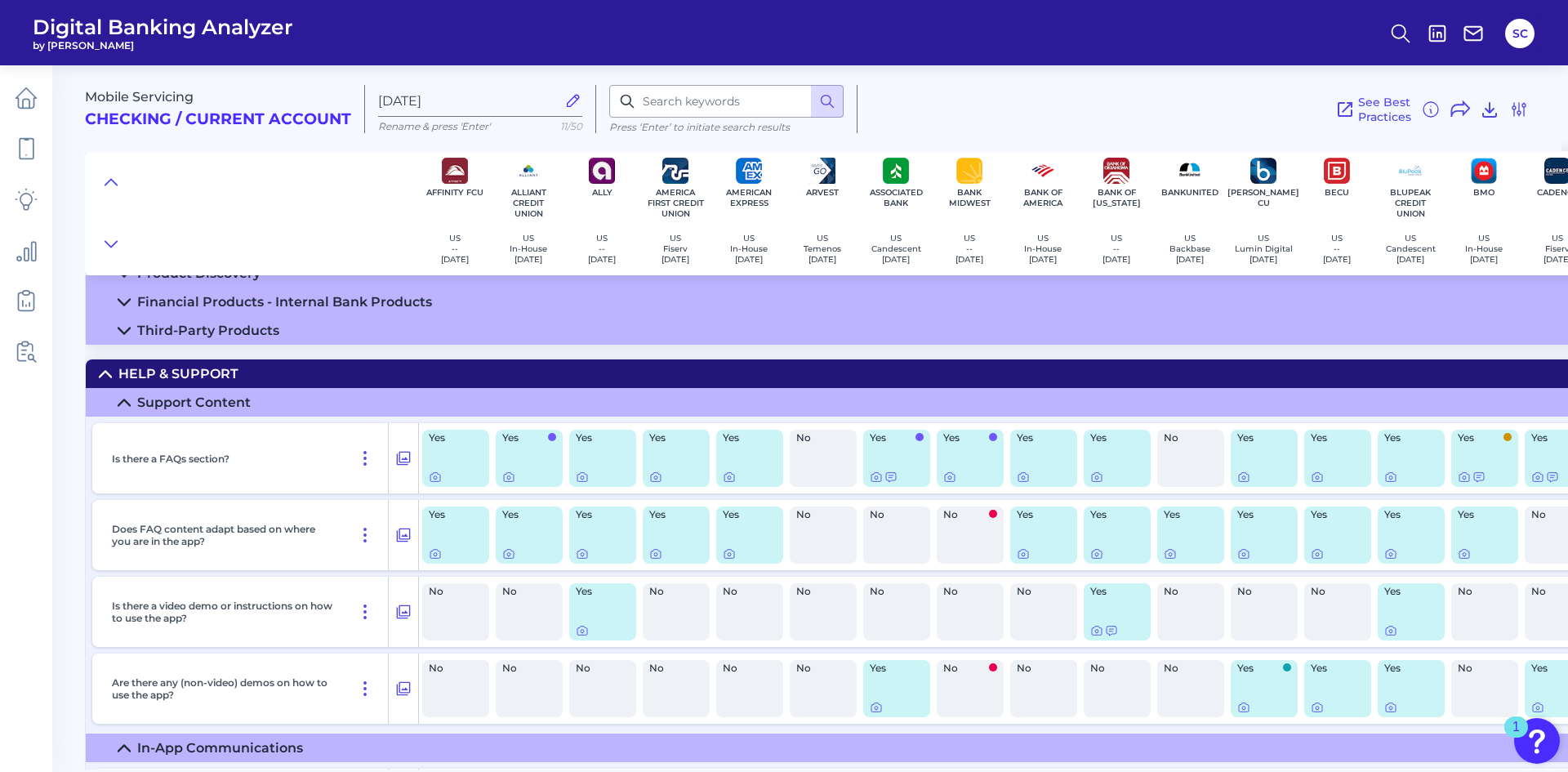
scroll to position [330, 0]
click at [124, 397] on icon at bounding box center [124, 403] width 13 height 13
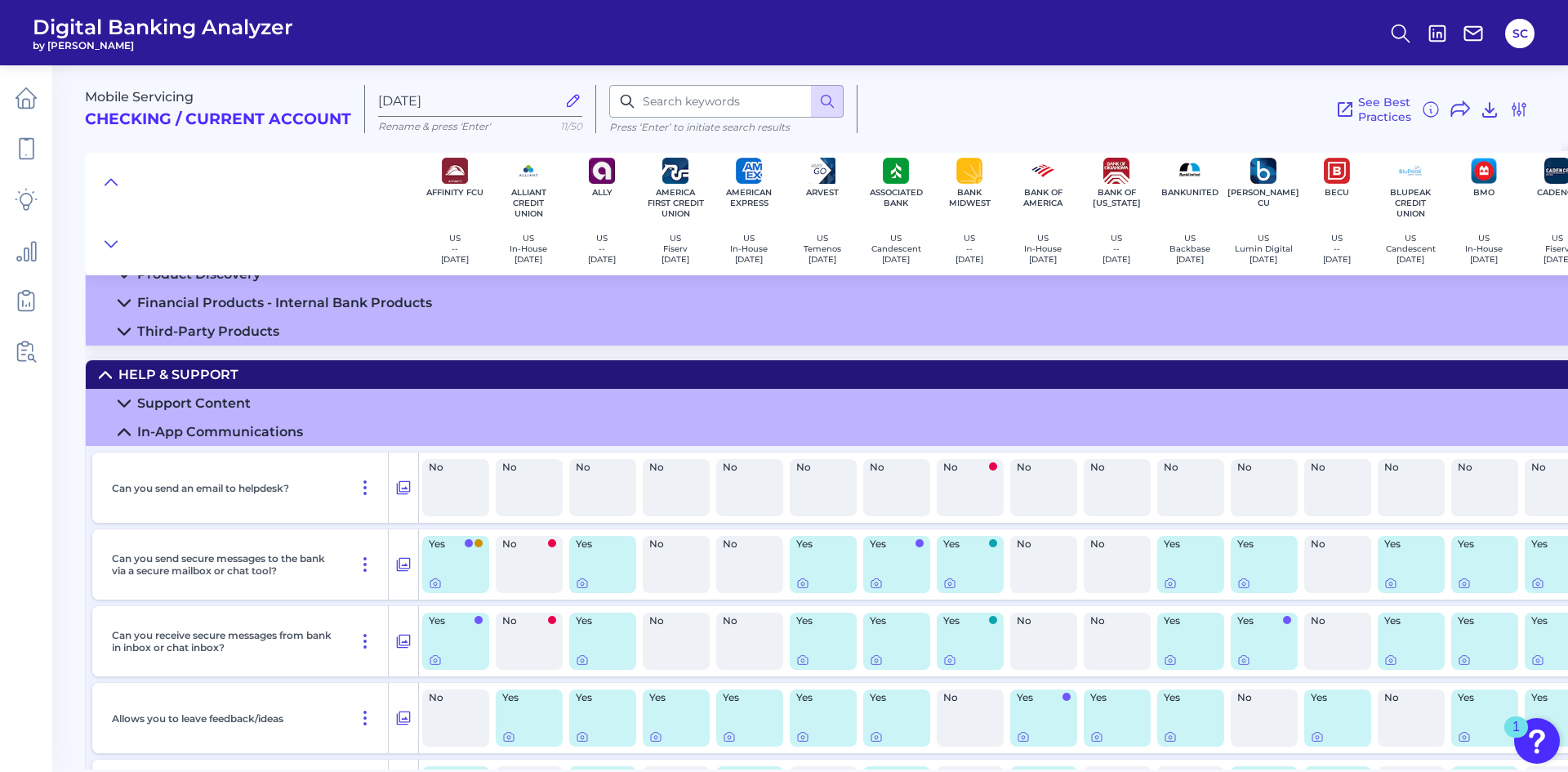
click at [121, 431] on icon at bounding box center [124, 432] width 13 height 13
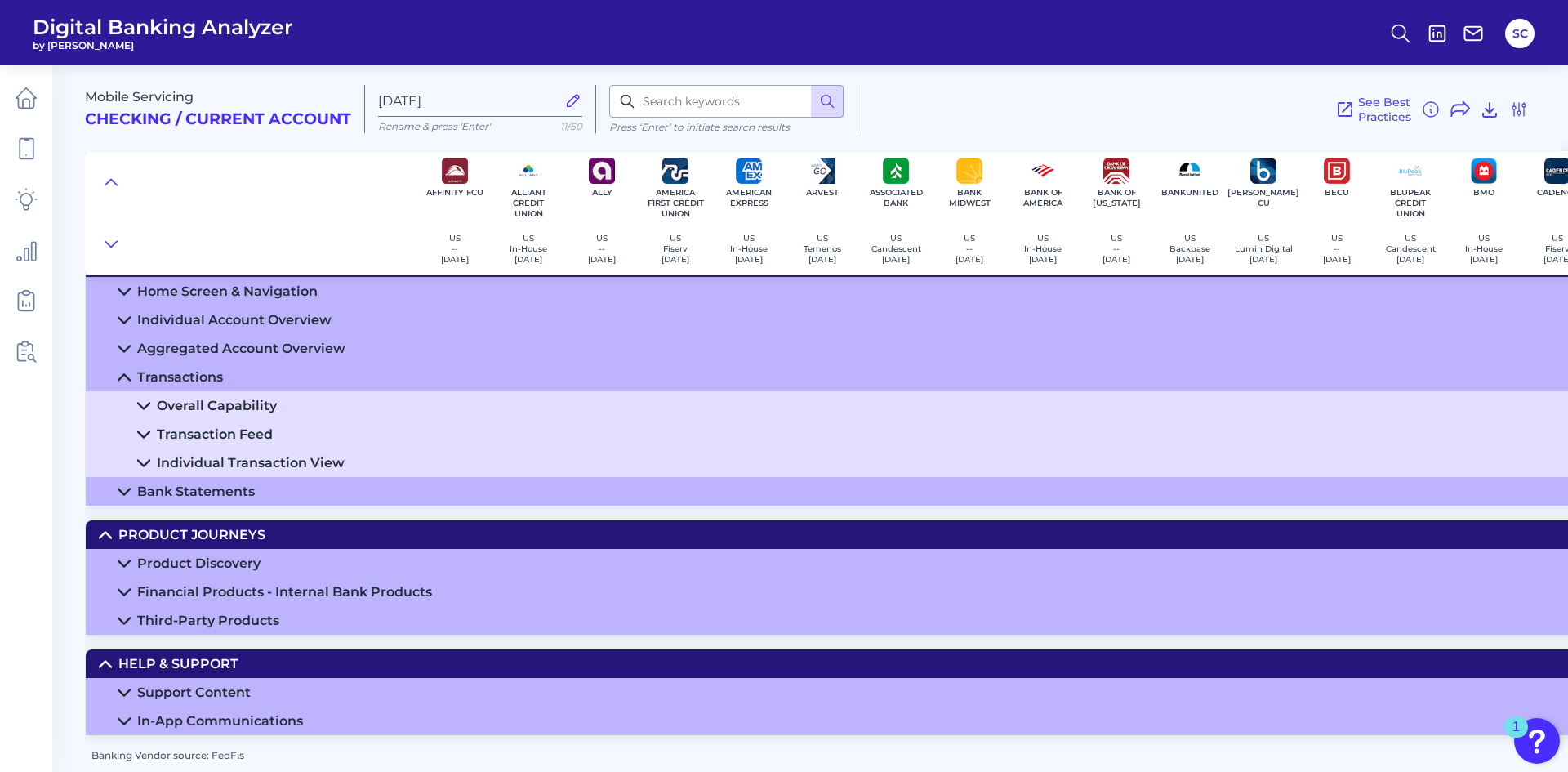
scroll to position [0, 0]
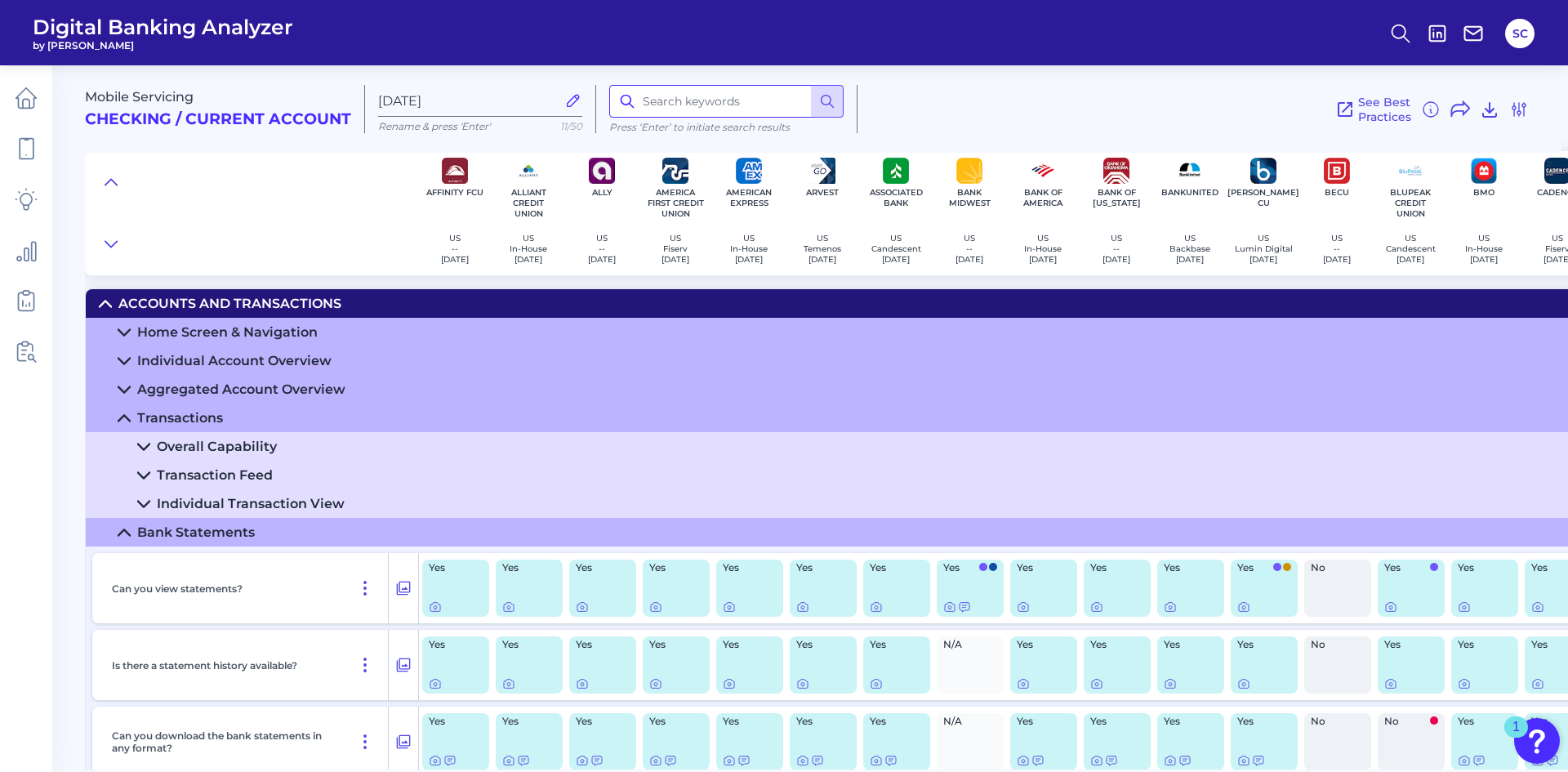
click at [660, 111] on input at bounding box center [726, 101] width 235 height 33
type input "dispute"
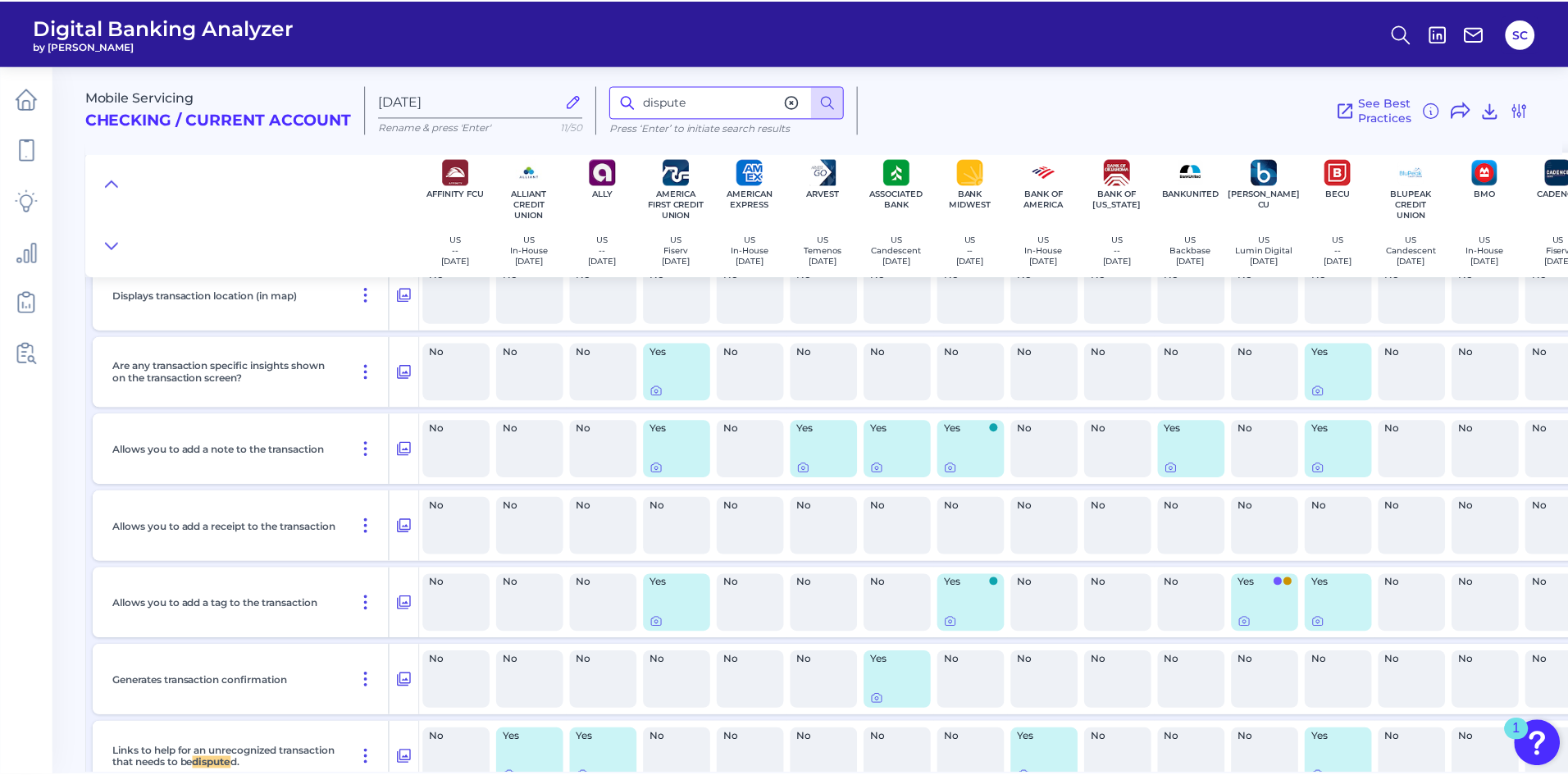
scroll to position [571, 0]
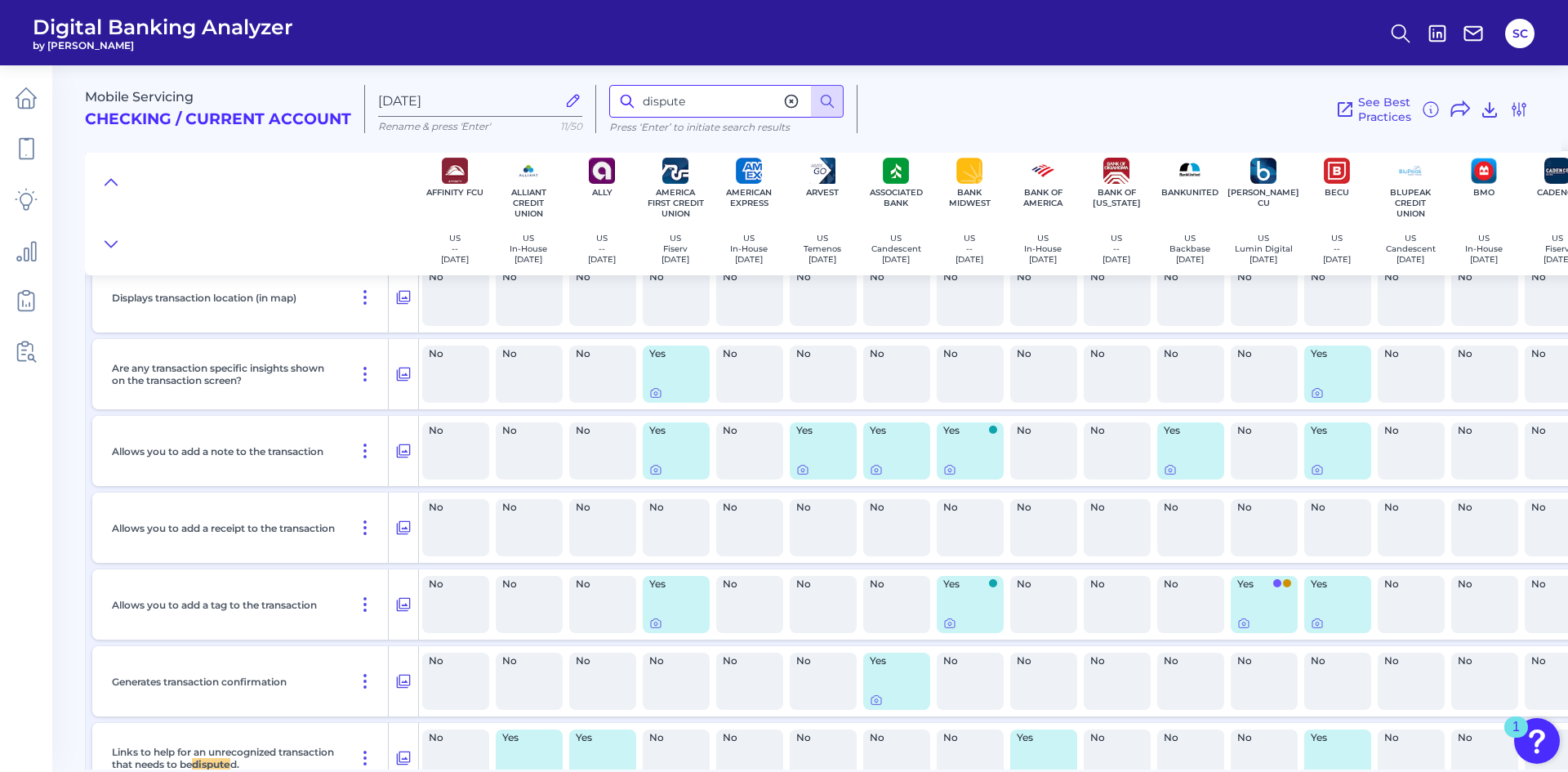
click at [703, 107] on input "dispute" at bounding box center [726, 101] width 235 height 33
click at [1405, 31] on circle at bounding box center [1399, 31] width 13 height 13
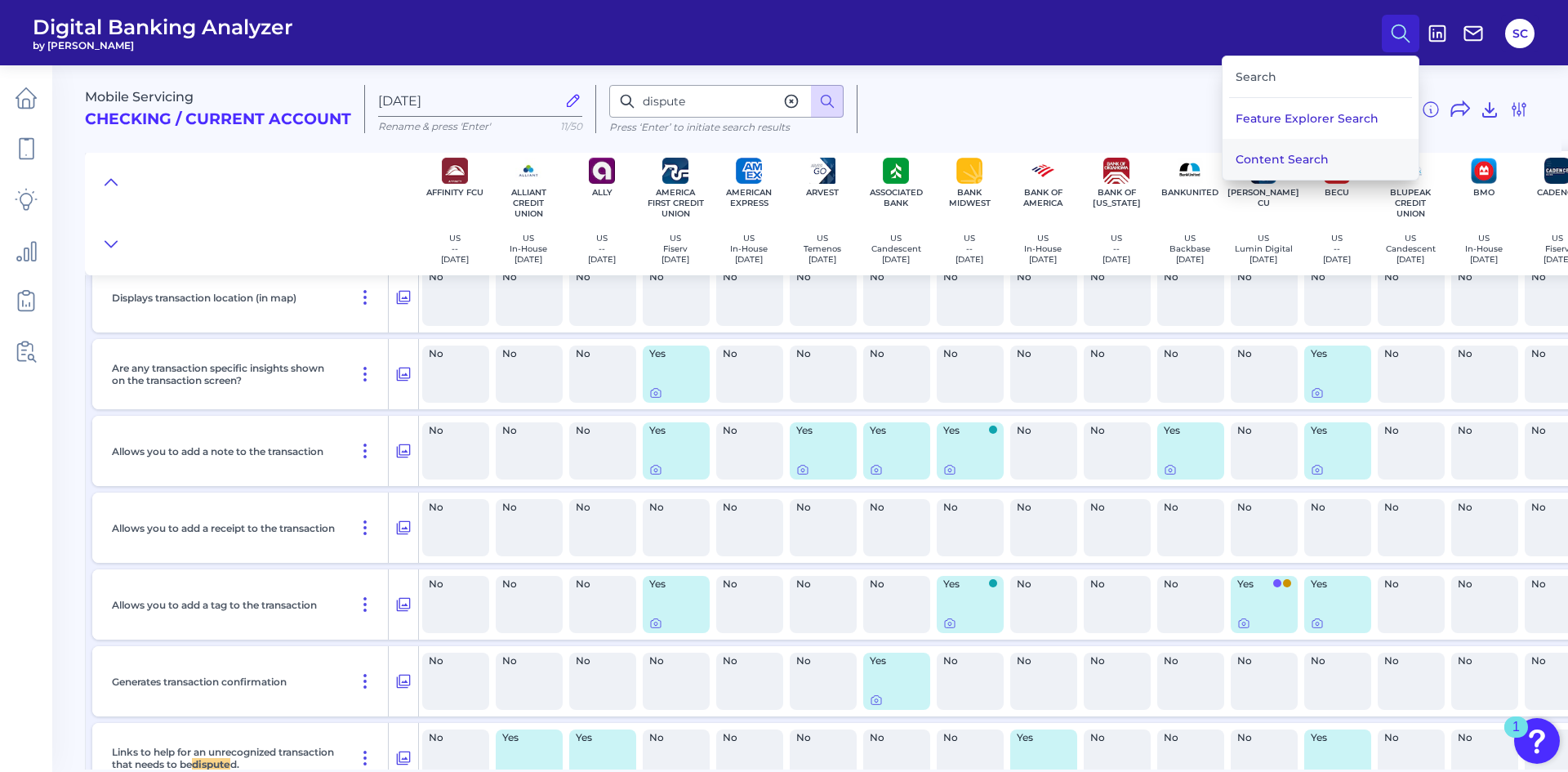
click at [1291, 154] on button "Content Search" at bounding box center [1320, 159] width 196 height 41
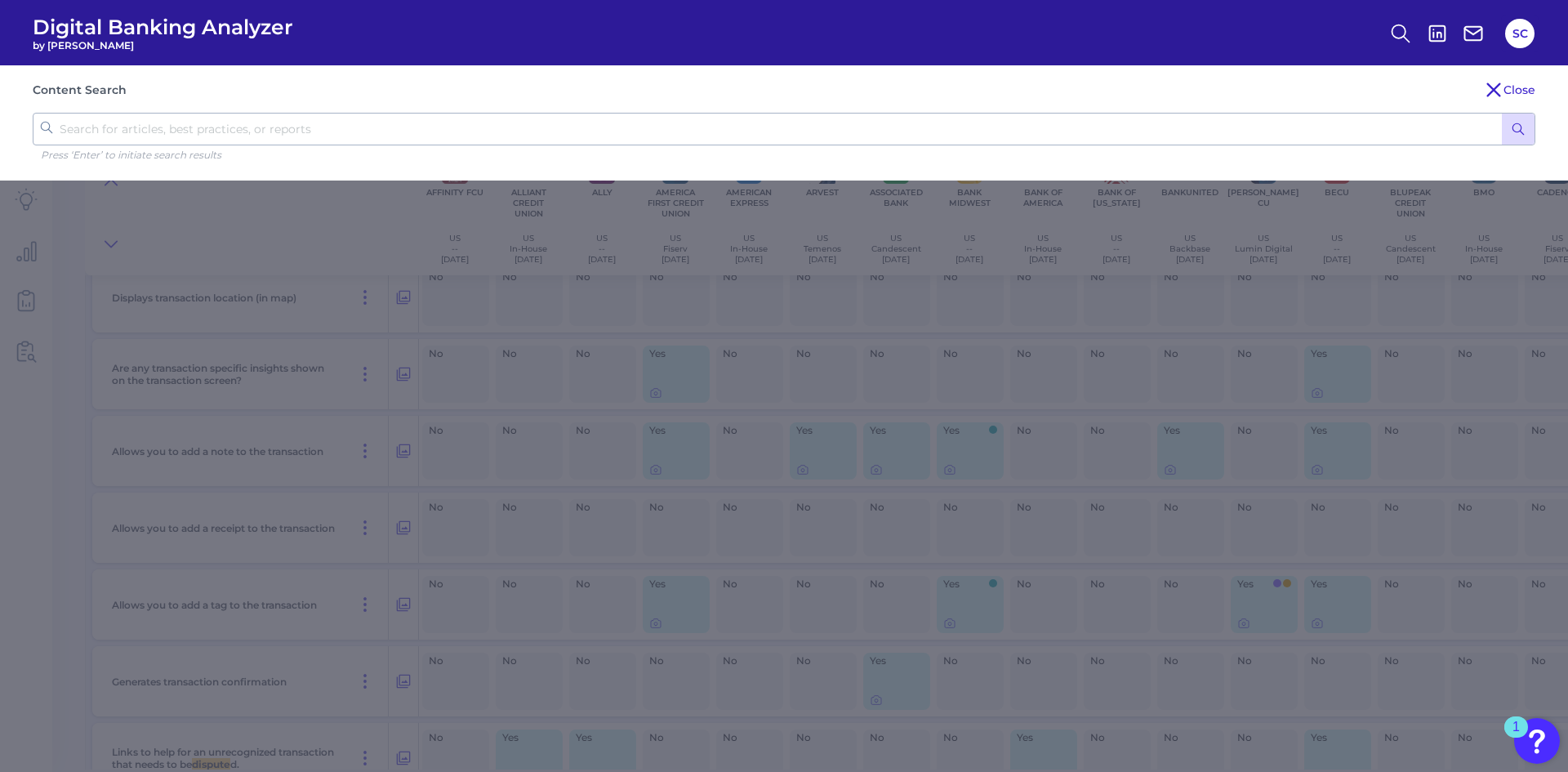
click at [490, 127] on input "text" at bounding box center [784, 129] width 1502 height 33
type input "dispute"
click button "submit" at bounding box center [1518, 129] width 33 height 31
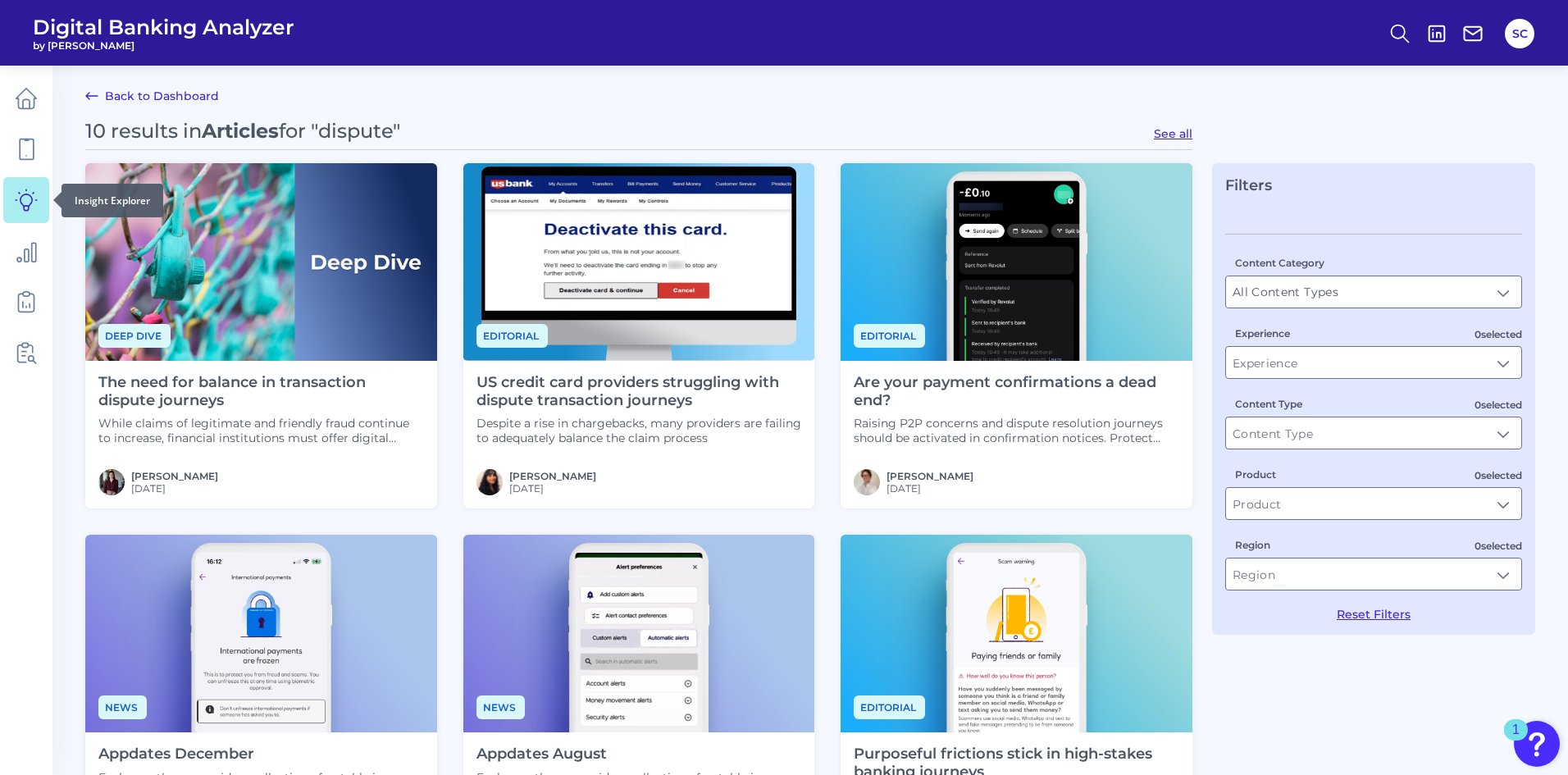
click at [24, 190] on icon at bounding box center [26, 199] width 23 height 23
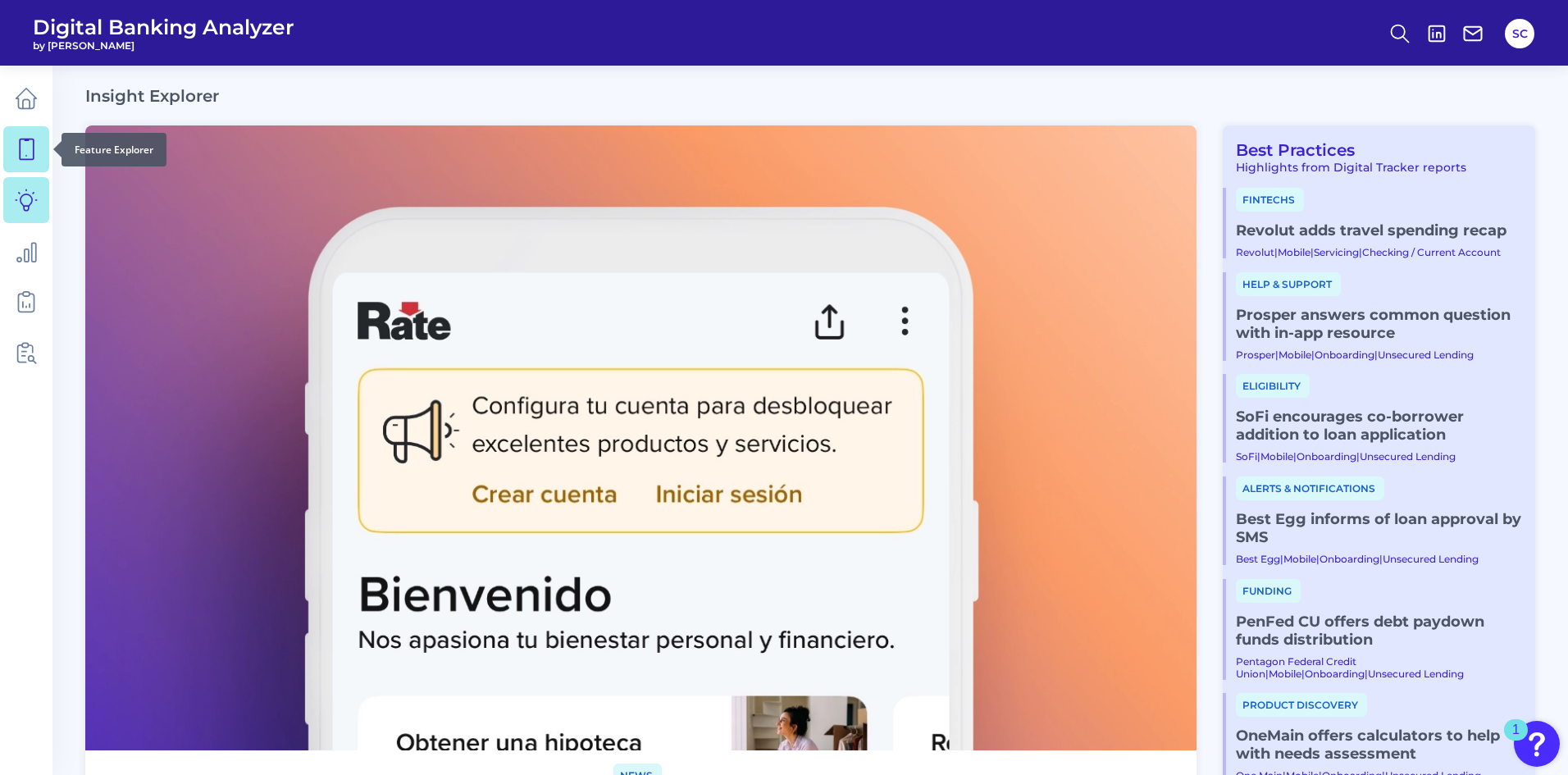
click at [31, 149] on icon at bounding box center [26, 149] width 23 height 23
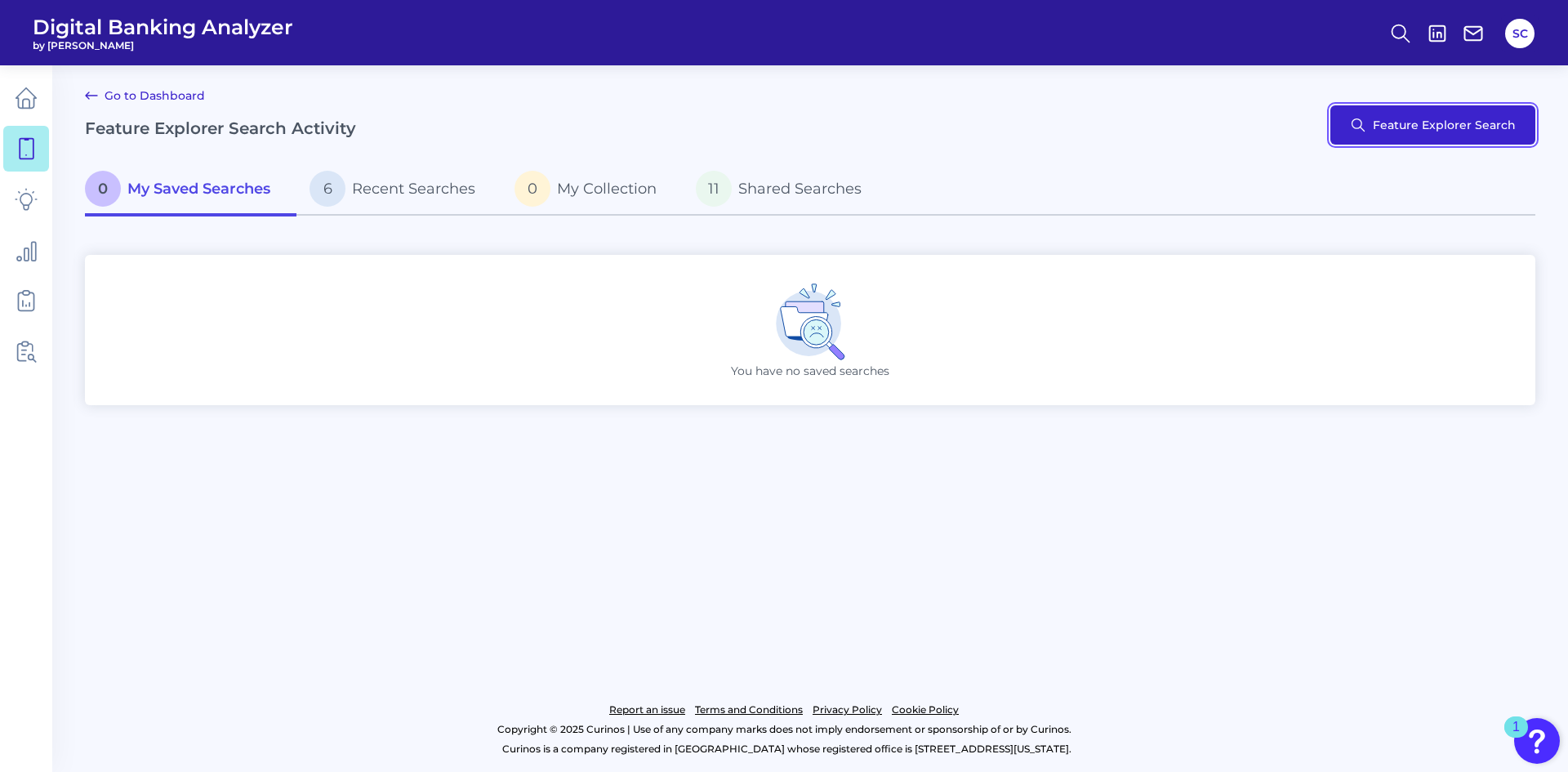
click at [1448, 124] on button "Feature Explorer Search" at bounding box center [1432, 125] width 205 height 39
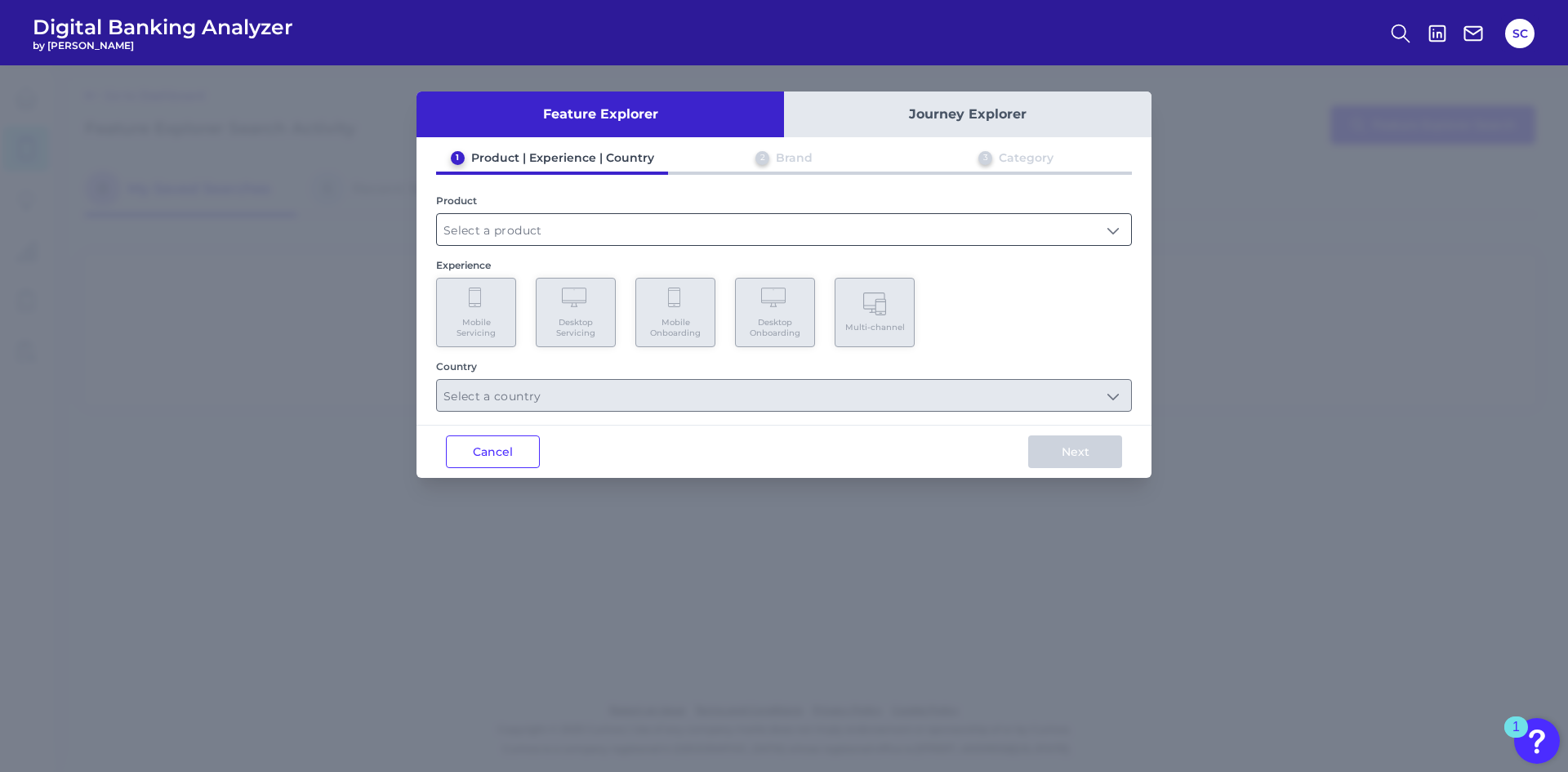
click at [515, 228] on input "text" at bounding box center [784, 229] width 694 height 31
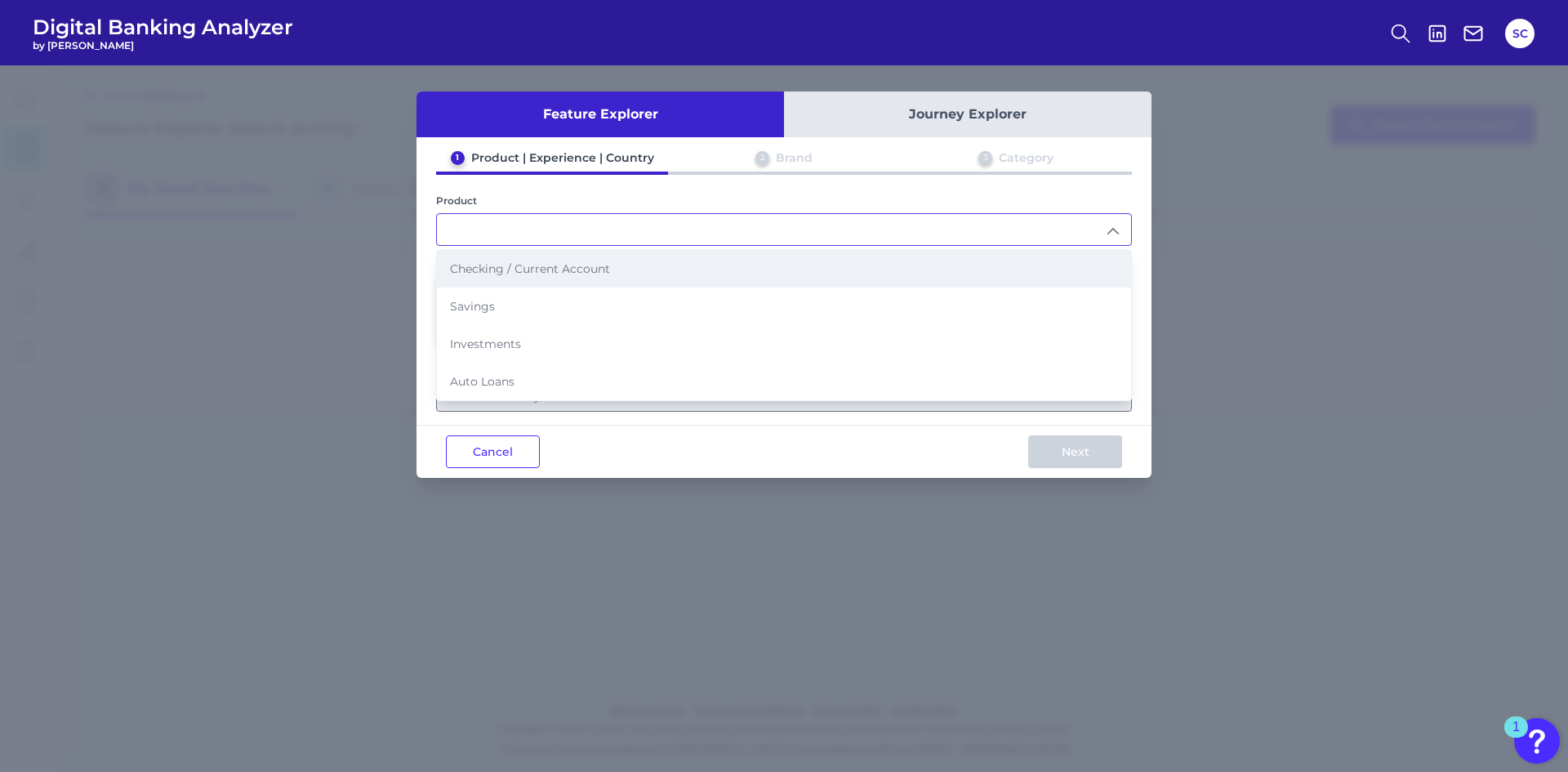
click at [513, 265] on span "Checking / Current Account" at bounding box center [530, 269] width 160 height 15
type input "Checking / Current Account"
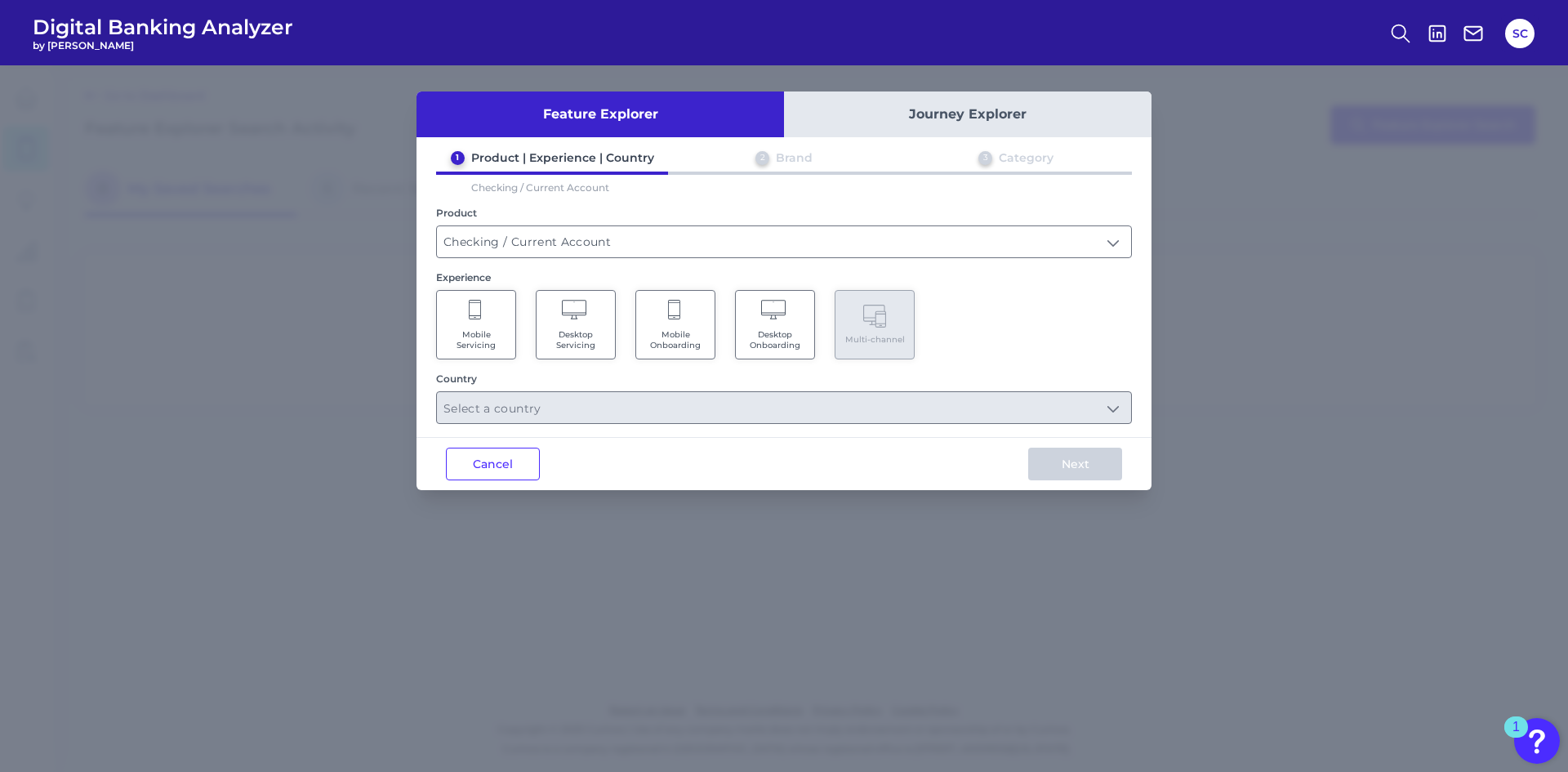
click at [498, 320] on Servicing "Mobile Servicing" at bounding box center [476, 325] width 80 height 69
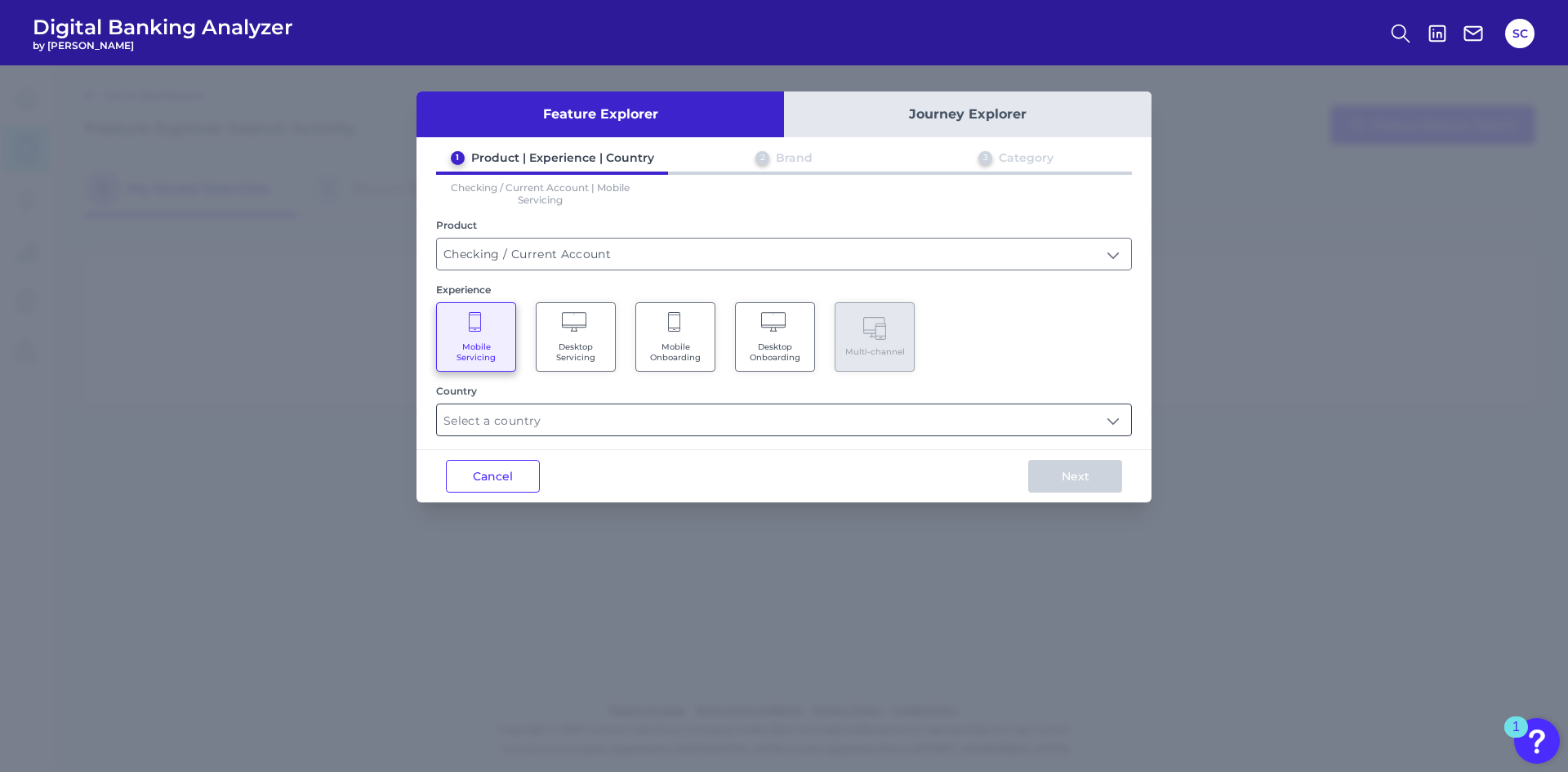
click at [559, 423] on input "text" at bounding box center [784, 420] width 694 height 31
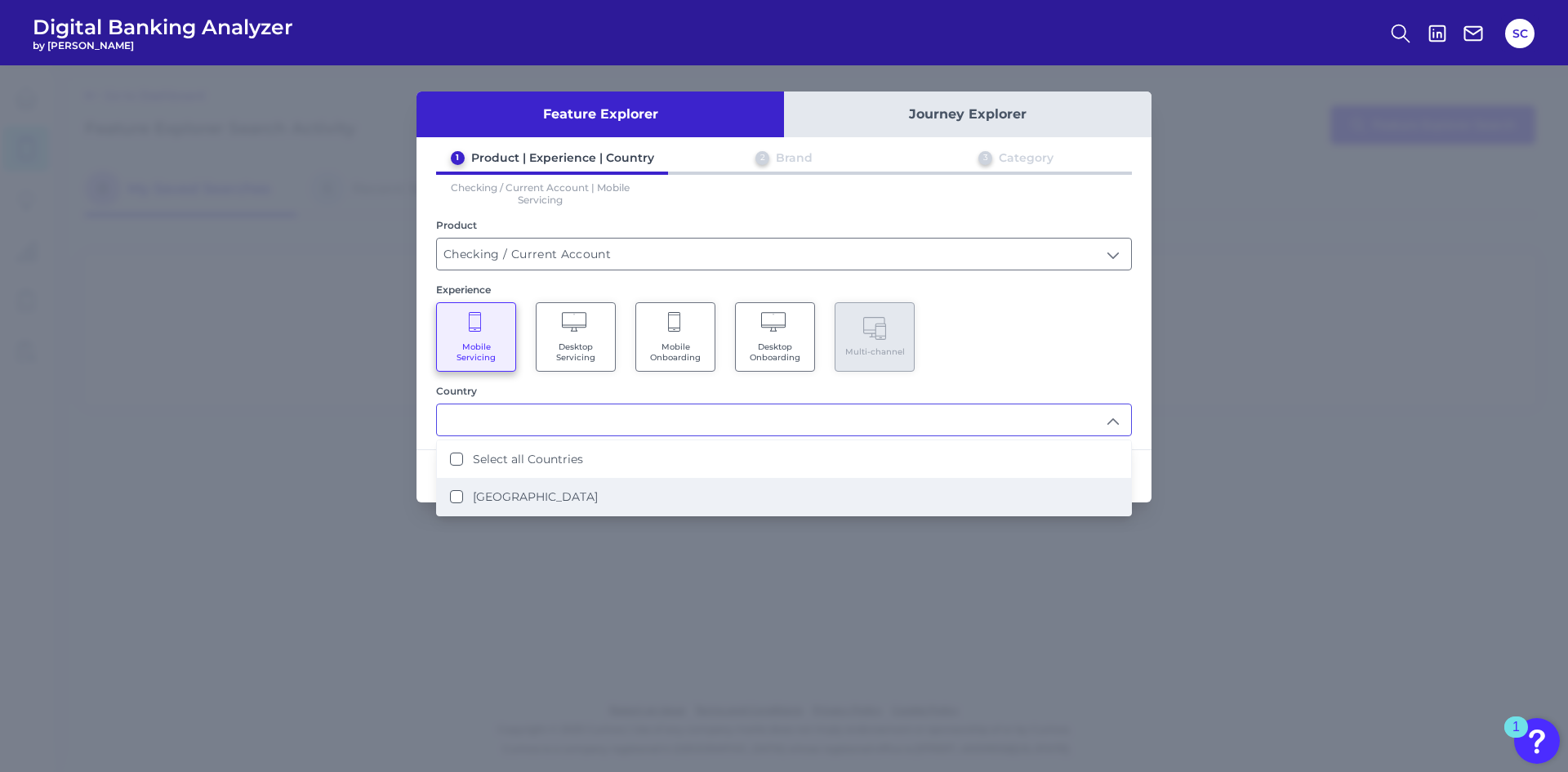
click at [521, 496] on label "United States" at bounding box center [535, 497] width 125 height 15
type input "Select all Countries"
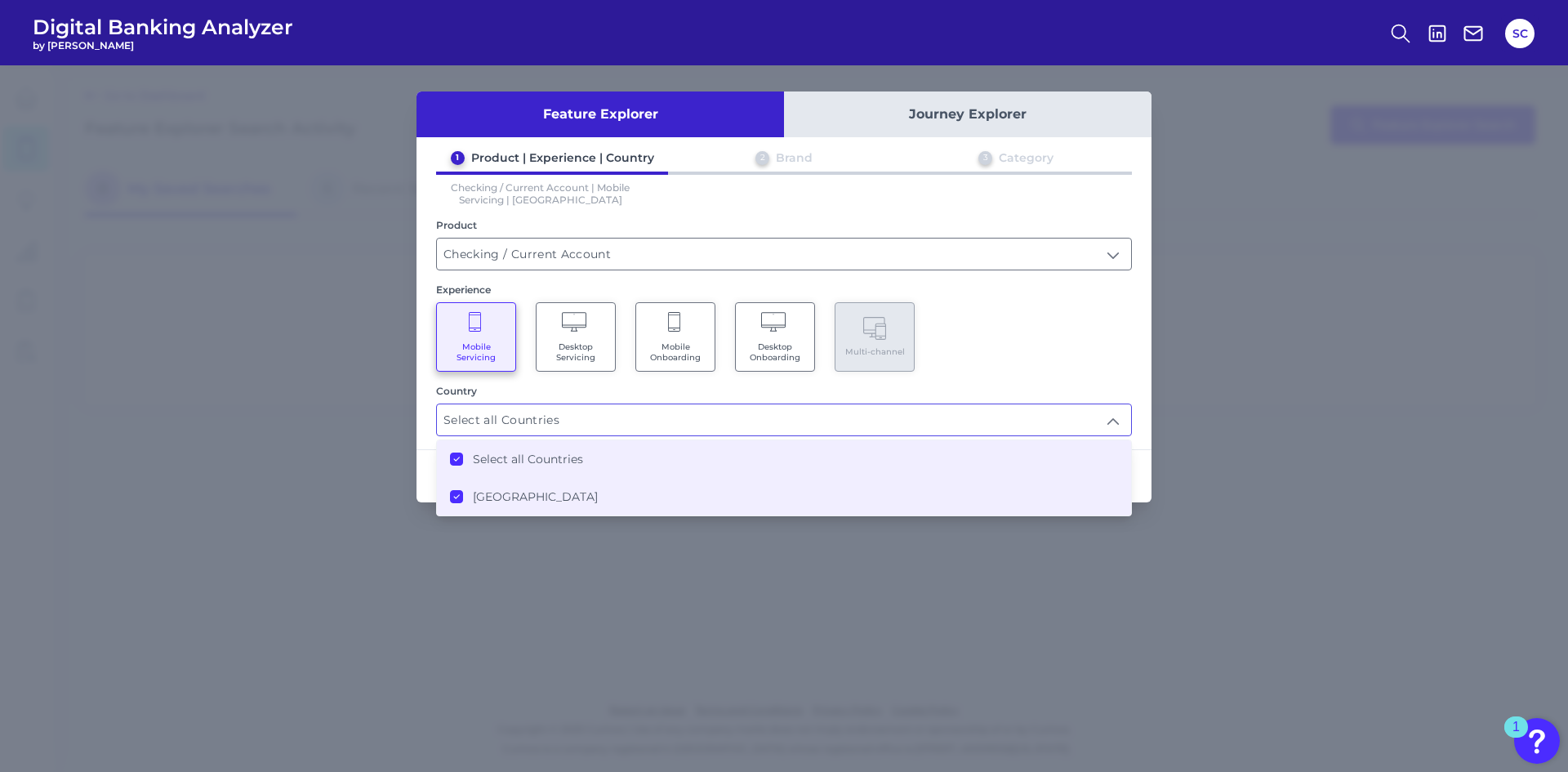
click at [1053, 347] on div "Mobile Servicing Desktop Servicing Mobile Onboarding Desktop Onboarding Multi-c…" at bounding box center [784, 337] width 696 height 69
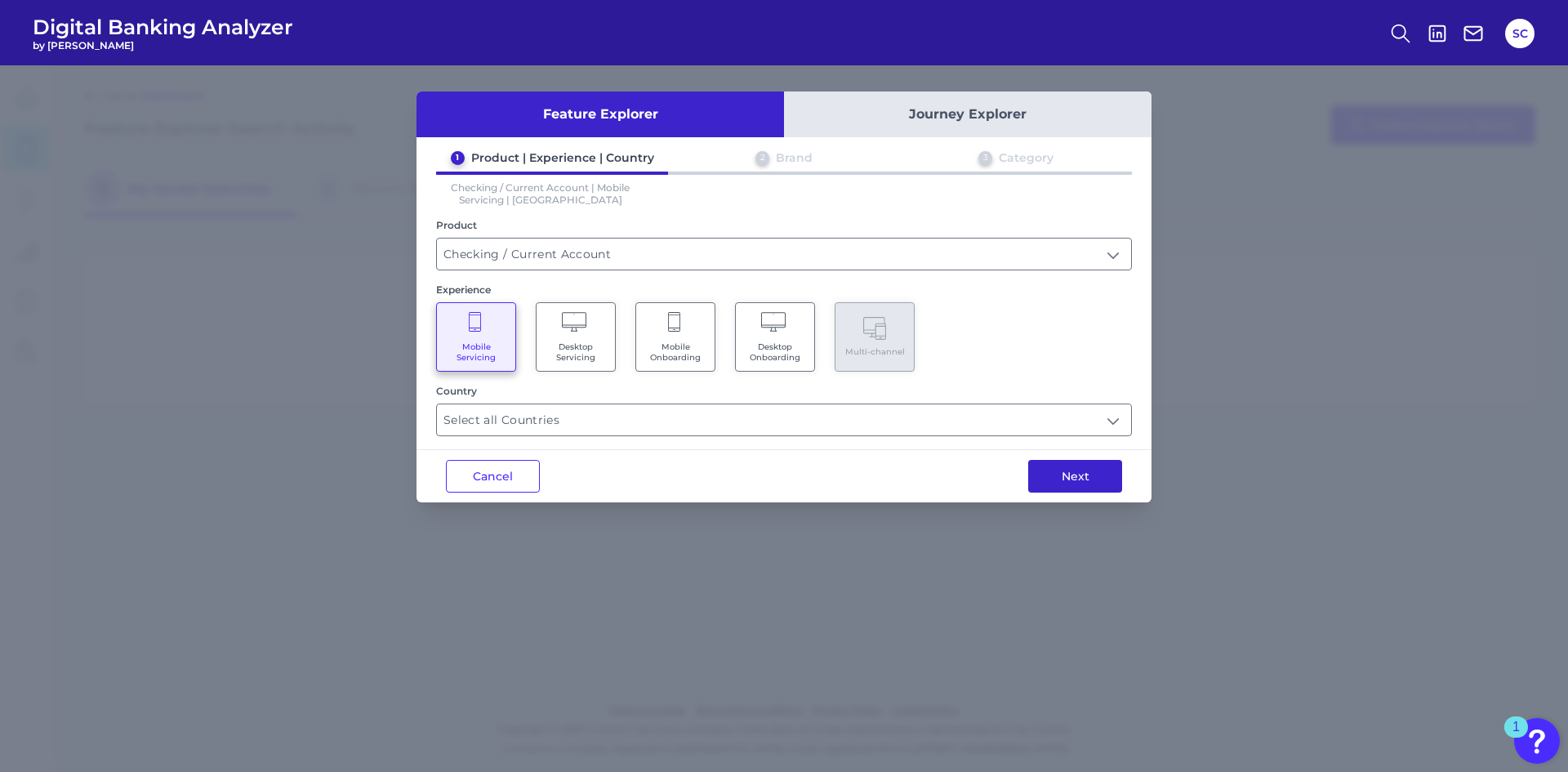
click at [1081, 472] on button "Next" at bounding box center [1075, 476] width 94 height 33
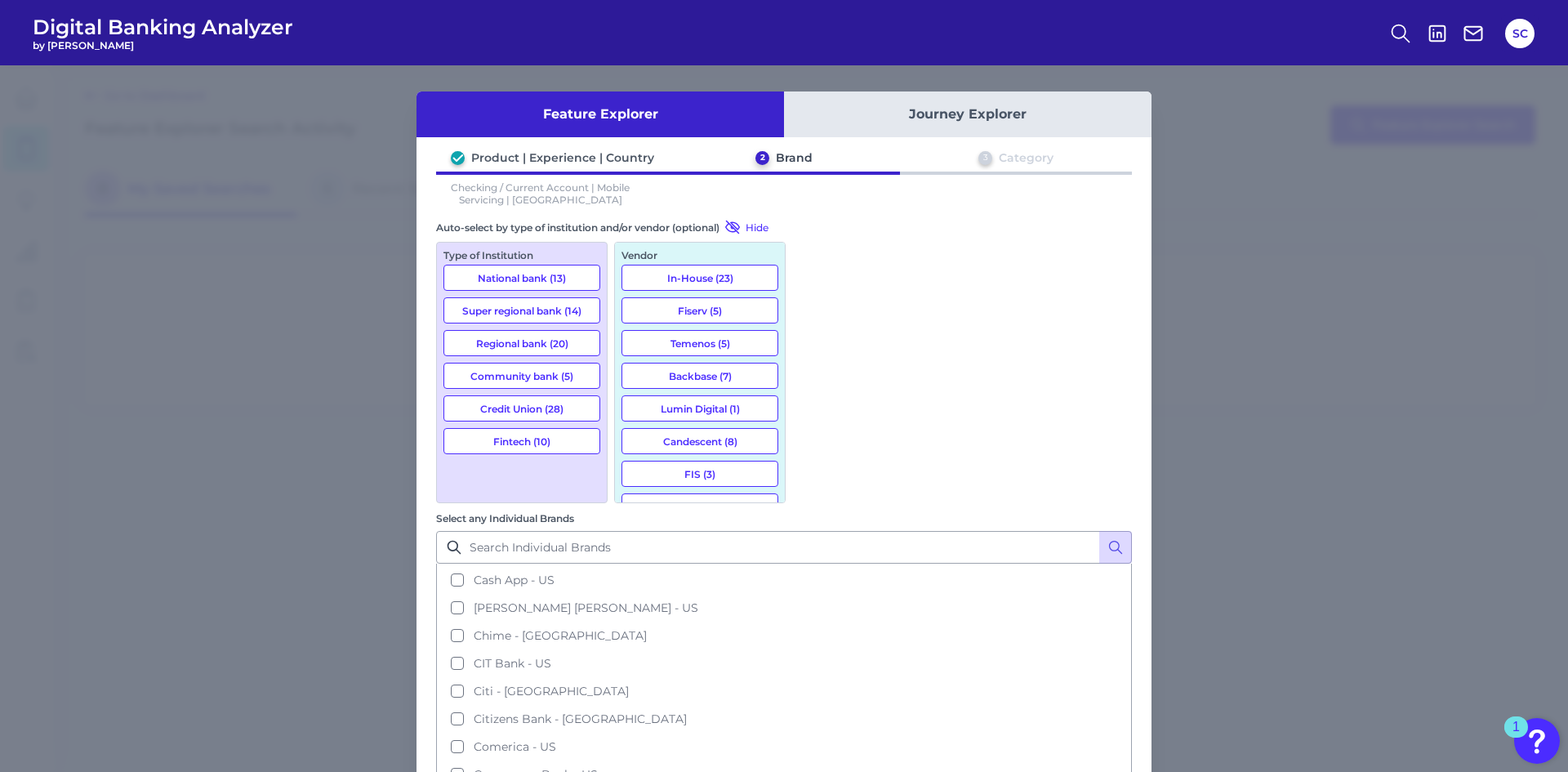
scroll to position [503, 0]
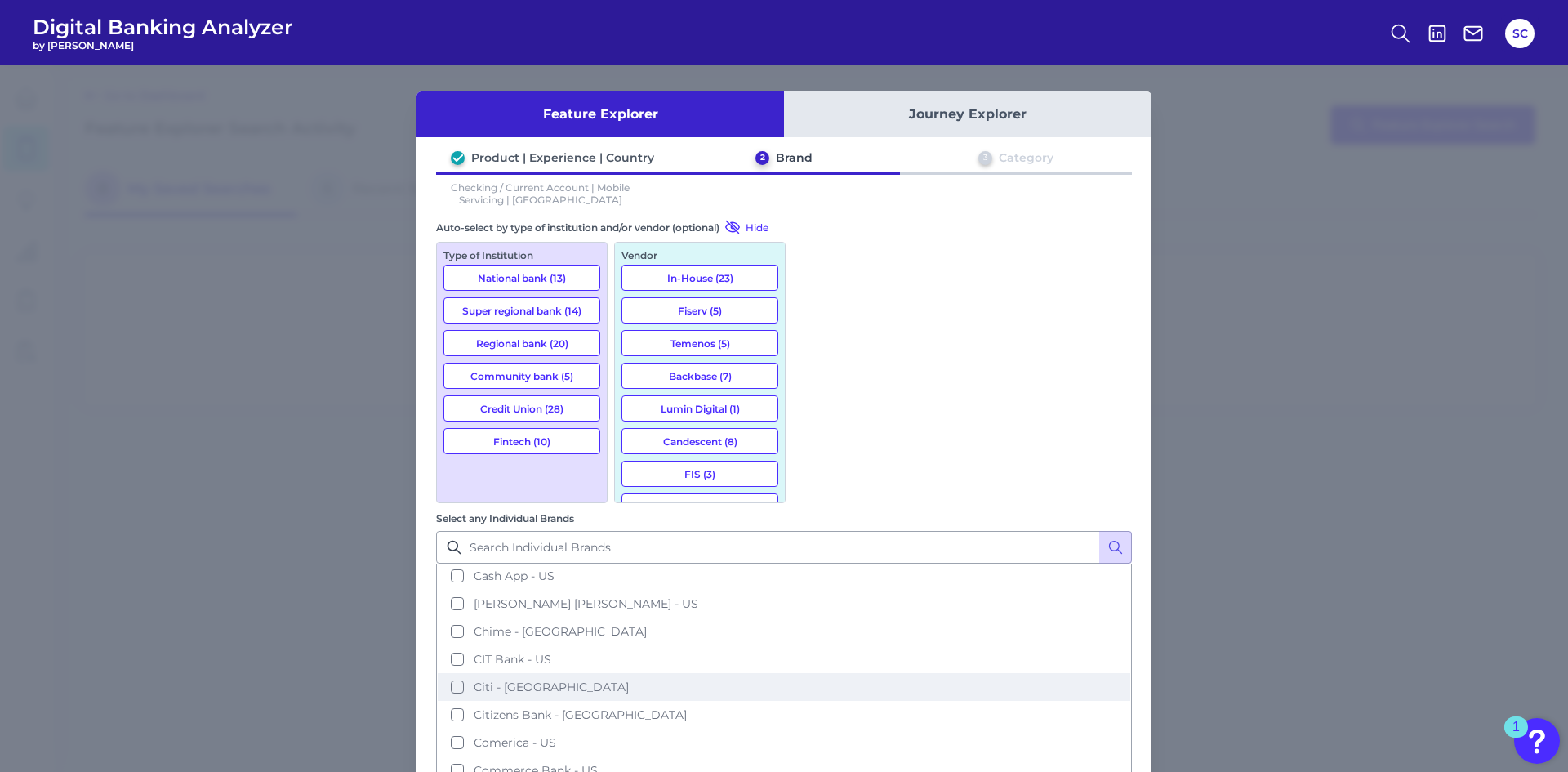
click at [812, 673] on button "Citi - US" at bounding box center [784, 686] width 693 height 28
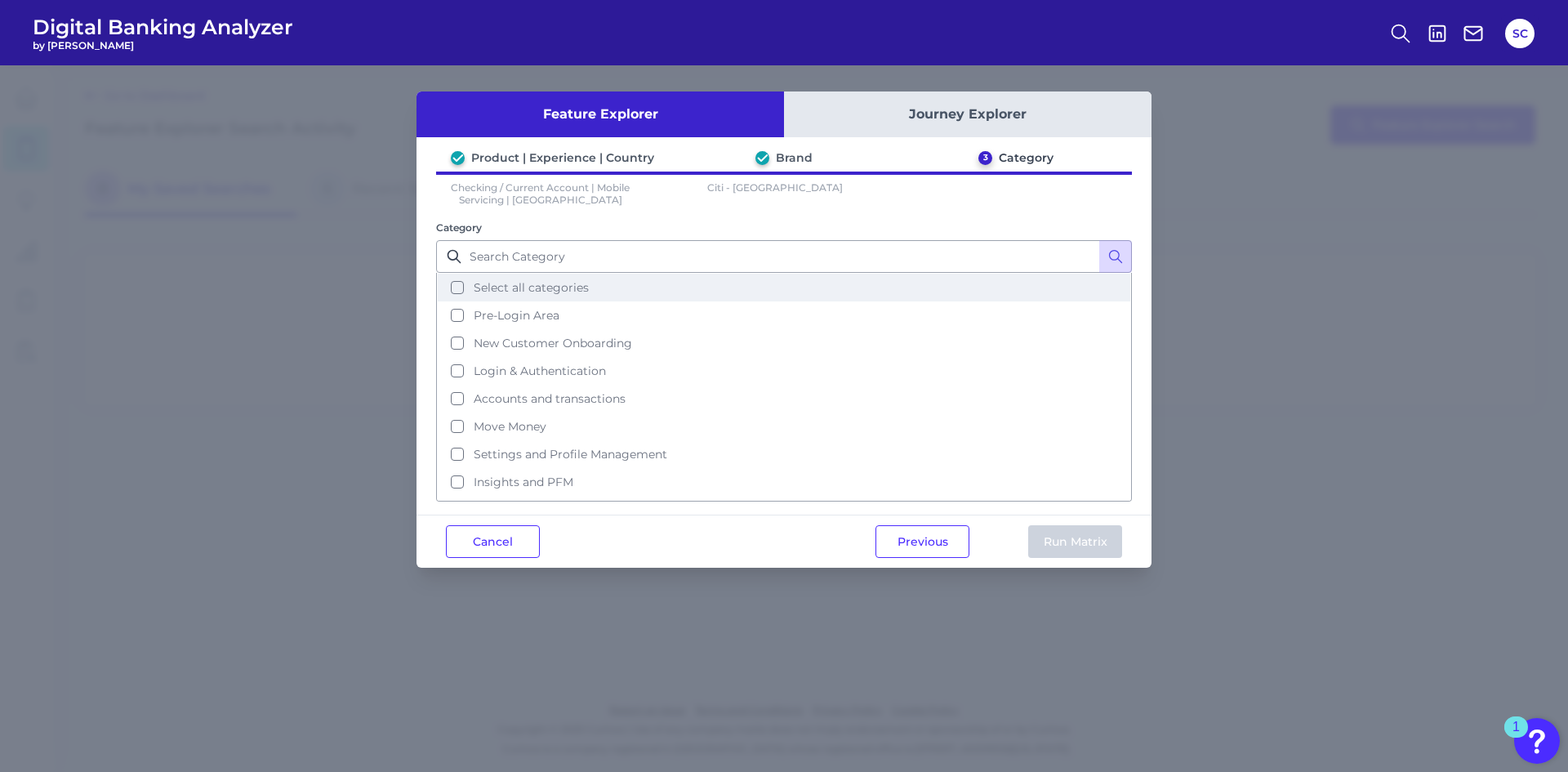
click at [465, 295] on button "Select all categories" at bounding box center [784, 288] width 693 height 28
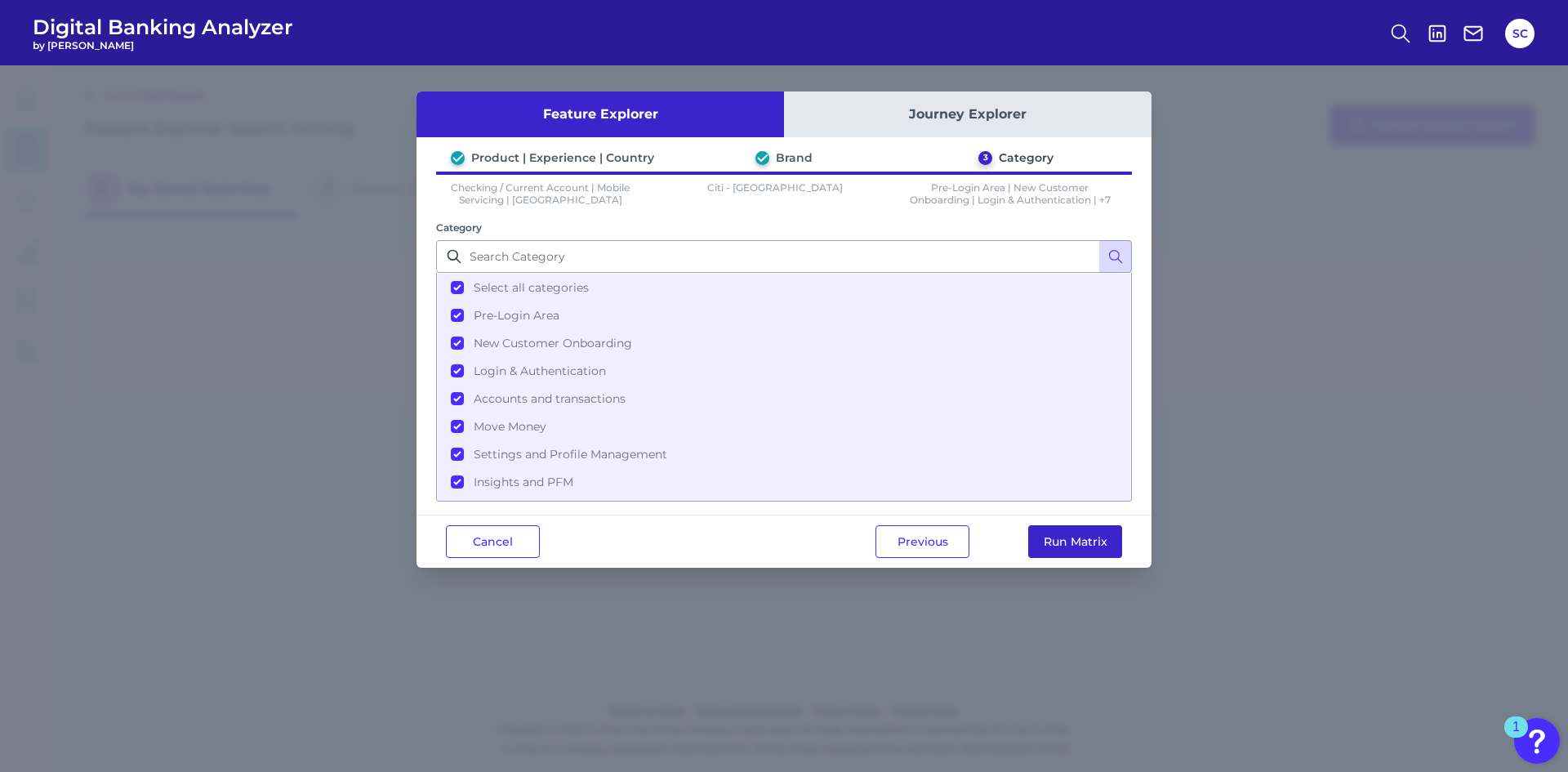
click at [1097, 544] on button "Run Matrix" at bounding box center [1075, 542] width 94 height 33
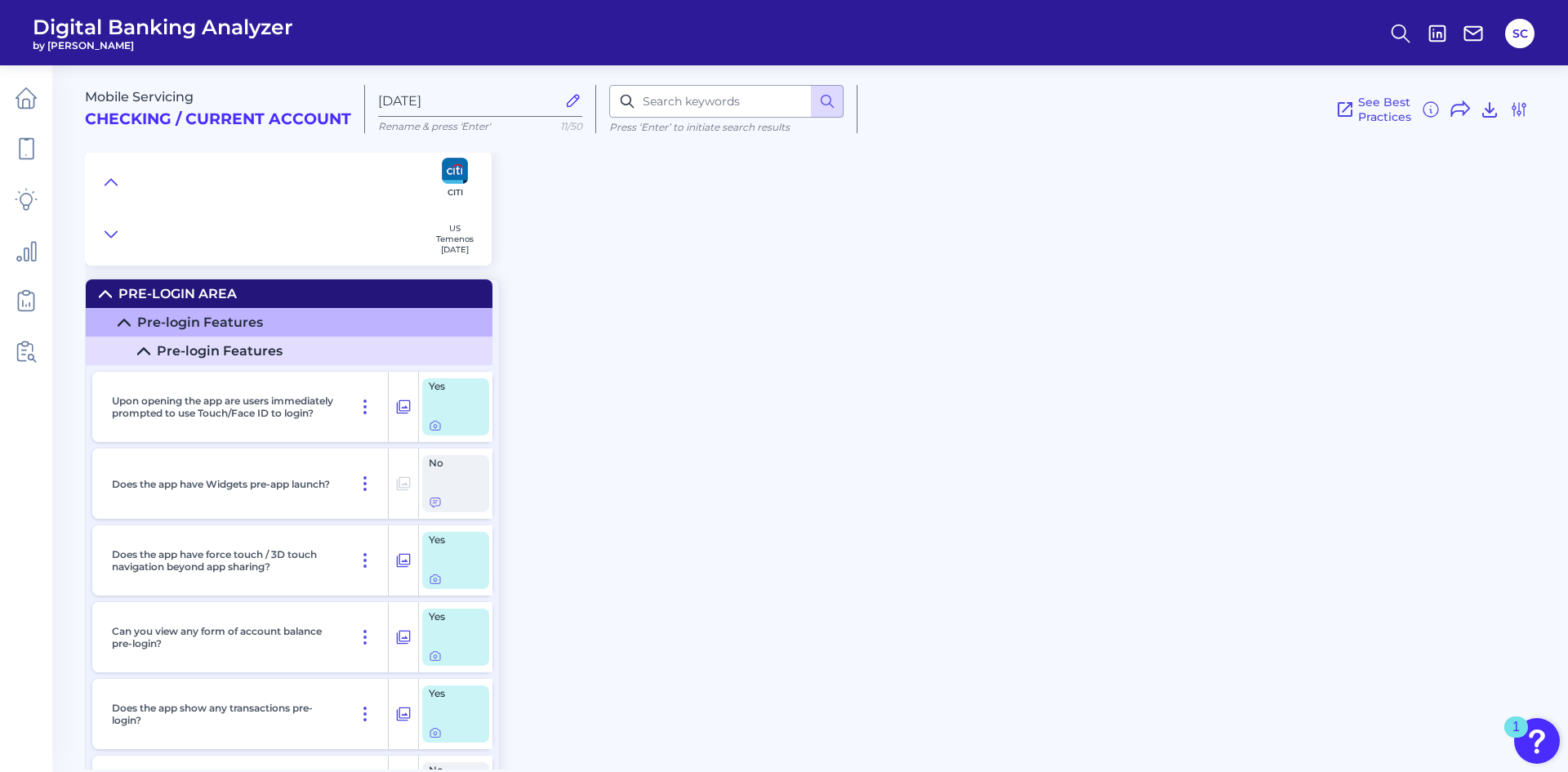
click at [142, 350] on icon at bounding box center [144, 350] width 12 height 5
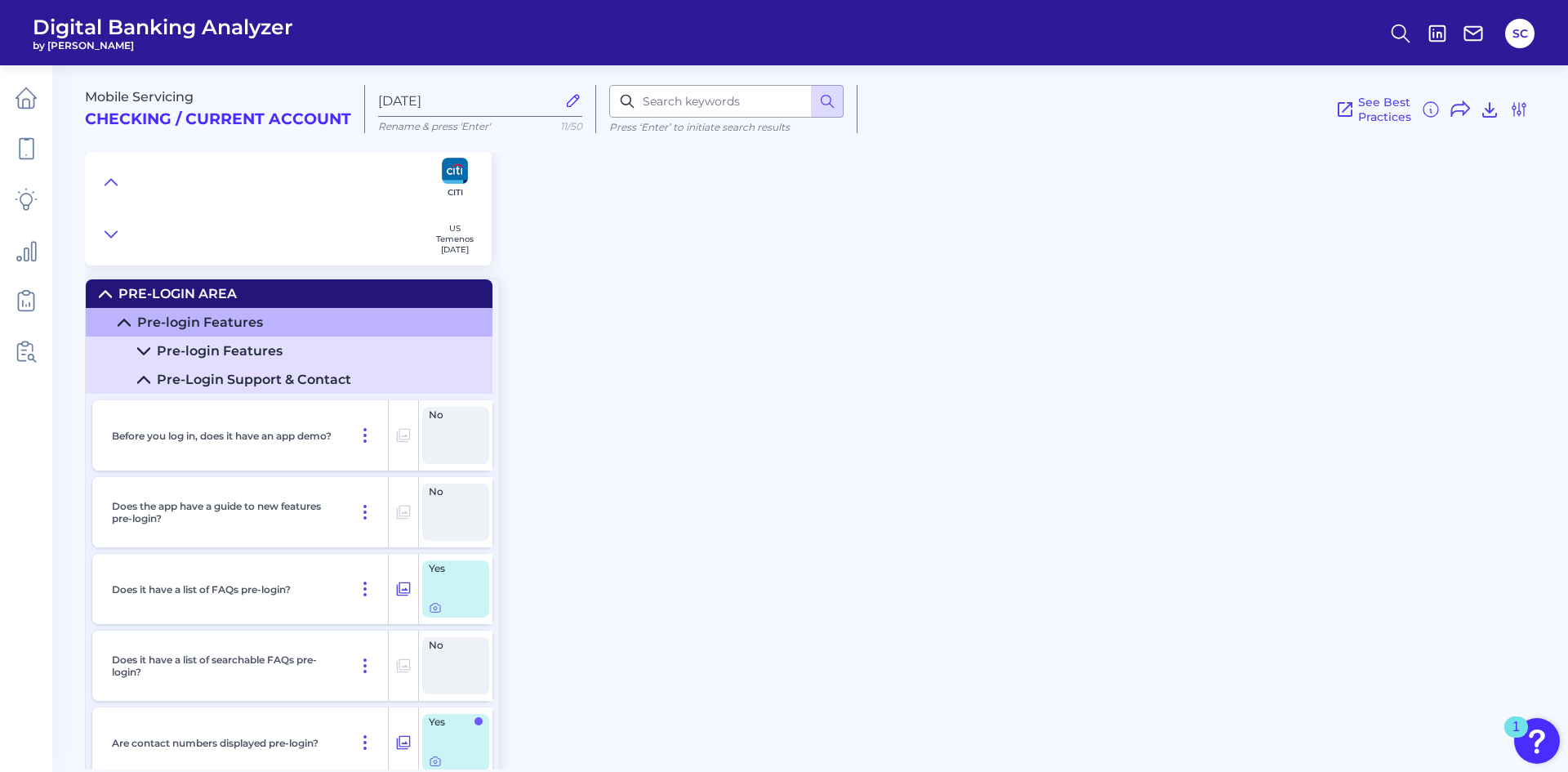
click at [143, 384] on icon at bounding box center [144, 380] width 13 height 13
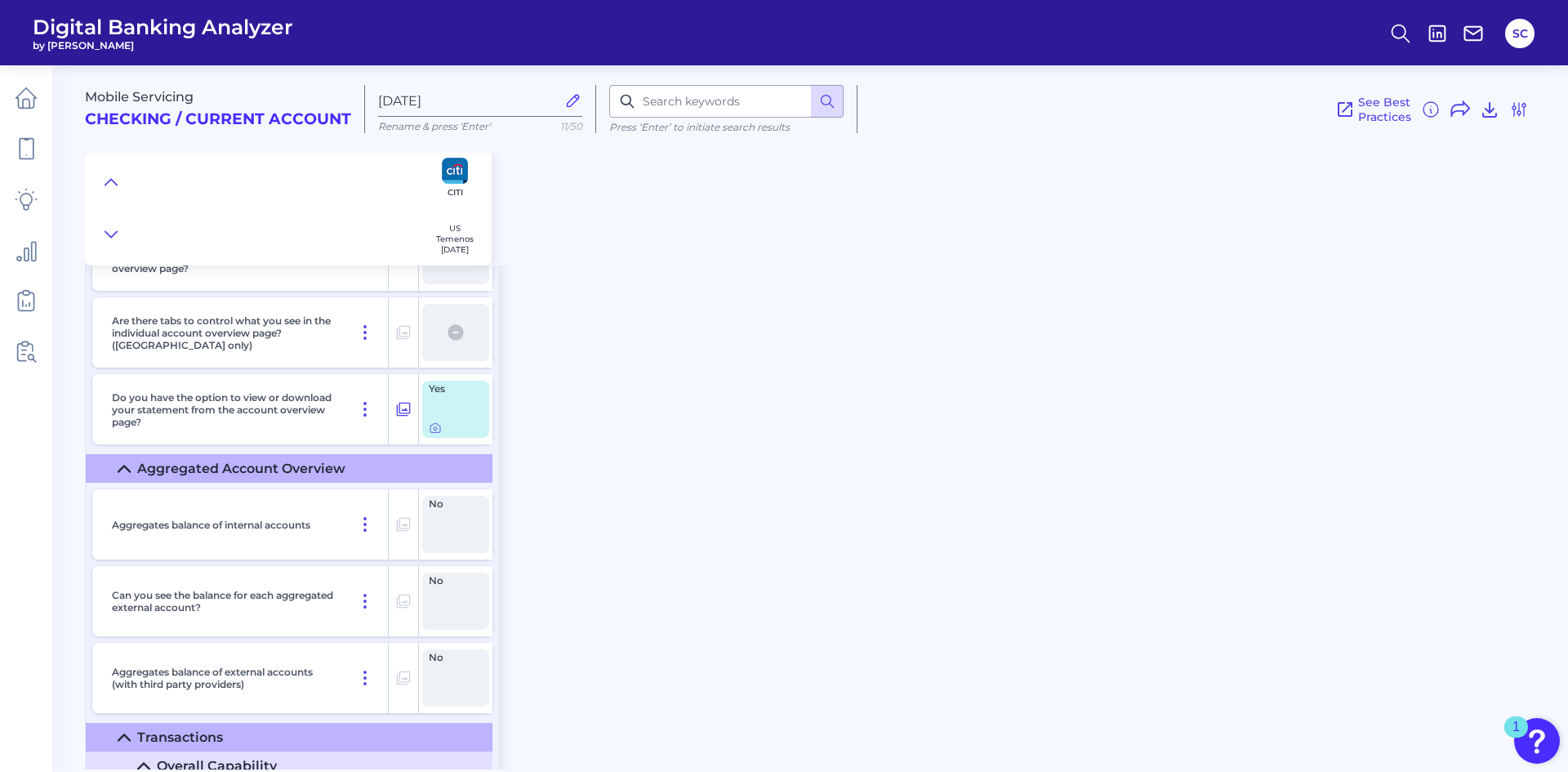
scroll to position [2911, 0]
click at [683, 95] on input at bounding box center [726, 101] width 235 height 33
type input "dispute"
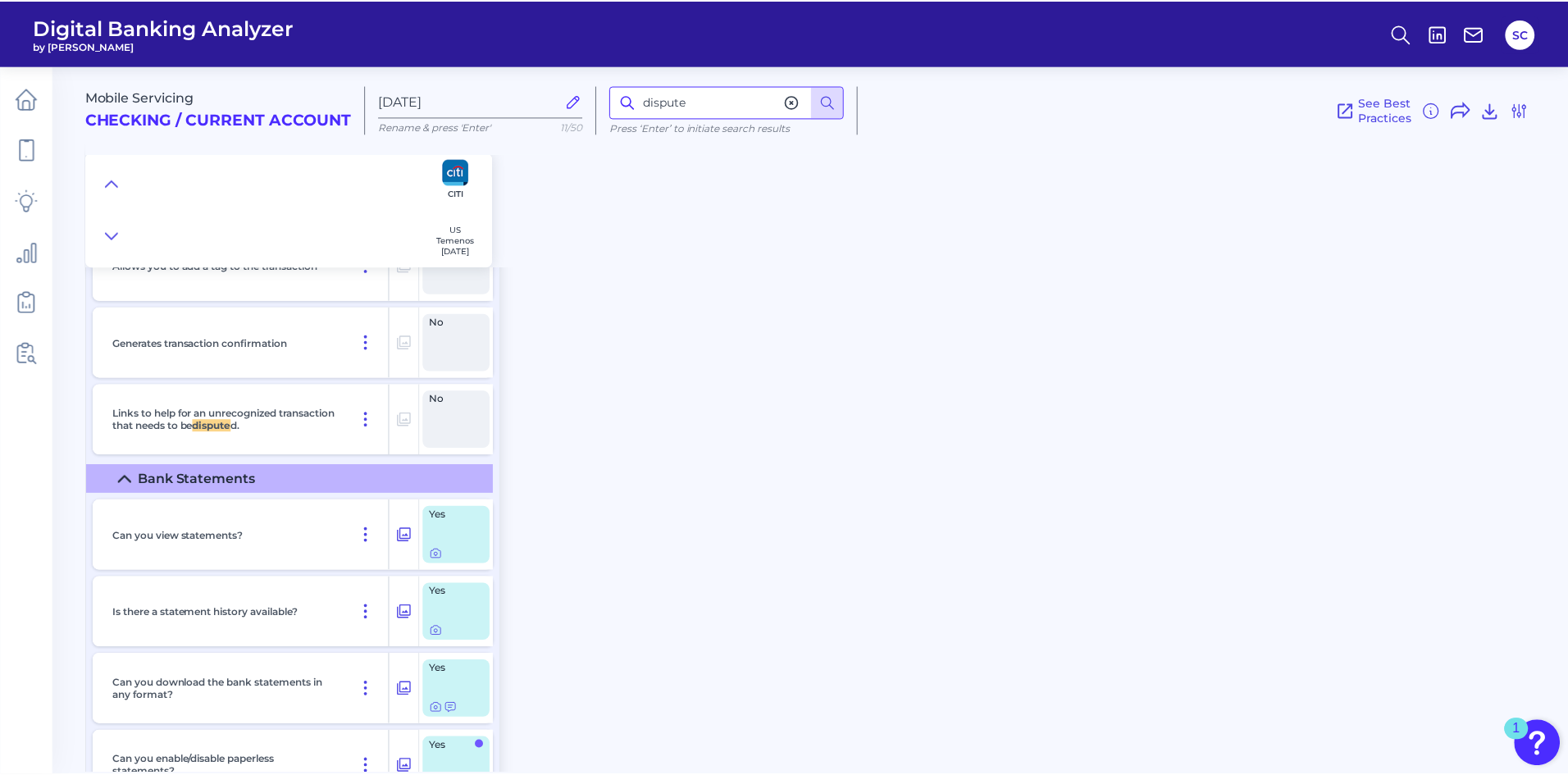
scroll to position [5108, 0]
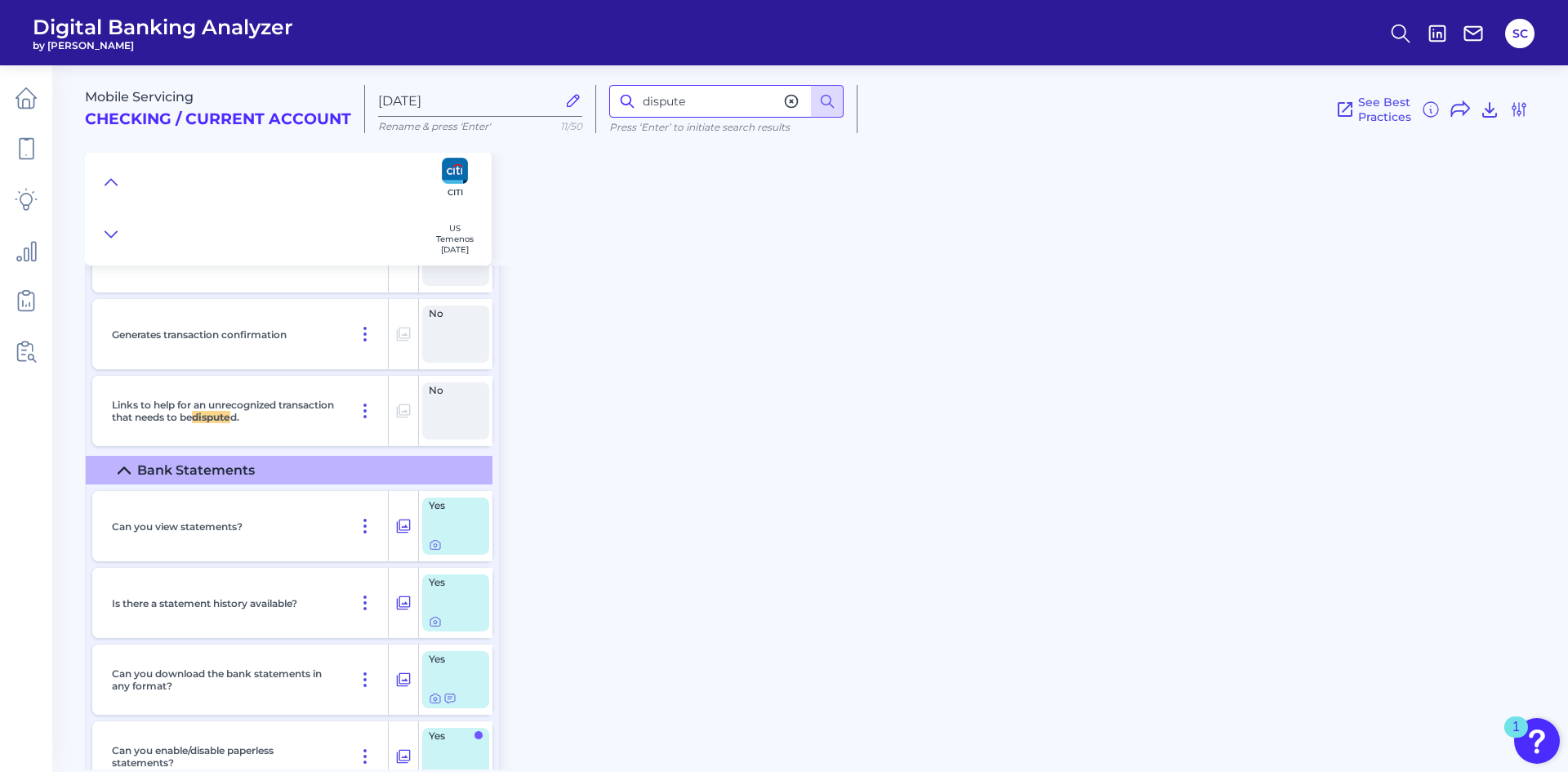
click at [747, 109] on input "dispute" at bounding box center [726, 101] width 235 height 33
click at [20, 100] on icon at bounding box center [25, 97] width 23 height 23
